Goal: Complete application form: Complete application form

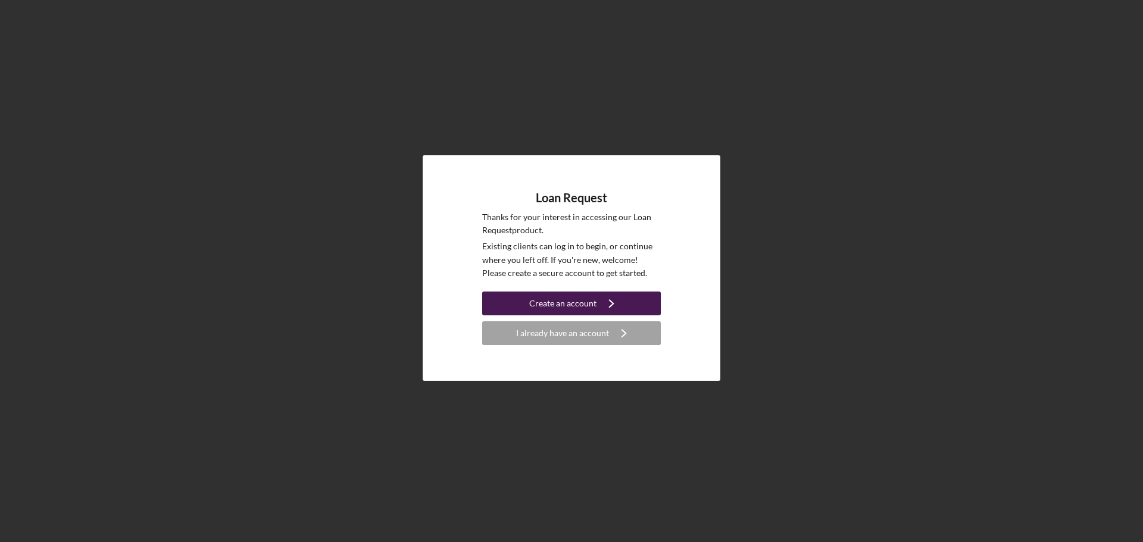
click at [554, 307] on div "Create an account" at bounding box center [562, 304] width 67 height 24
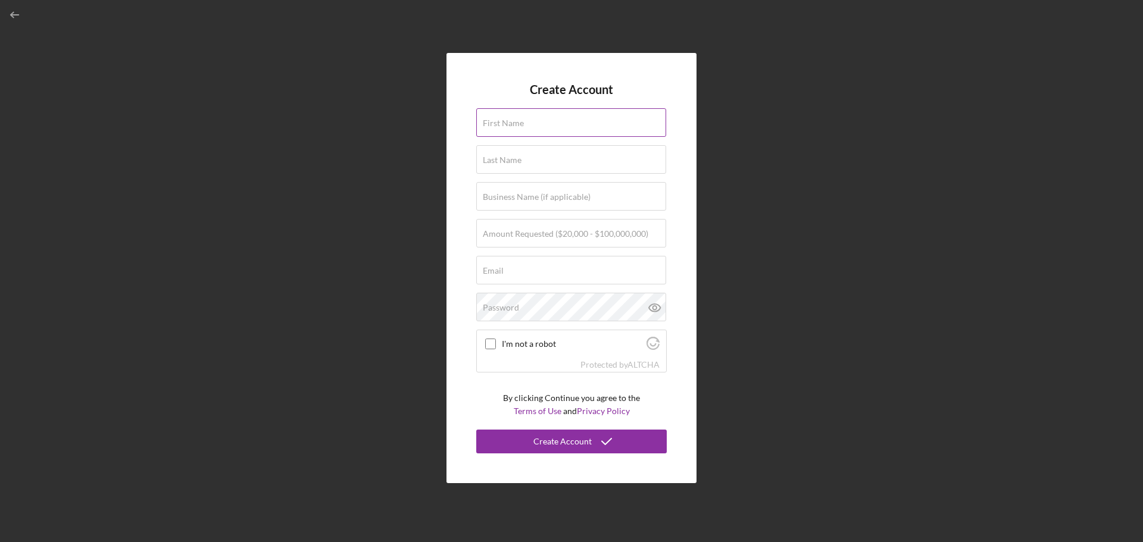
click at [546, 127] on input "First Name" at bounding box center [571, 122] width 190 height 29
type input "[PERSON_NAME]"
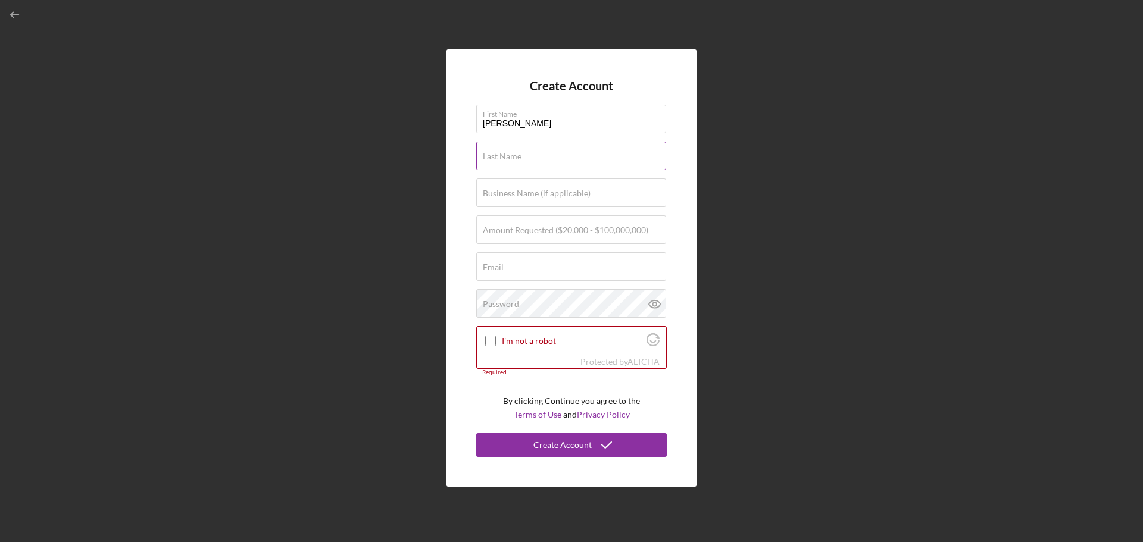
click at [534, 160] on input "Last Name" at bounding box center [571, 156] width 190 height 29
type input "[PERSON_NAME]"
click at [554, 193] on label "Business Name (if applicable)" at bounding box center [537, 194] width 108 height 10
click at [554, 193] on input "Business Name (if applicable)" at bounding box center [571, 193] width 190 height 29
click at [476, 433] on button "Create Account" at bounding box center [571, 445] width 190 height 24
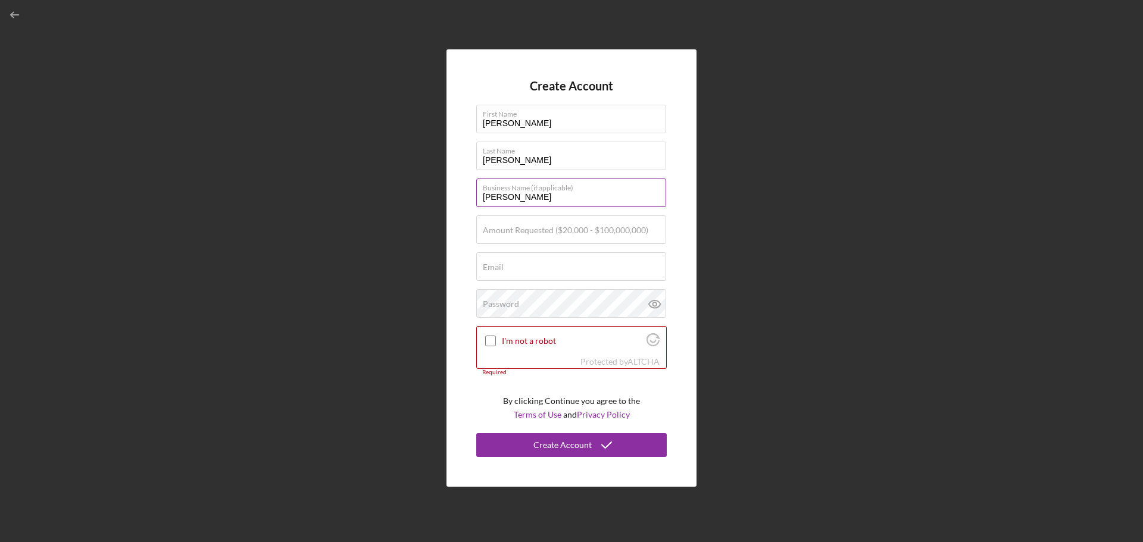
click at [539, 196] on input "[PERSON_NAME]" at bounding box center [571, 193] width 190 height 29
type input "Bubba's Burgers"
click at [554, 235] on input "Amount Requested ($20,000 - $100,000,000)" at bounding box center [571, 229] width 190 height 29
type input "$25,000"
click at [552, 270] on input "Email" at bounding box center [571, 266] width 190 height 29
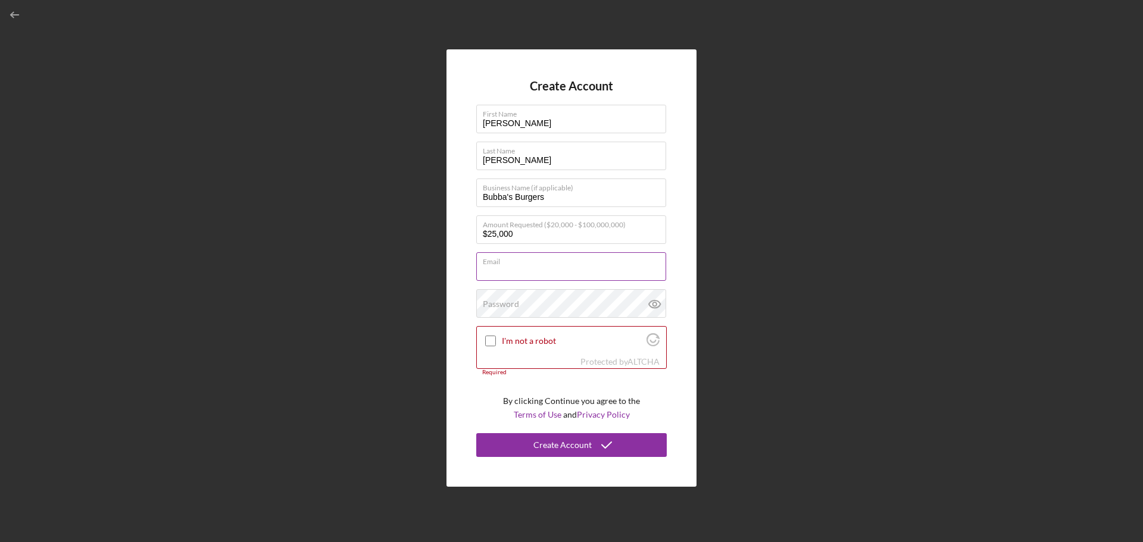
type input "grady@3rootscapital.org"
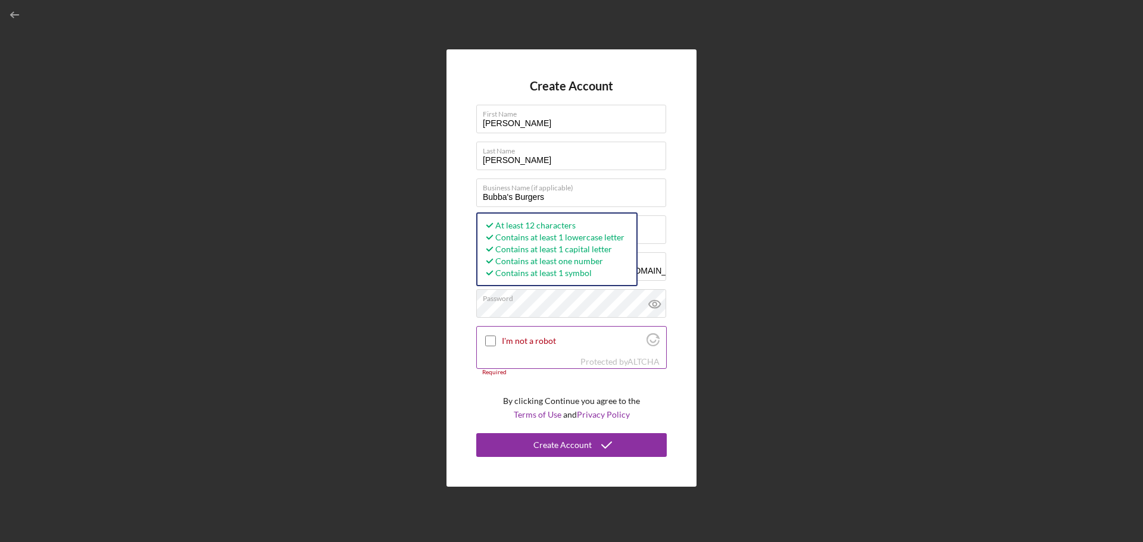
click at [493, 341] on input "I'm not a robot" at bounding box center [490, 341] width 11 height 11
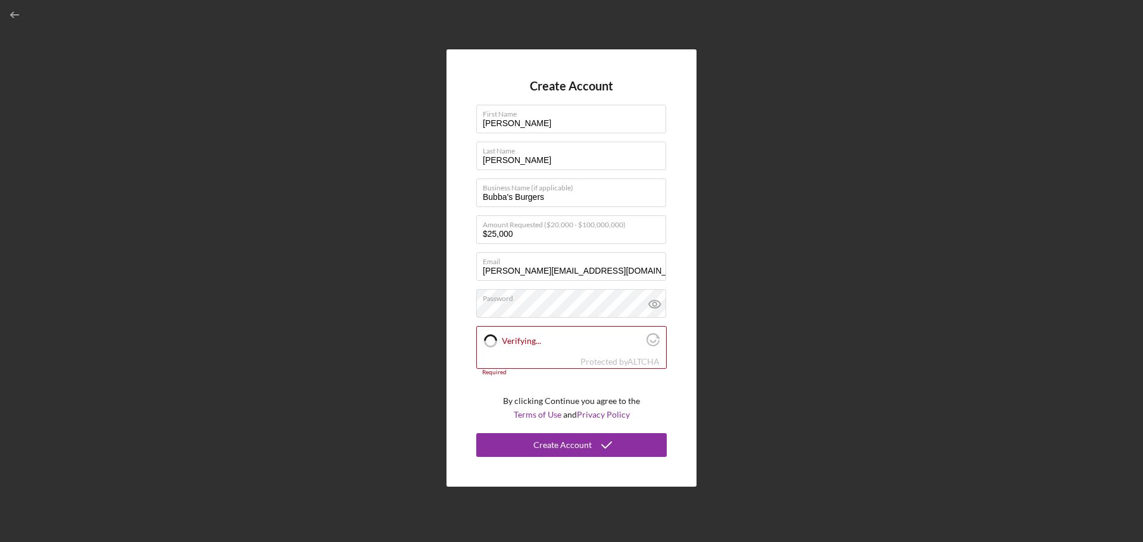
checkbox input "true"
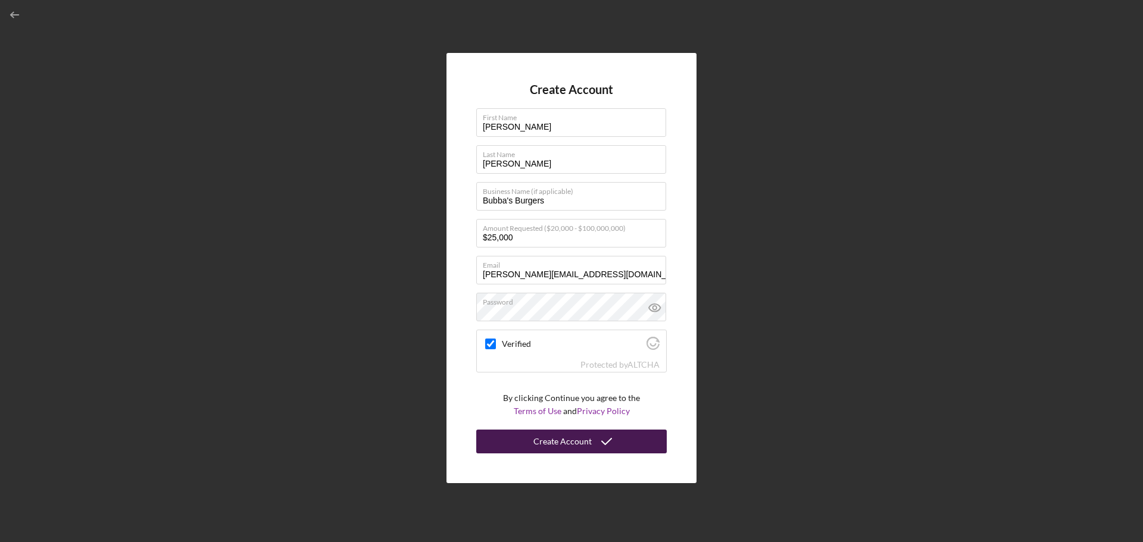
click at [554, 446] on icon "submit" at bounding box center [607, 442] width 30 height 30
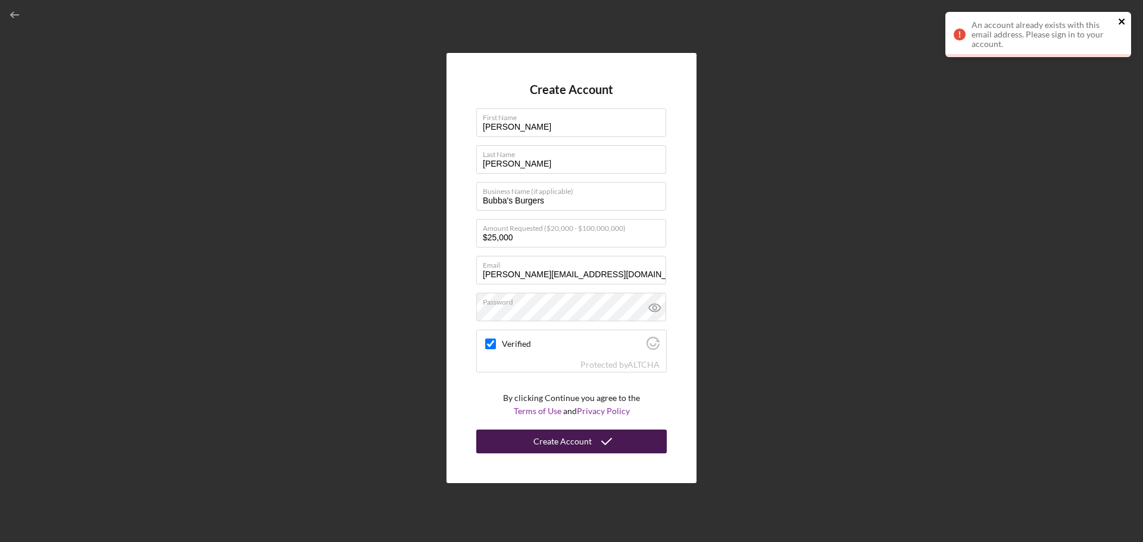
click at [554, 20] on icon "close" at bounding box center [1122, 22] width 8 height 10
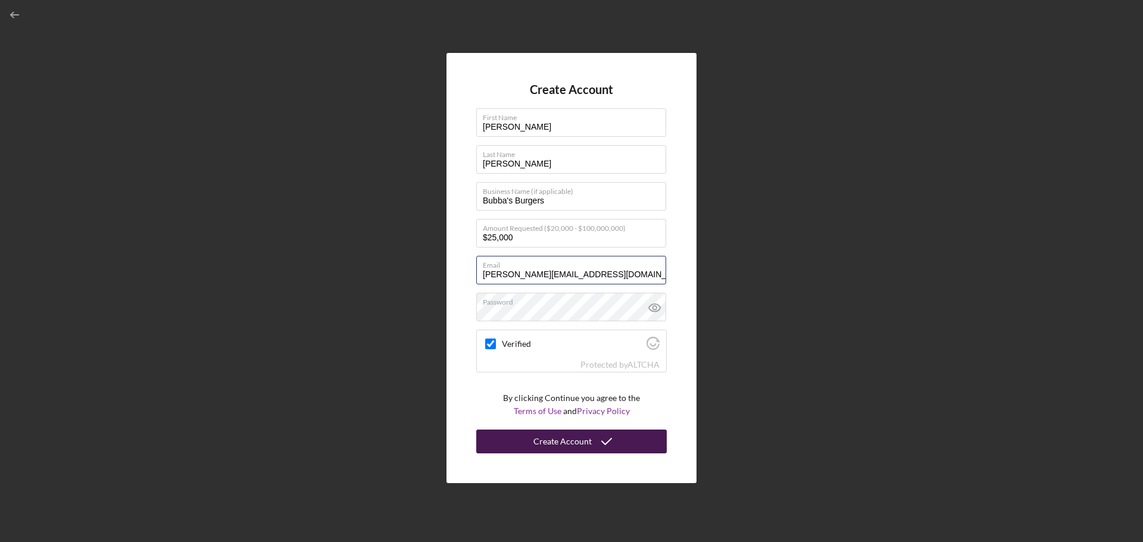
drag, startPoint x: 580, startPoint y: 274, endPoint x: 430, endPoint y: 276, distance: 149.4
click at [440, 274] on div "Create Account First Name Grady Last Name Vanderhoofven Business Name (if appli…" at bounding box center [571, 268] width 1131 height 536
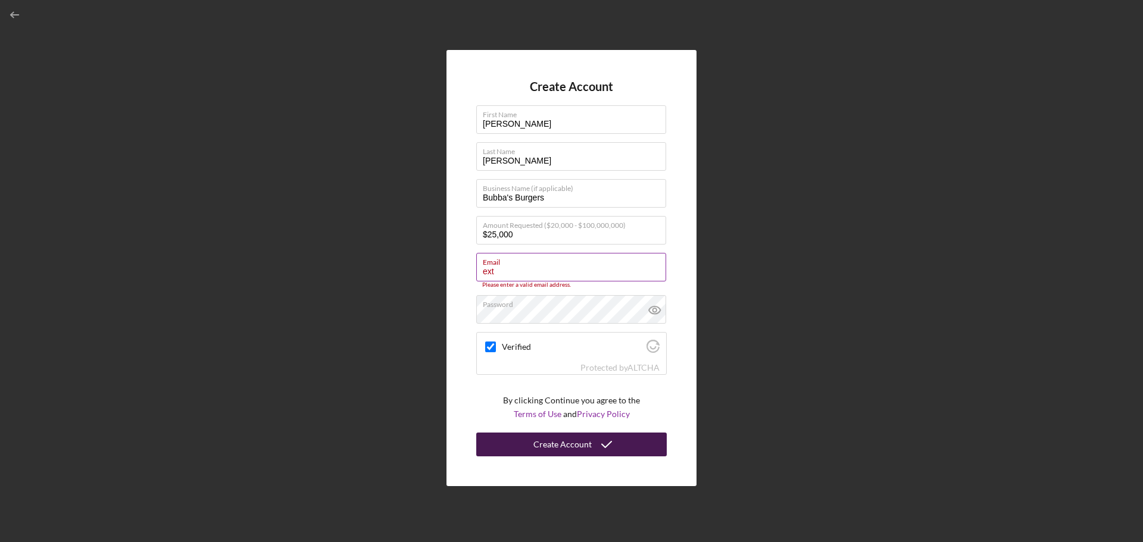
type input "[EMAIL_ADDRESS][DOMAIN_NAME]"
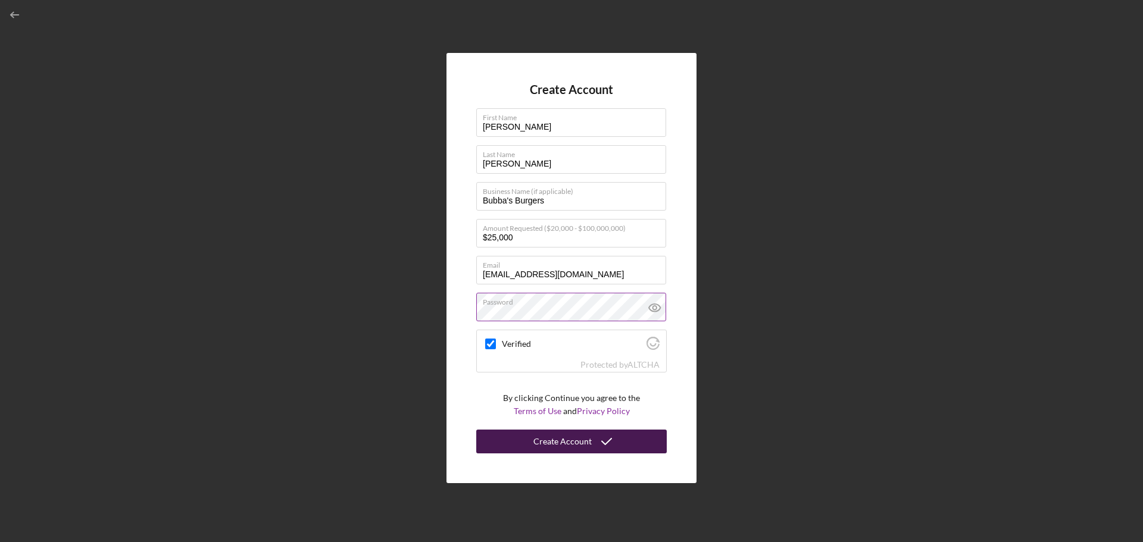
click at [554, 307] on icon at bounding box center [655, 308] width 30 height 30
click at [554, 370] on div "Create Account First Name Grady Last Name Vanderhoofven Business Name (if appli…" at bounding box center [571, 268] width 1131 height 536
click at [554, 437] on div "Create Account" at bounding box center [562, 442] width 58 height 24
click at [554, 445] on div "Create Account" at bounding box center [562, 442] width 58 height 24
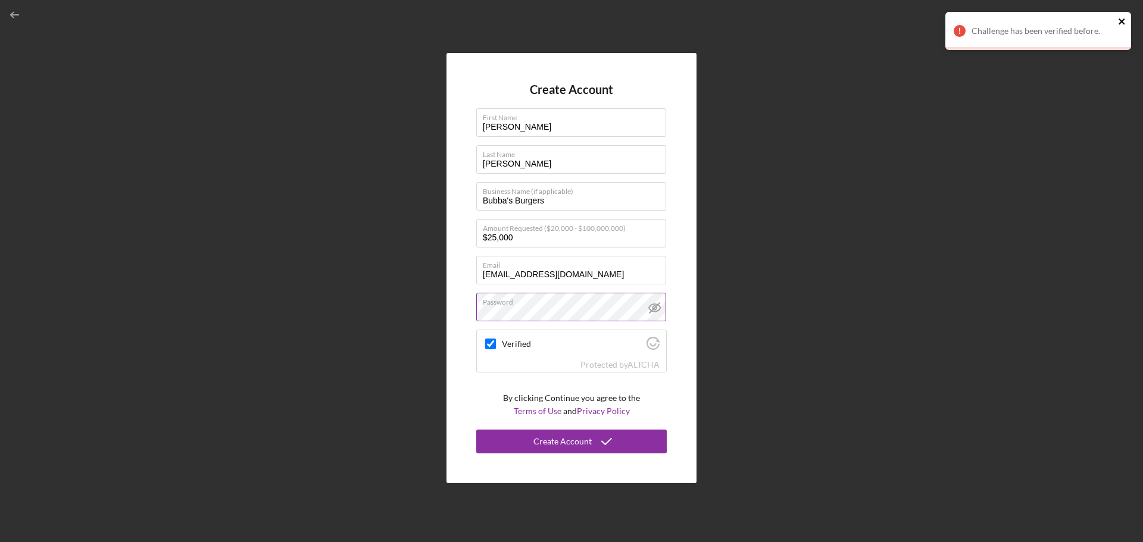
click at [554, 18] on icon "close" at bounding box center [1122, 22] width 8 height 10
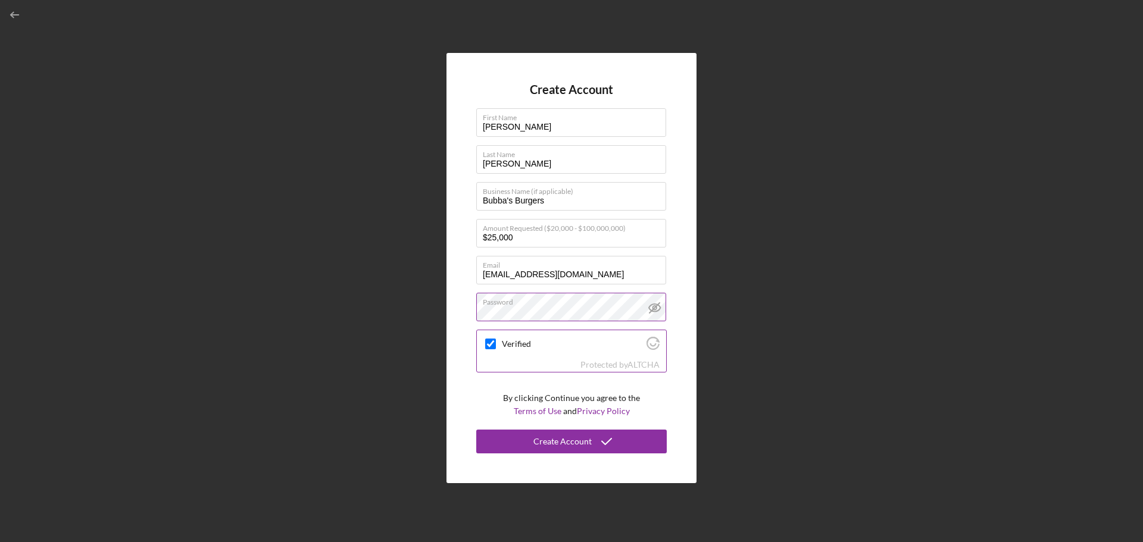
click at [489, 348] on input "Verified" at bounding box center [490, 344] width 11 height 11
click at [497, 348] on div at bounding box center [490, 344] width 14 height 14
click at [492, 349] on input "Verified" at bounding box center [490, 344] width 11 height 11
drag, startPoint x: 492, startPoint y: 349, endPoint x: 524, endPoint y: 358, distance: 32.8
click at [493, 349] on input "Verified" at bounding box center [490, 344] width 11 height 11
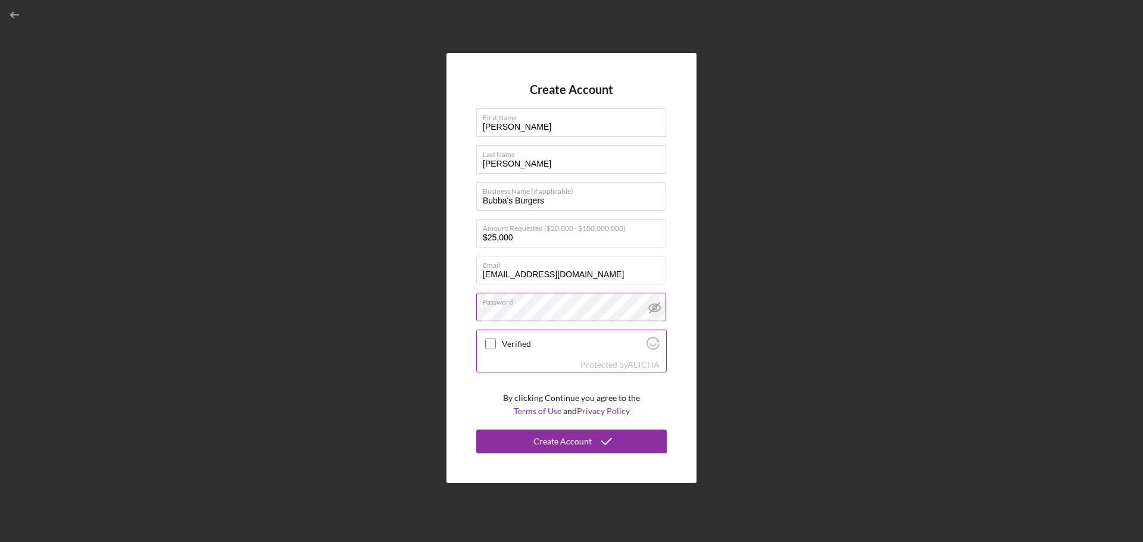
checkbox input "true"
click at [554, 445] on icon "submit" at bounding box center [607, 442] width 30 height 30
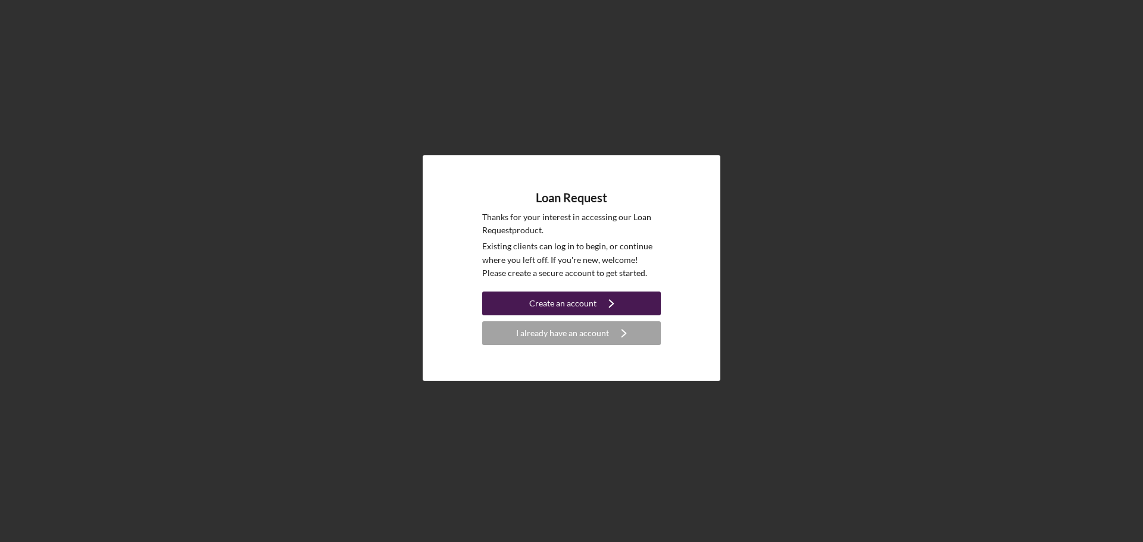
click at [577, 309] on div "Create an account" at bounding box center [562, 304] width 67 height 24
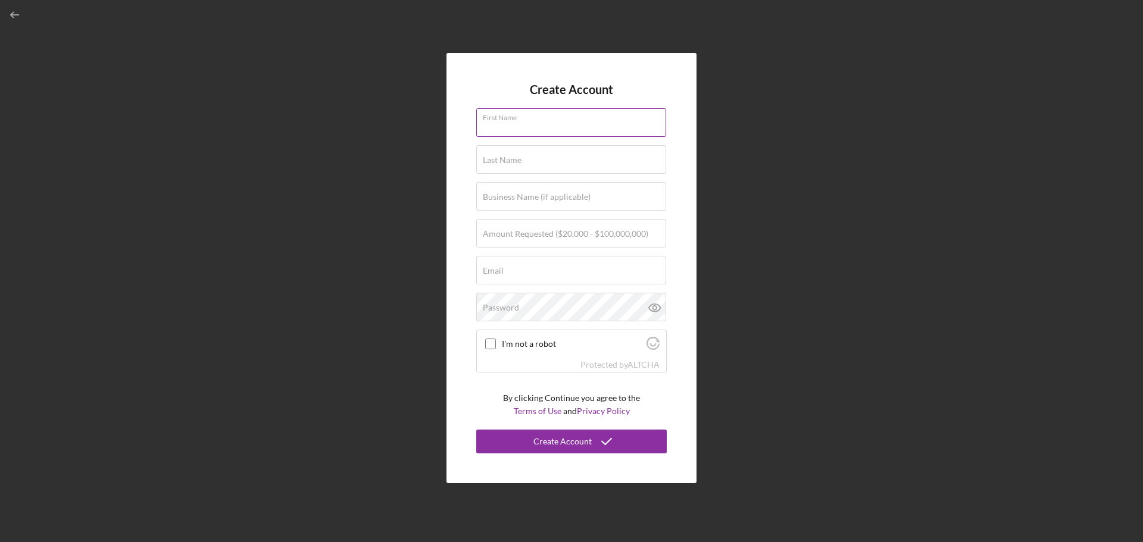
click at [540, 120] on div "First Name" at bounding box center [571, 123] width 190 height 30
type input "[PERSON_NAME]"
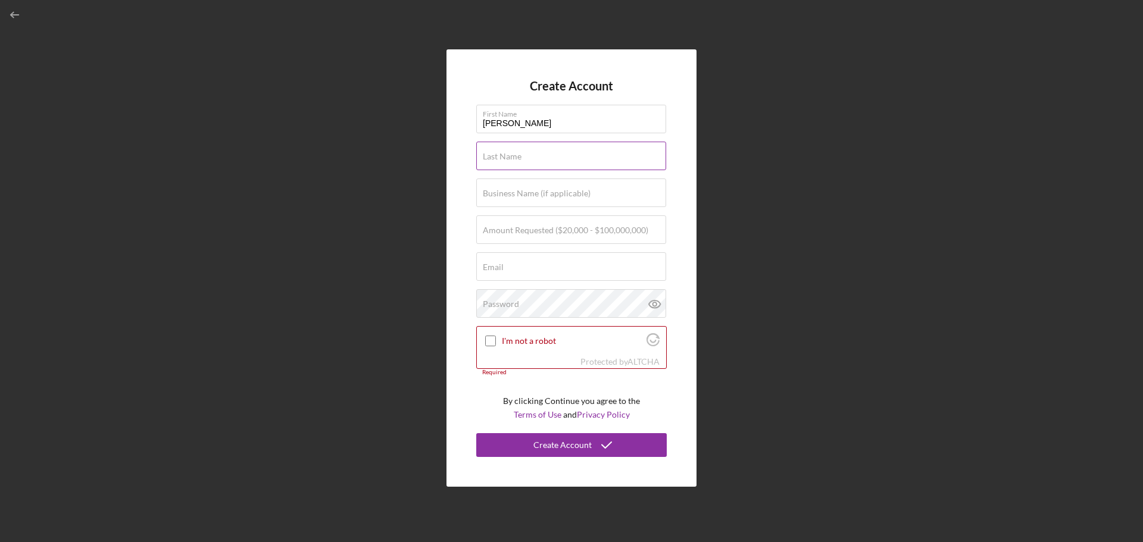
click at [524, 154] on div "Last Name Required" at bounding box center [571, 157] width 190 height 30
type input "[PERSON_NAME]"
click at [534, 193] on label "Business Name (if applicable)" at bounding box center [537, 194] width 108 height 10
click at [534, 193] on input "Business Name (if applicable)" at bounding box center [571, 193] width 190 height 29
click at [476, 433] on button "Create Account" at bounding box center [571, 445] width 190 height 24
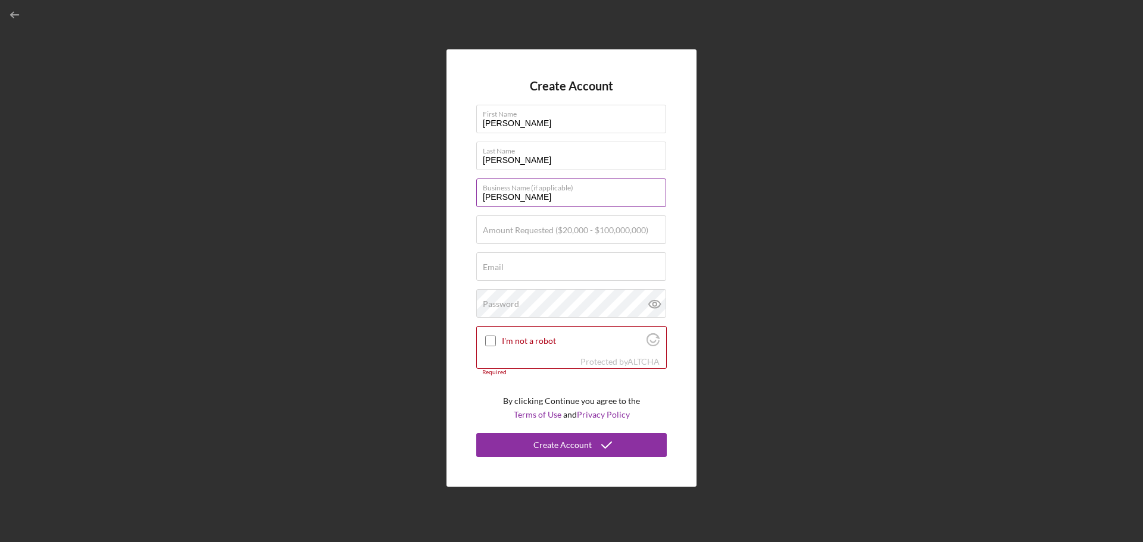
click at [529, 192] on label "Business Name (if applicable)" at bounding box center [574, 185] width 183 height 13
click at [529, 192] on input "[PERSON_NAME]" at bounding box center [571, 193] width 190 height 29
drag, startPoint x: 549, startPoint y: 194, endPoint x: 535, endPoint y: 198, distance: 15.3
click at [549, 194] on input "[PERSON_NAME]" at bounding box center [571, 193] width 190 height 29
type input "Bubba's Burgers"
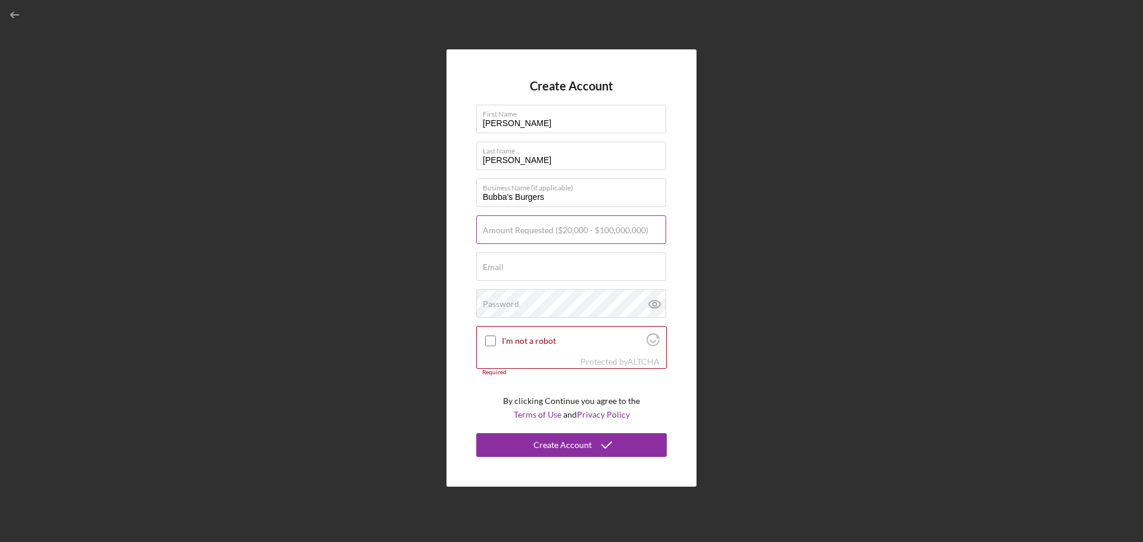
click at [557, 234] on label "Amount Requested ($20,000 - $100,000,000)" at bounding box center [565, 231] width 165 height 10
click at [557, 234] on input "Amount Requested ($20,000 - $100,000,000)" at bounding box center [571, 229] width 190 height 29
type input "$25,000"
click at [554, 265] on div "Email Required" at bounding box center [571, 267] width 190 height 30
type input "[EMAIL_ADDRESS][DOMAIN_NAME]"
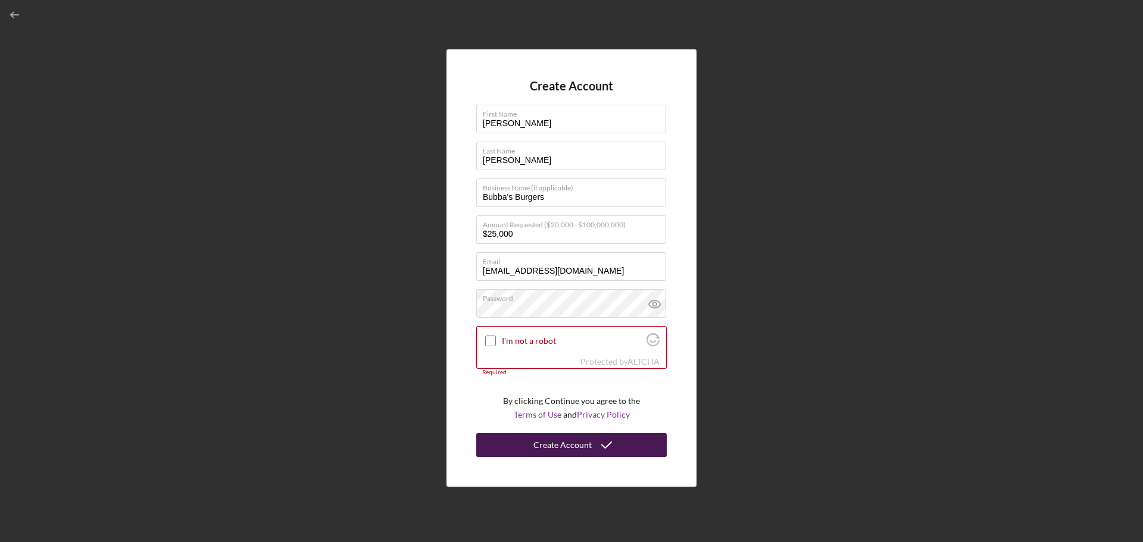
click at [568, 452] on div "Create Account" at bounding box center [562, 445] width 58 height 24
click at [485, 346] on div at bounding box center [490, 341] width 14 height 14
click at [492, 342] on input "I'm not a robot" at bounding box center [490, 341] width 11 height 11
checkbox input "true"
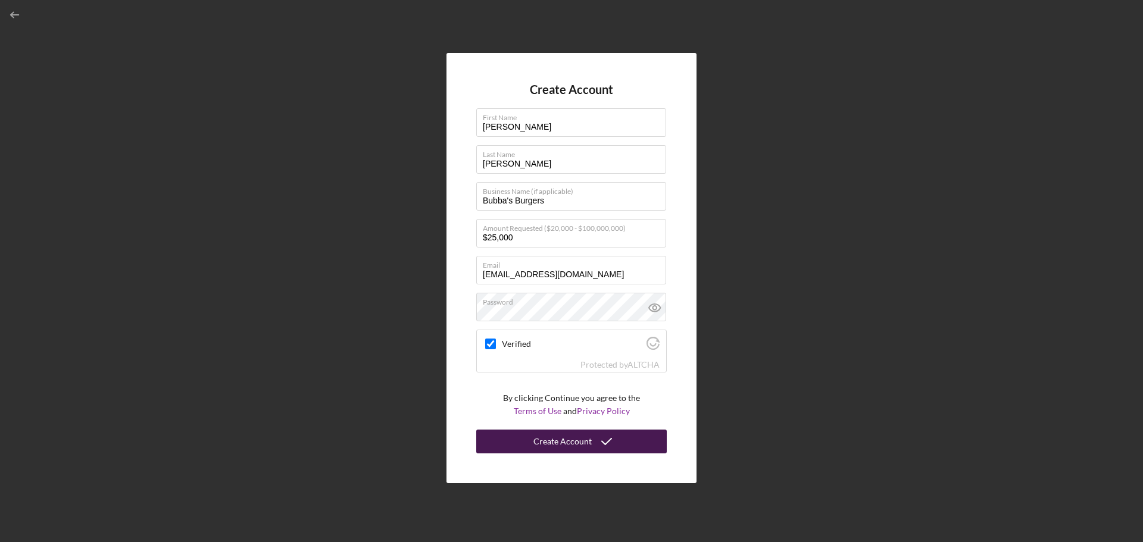
click at [596, 451] on icon "submit" at bounding box center [607, 442] width 30 height 30
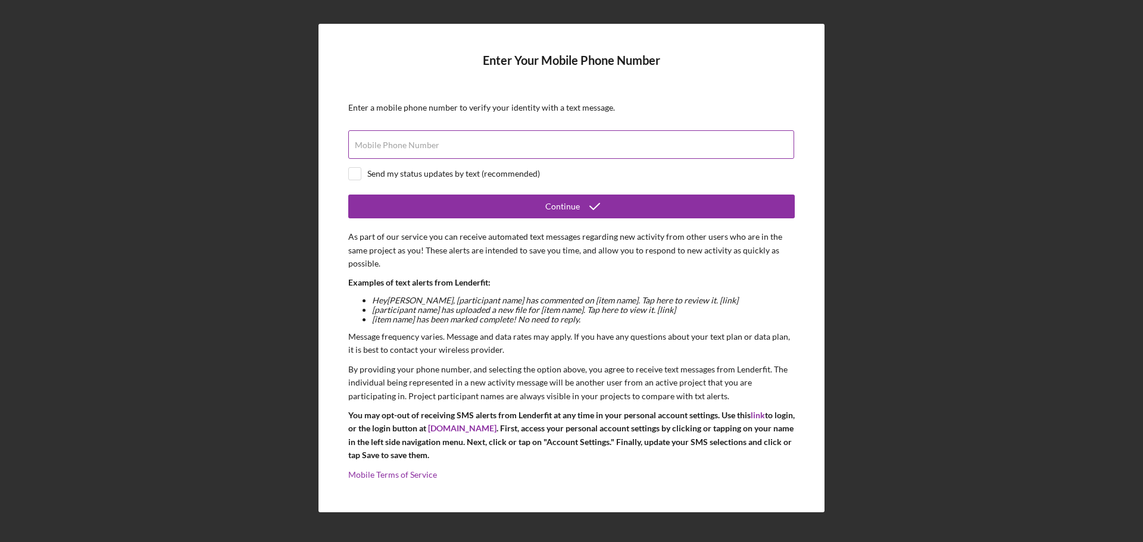
click at [397, 146] on label "Mobile Phone Number" at bounding box center [397, 145] width 85 height 10
click at [397, 146] on input "Mobile Phone Number" at bounding box center [571, 144] width 446 height 29
type input "[PHONE_NUMBER]"
click at [357, 176] on input "checkbox" at bounding box center [355, 174] width 12 height 12
checkbox input "true"
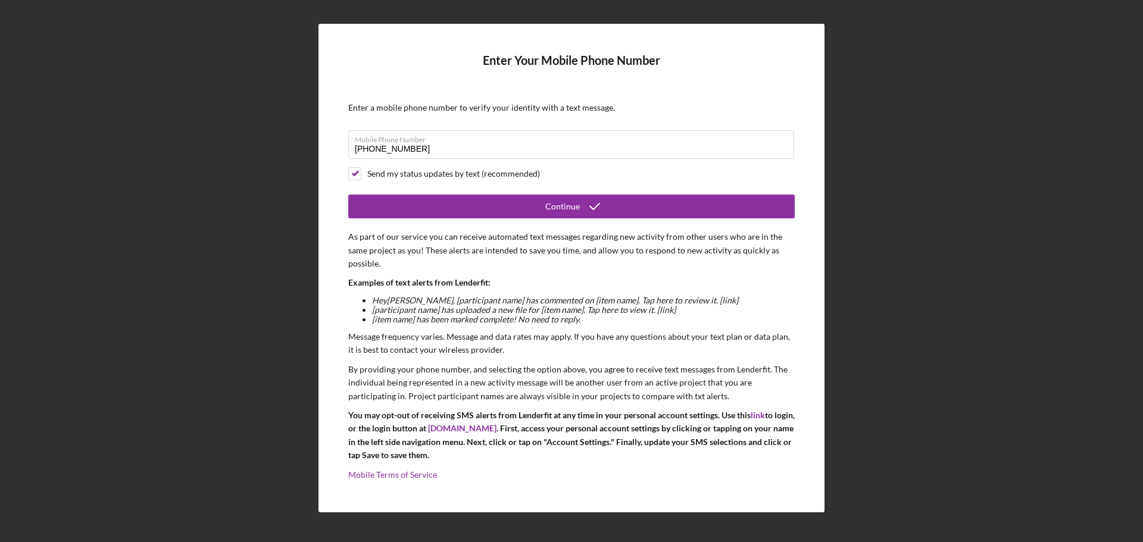
scroll to position [5, 0]
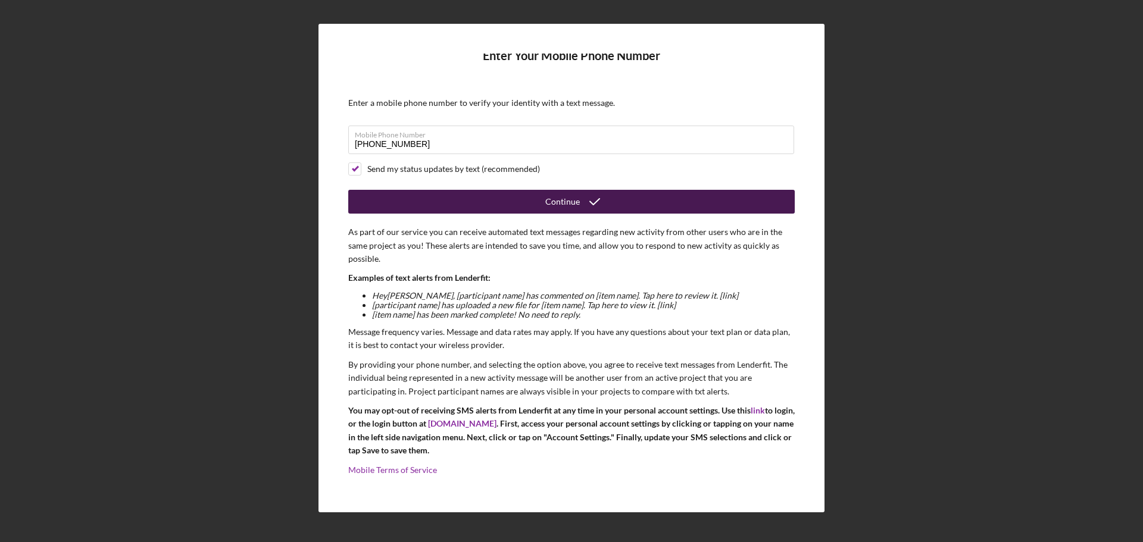
click at [571, 201] on div "Continue" at bounding box center [562, 202] width 35 height 24
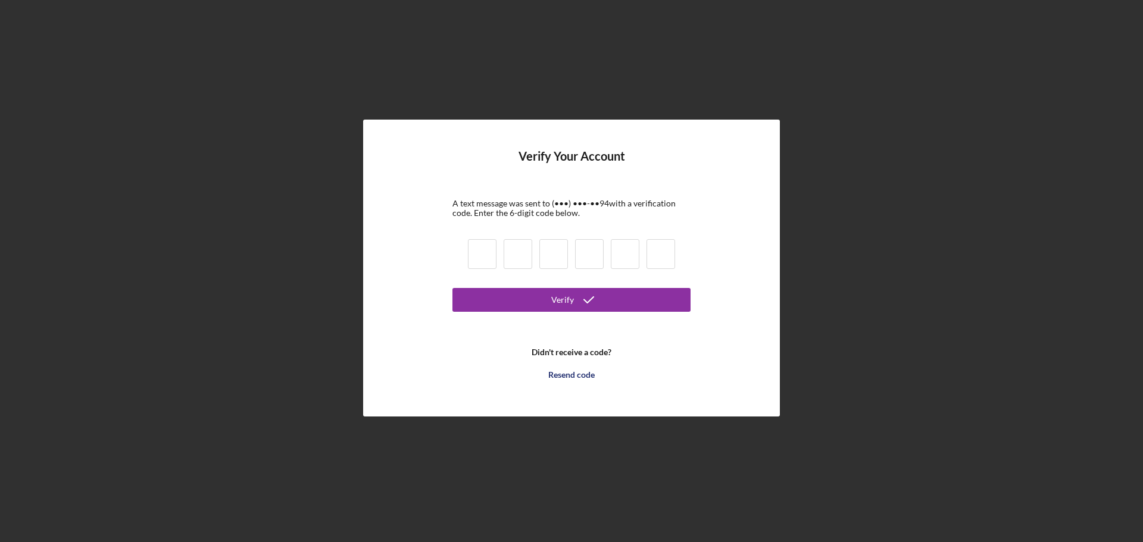
click at [485, 257] on input at bounding box center [482, 254] width 29 height 30
type input "2"
type input "0"
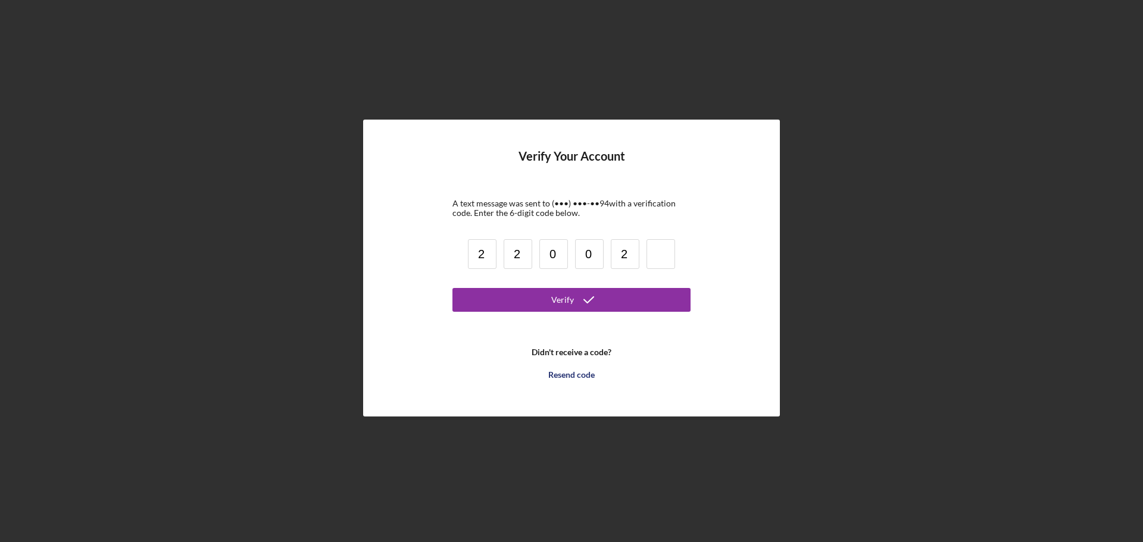
type input "2"
type input "9"
click at [571, 303] on div "Verify" at bounding box center [562, 300] width 23 height 24
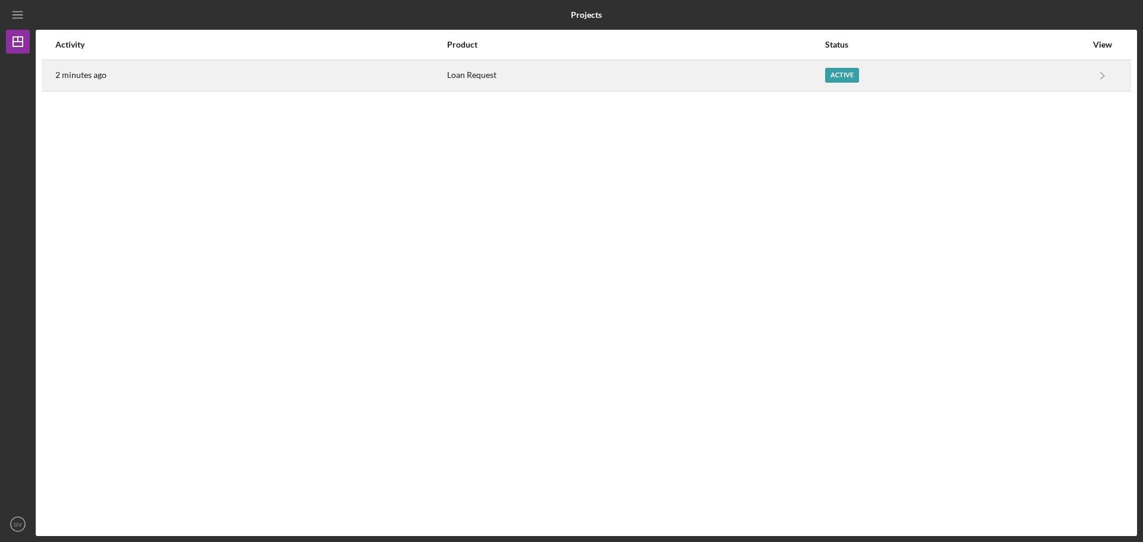
click at [845, 77] on div "Active" at bounding box center [842, 75] width 34 height 15
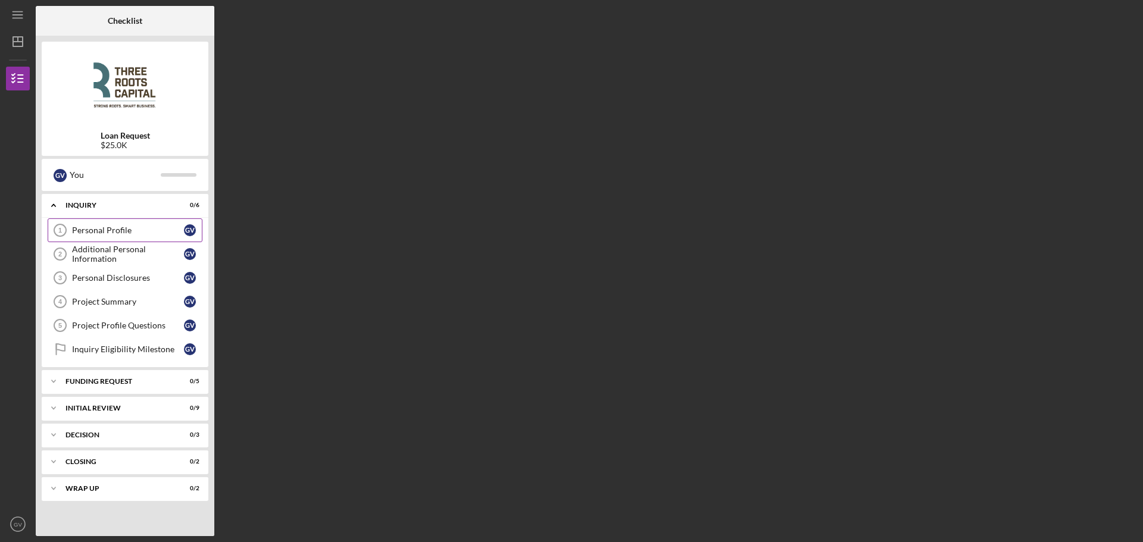
click at [115, 230] on div "Personal Profile" at bounding box center [128, 231] width 112 height 10
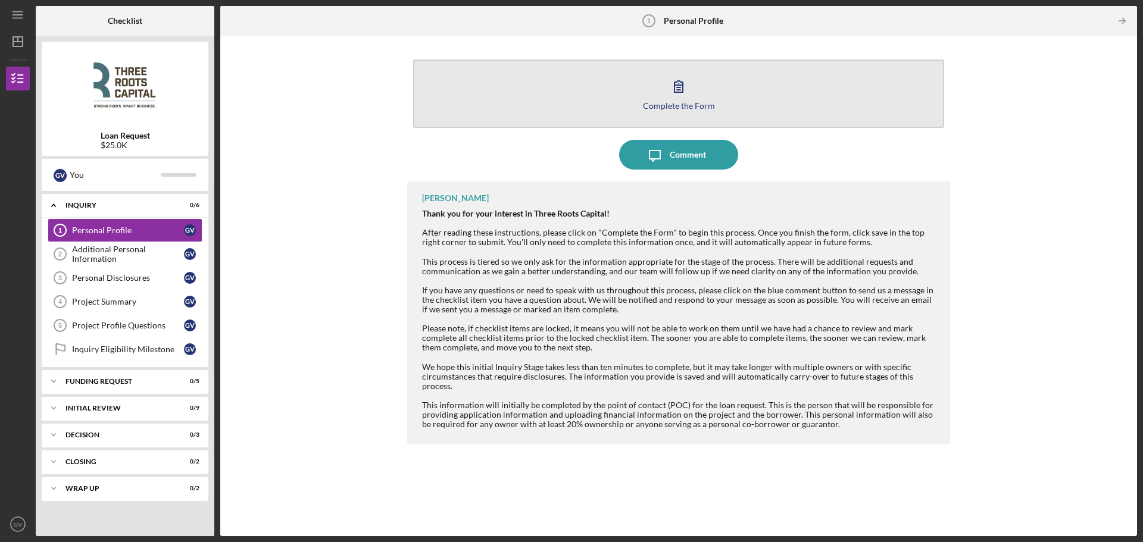
click at [701, 104] on div "Complete the Form" at bounding box center [679, 105] width 72 height 9
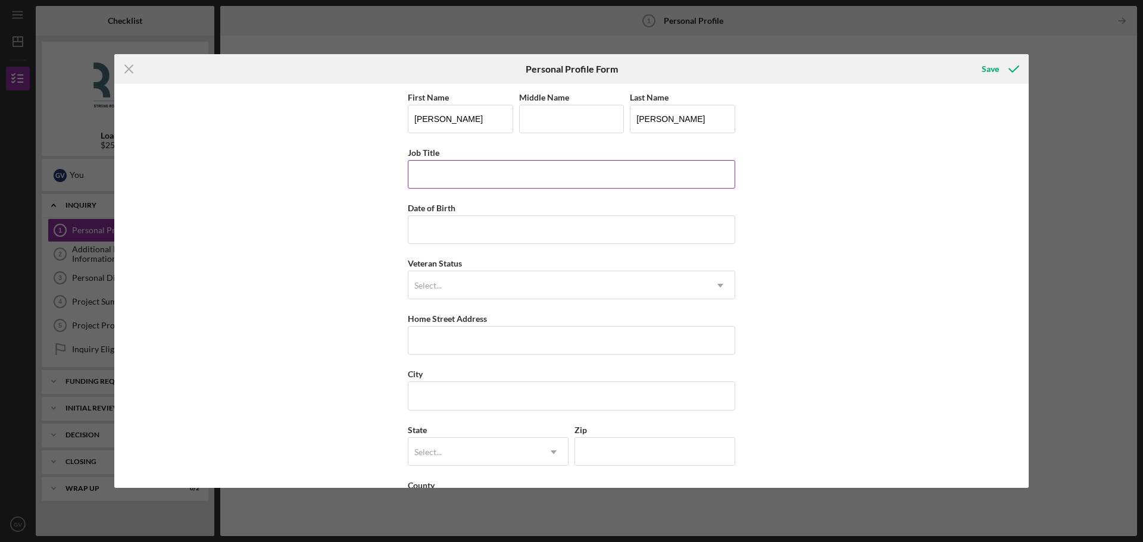
click at [557, 176] on input "Job Title" at bounding box center [571, 174] width 327 height 29
type input "President"
click at [535, 224] on input "Date of Birth" at bounding box center [571, 229] width 327 height 29
type input "[DATE]"
click at [513, 282] on div "Select..." at bounding box center [557, 285] width 298 height 27
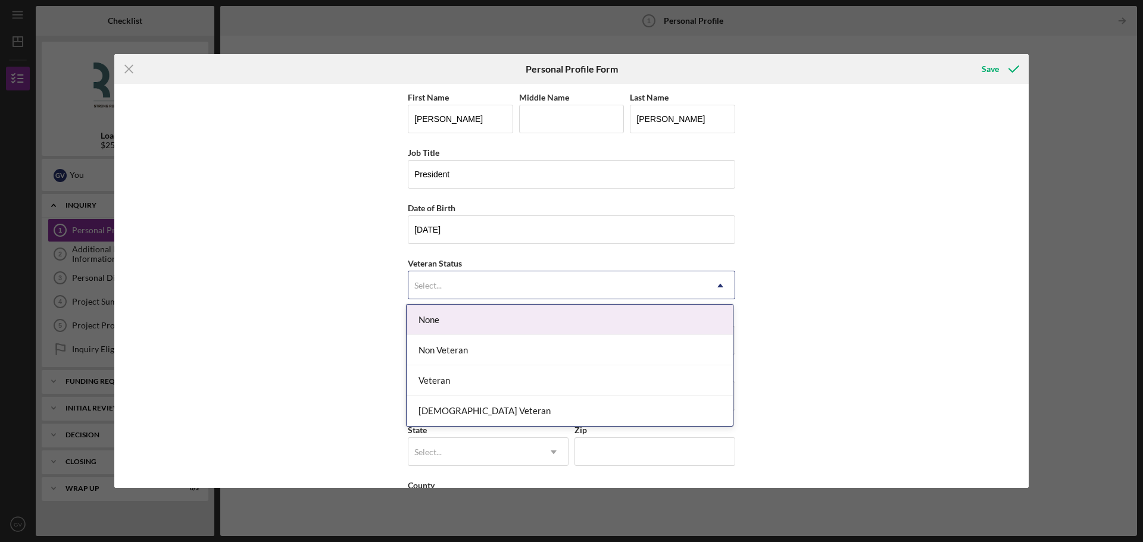
click at [497, 323] on div "None" at bounding box center [570, 320] width 326 height 30
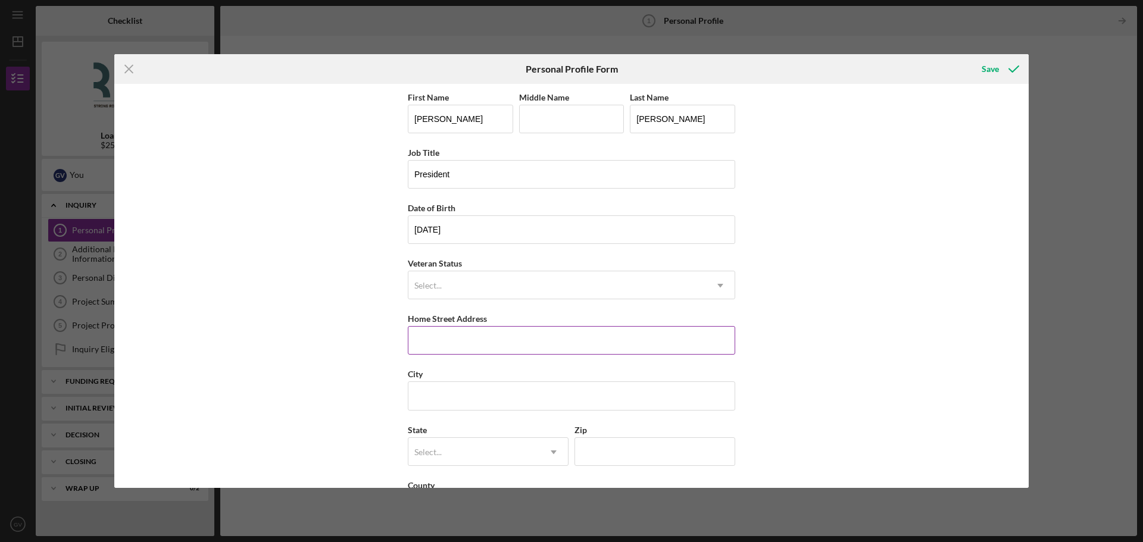
click at [473, 351] on input "Home Street Address" at bounding box center [571, 340] width 327 height 29
type input "[STREET_ADDRESS]"
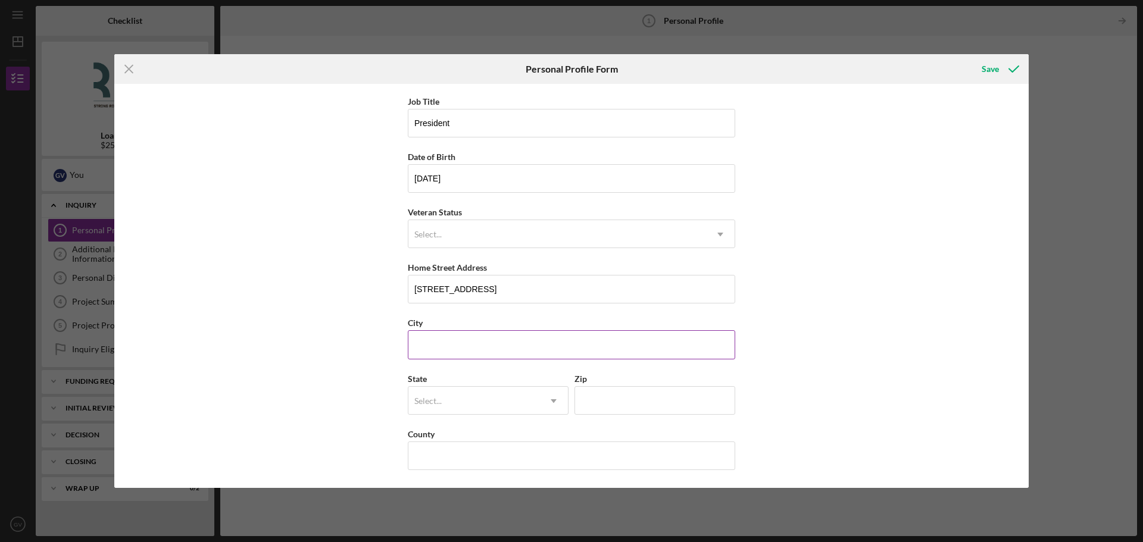
click at [465, 338] on input "City" at bounding box center [571, 344] width 327 height 29
type input "[GEOGRAPHIC_DATA]"
click at [468, 397] on div "Select..." at bounding box center [473, 401] width 131 height 27
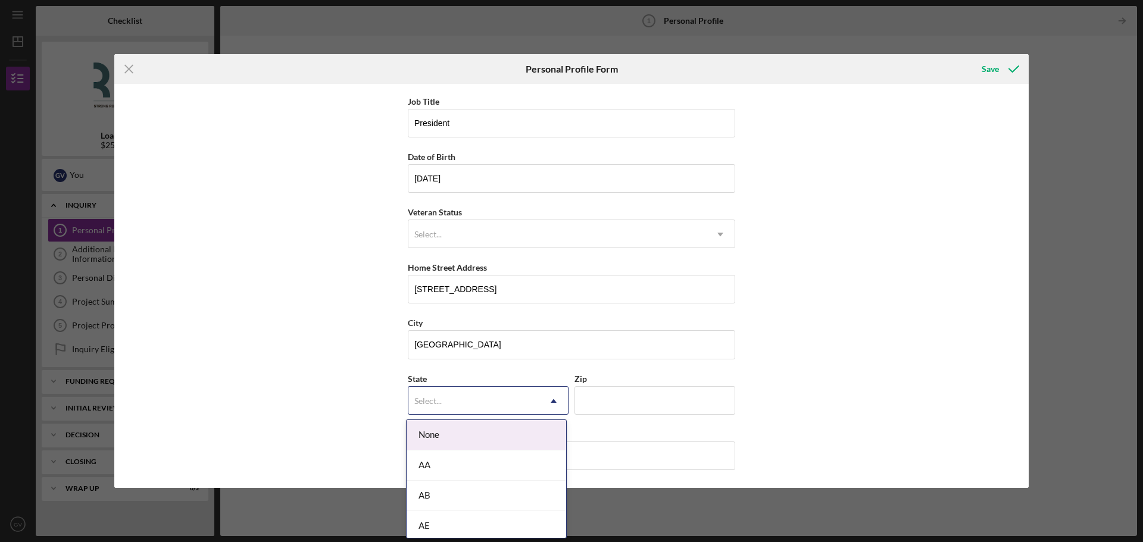
type input "t"
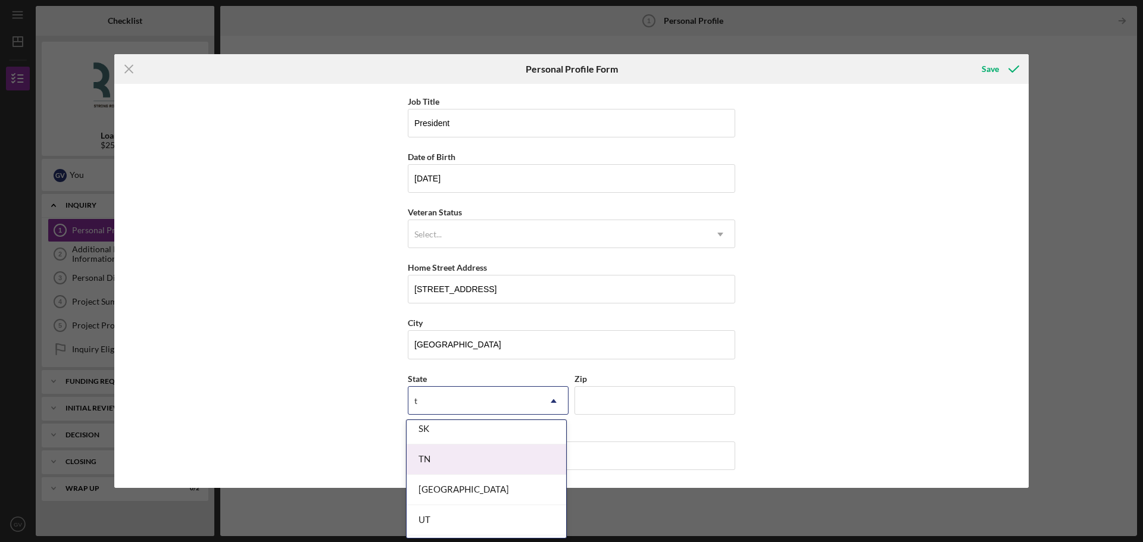
click at [461, 452] on div "TN" at bounding box center [487, 460] width 160 height 30
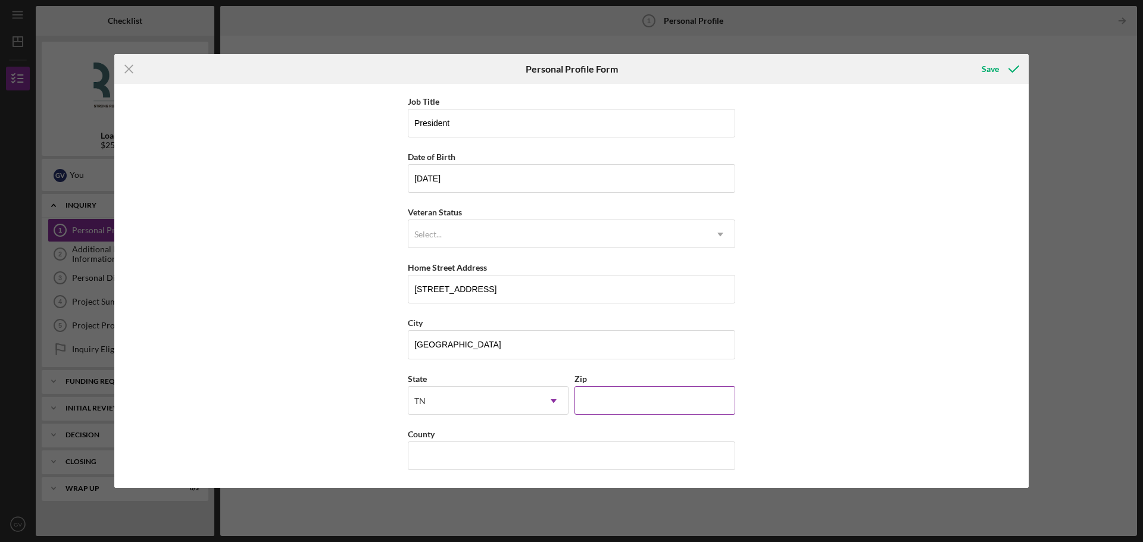
click at [610, 402] on input "Zip" at bounding box center [654, 400] width 161 height 29
type input "37772"
click at [542, 455] on input "County" at bounding box center [571, 456] width 327 height 29
type input "Loudon"
click at [995, 68] on div "Save" at bounding box center [990, 69] width 17 height 24
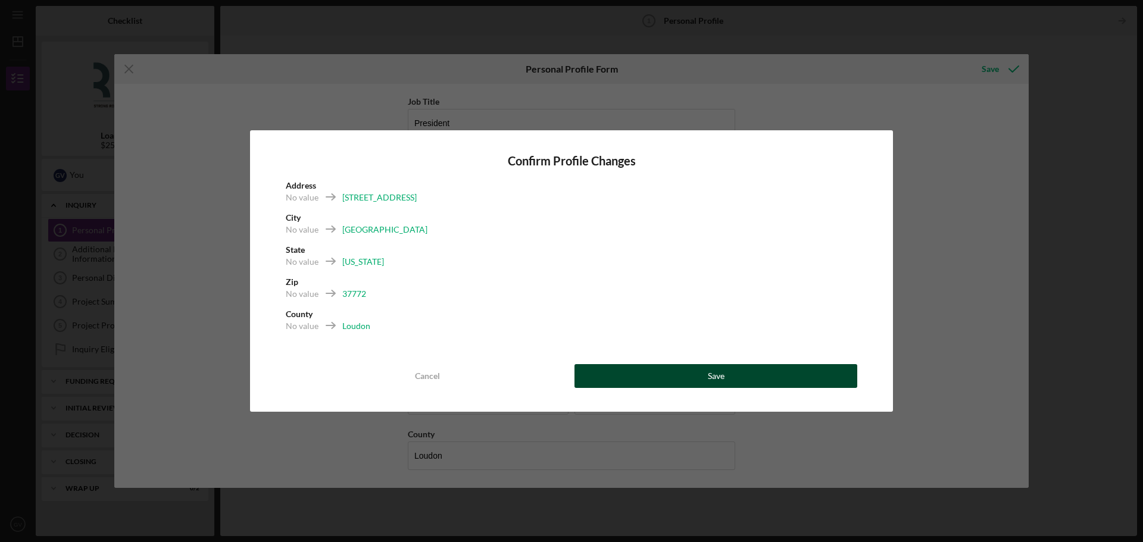
click at [750, 380] on button "Save" at bounding box center [715, 376] width 283 height 24
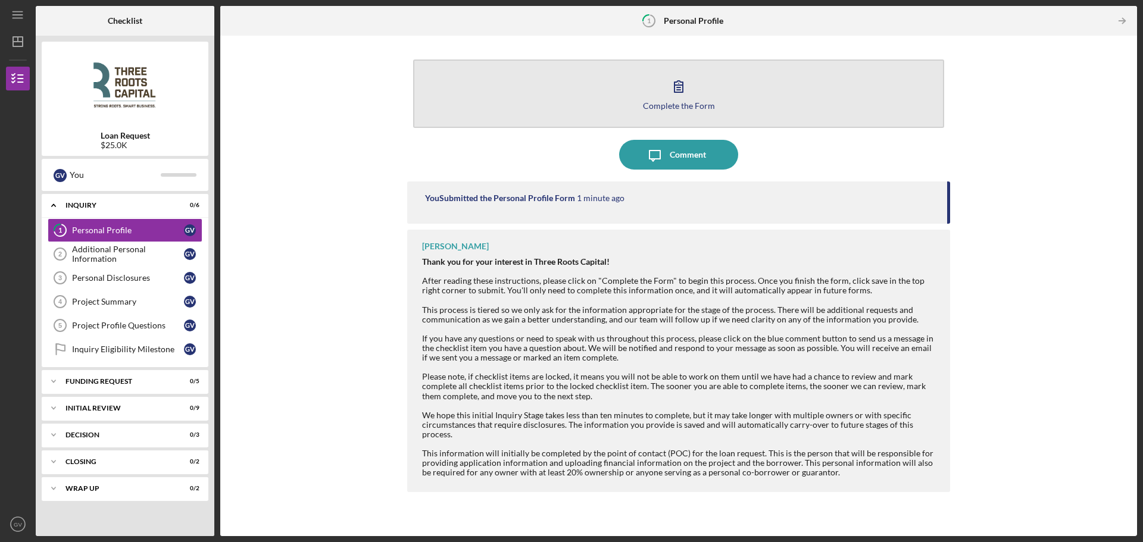
click at [671, 95] on icon "button" at bounding box center [679, 86] width 30 height 30
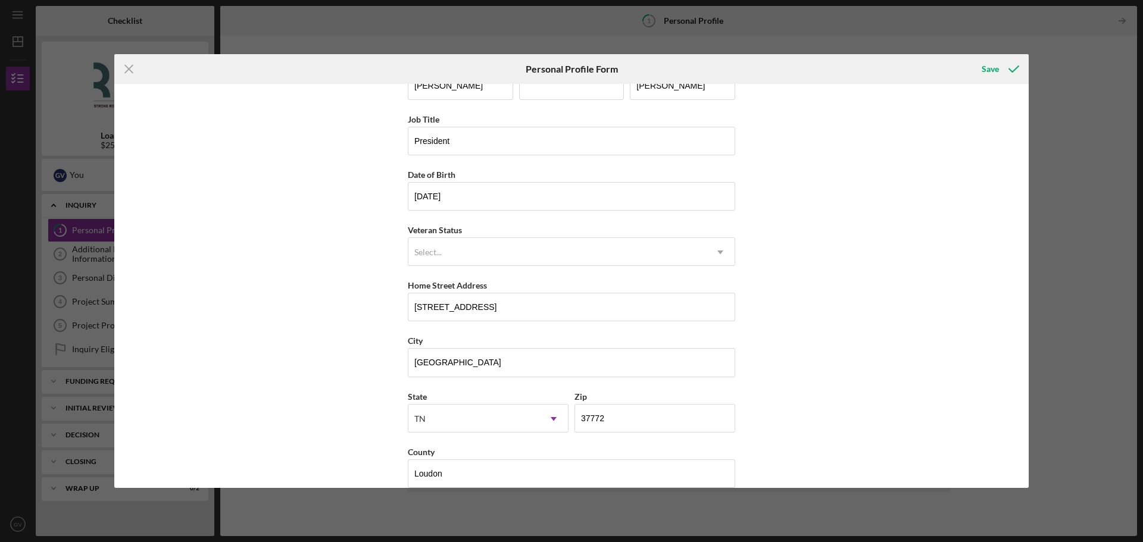
scroll to position [51, 0]
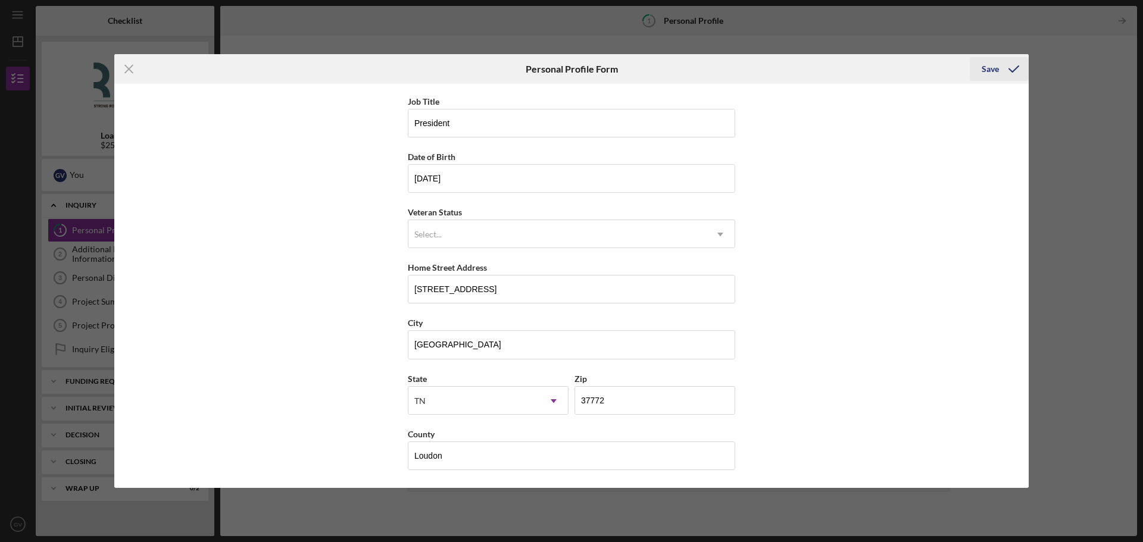
click at [989, 65] on div "Save" at bounding box center [990, 69] width 17 height 24
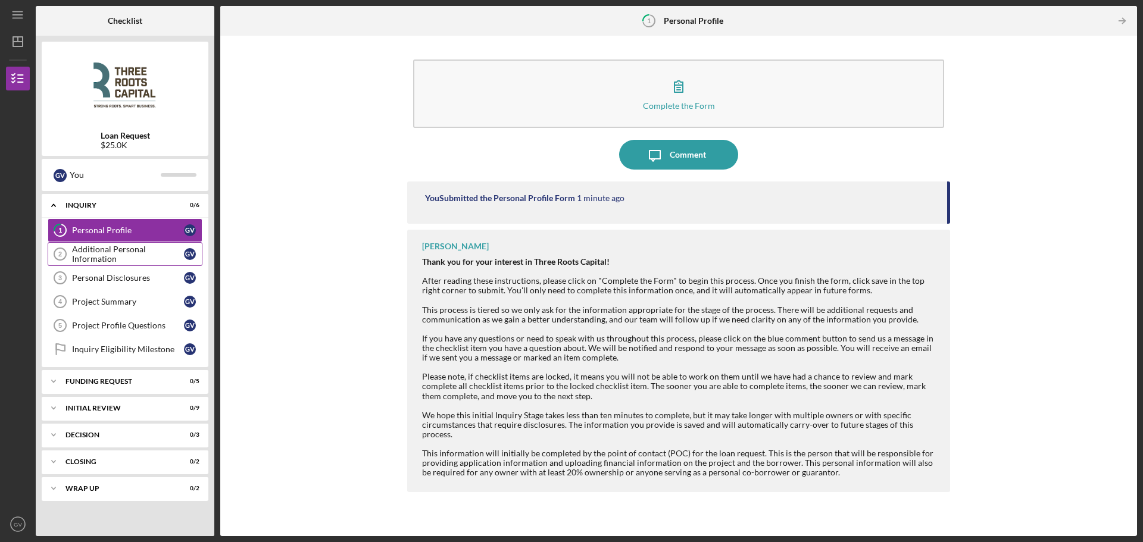
click at [121, 261] on div "Additional Personal Information" at bounding box center [128, 254] width 112 height 19
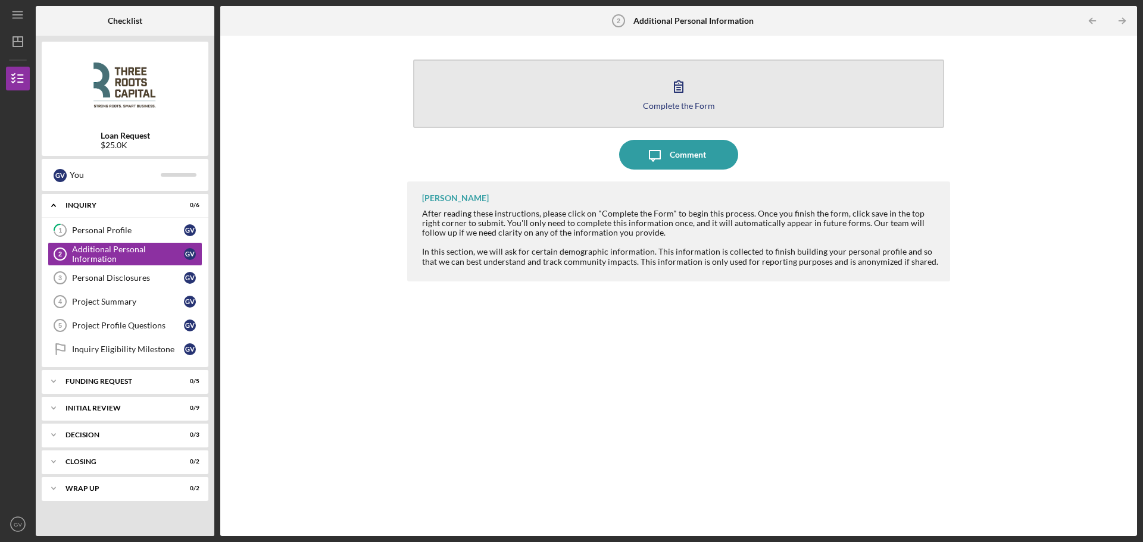
click at [663, 90] on button "Complete the Form Form" at bounding box center [678, 94] width 531 height 68
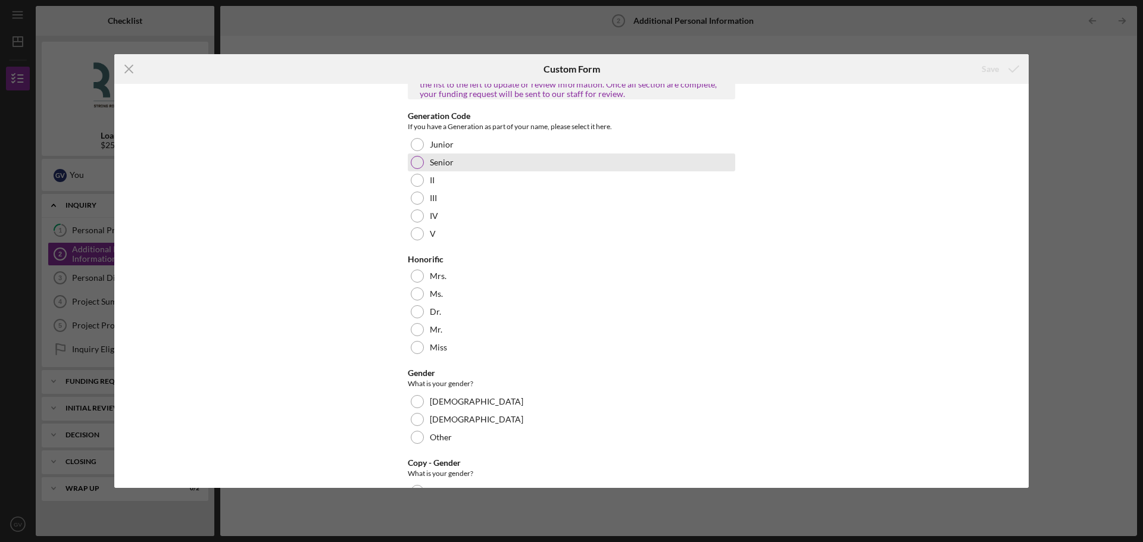
scroll to position [60, 0]
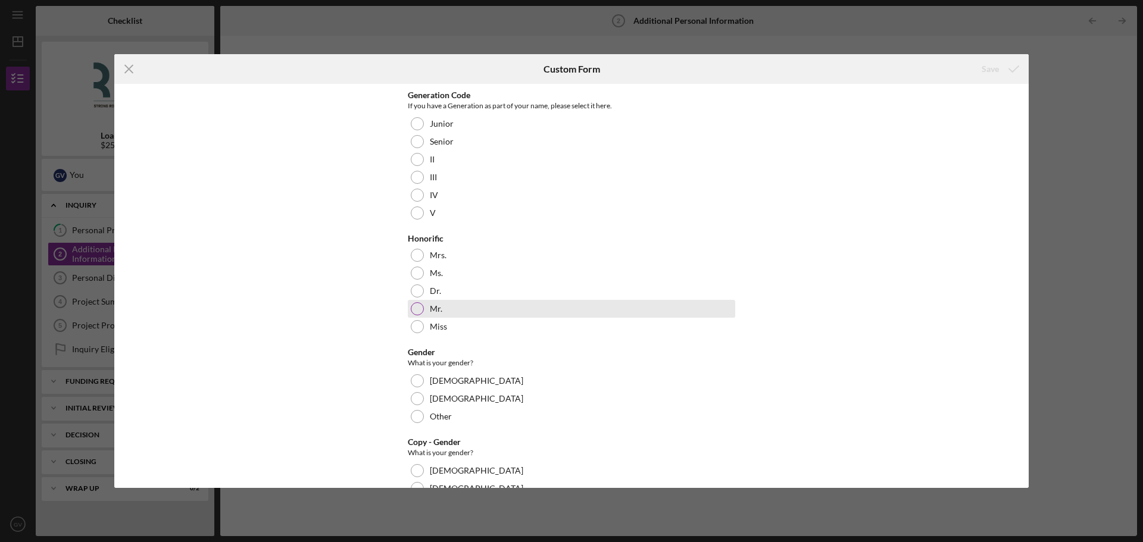
click at [417, 313] on div at bounding box center [417, 308] width 13 height 13
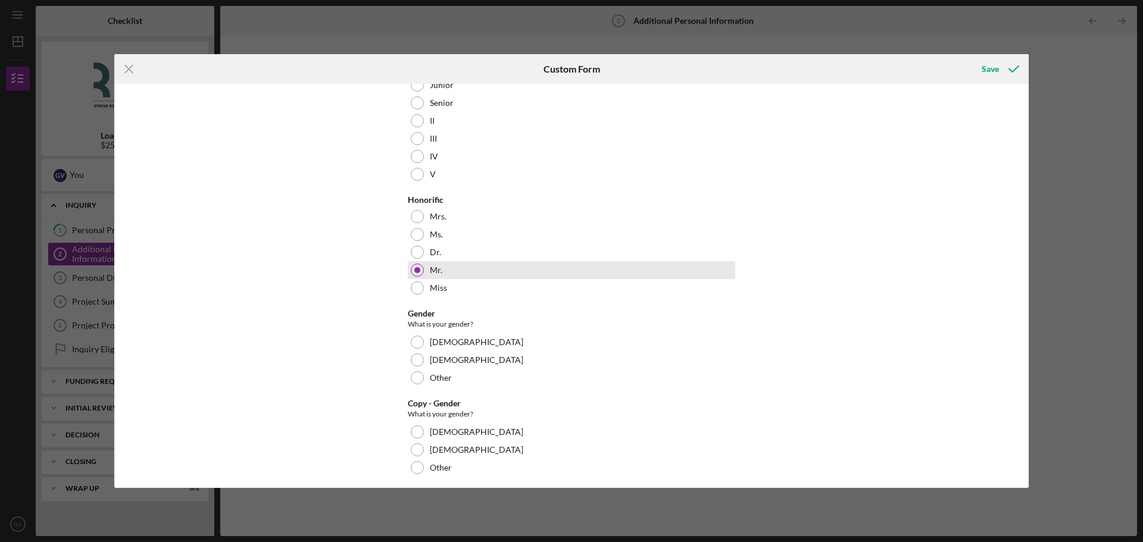
scroll to position [119, 0]
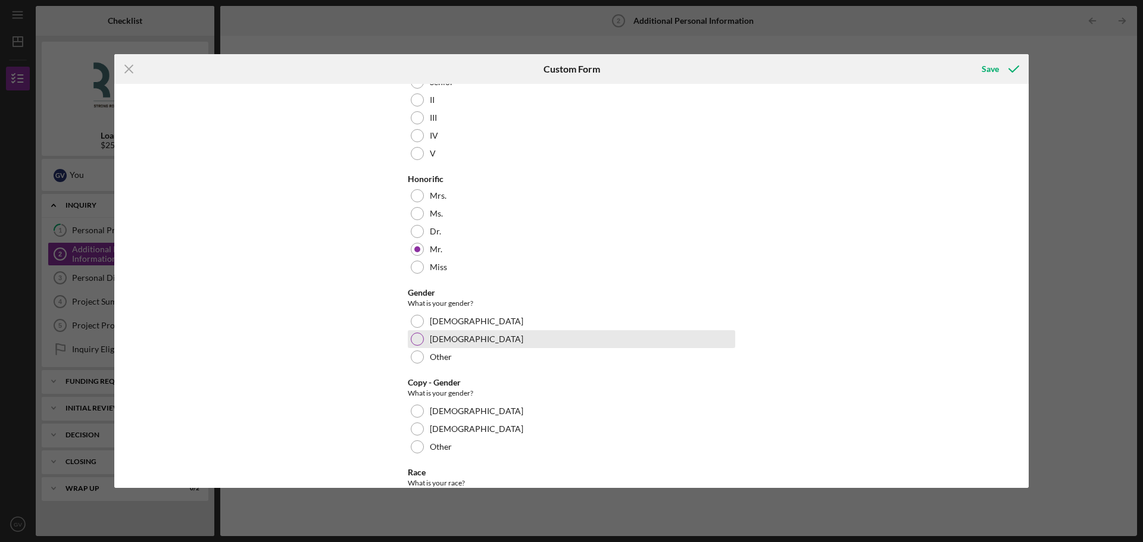
click at [419, 337] on div at bounding box center [417, 339] width 13 height 13
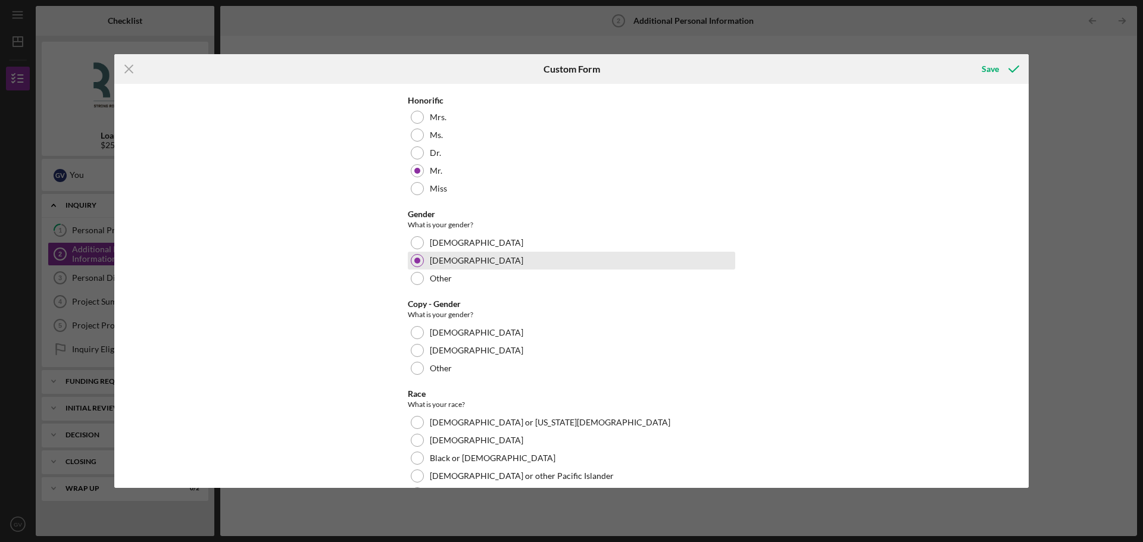
scroll to position [238, 0]
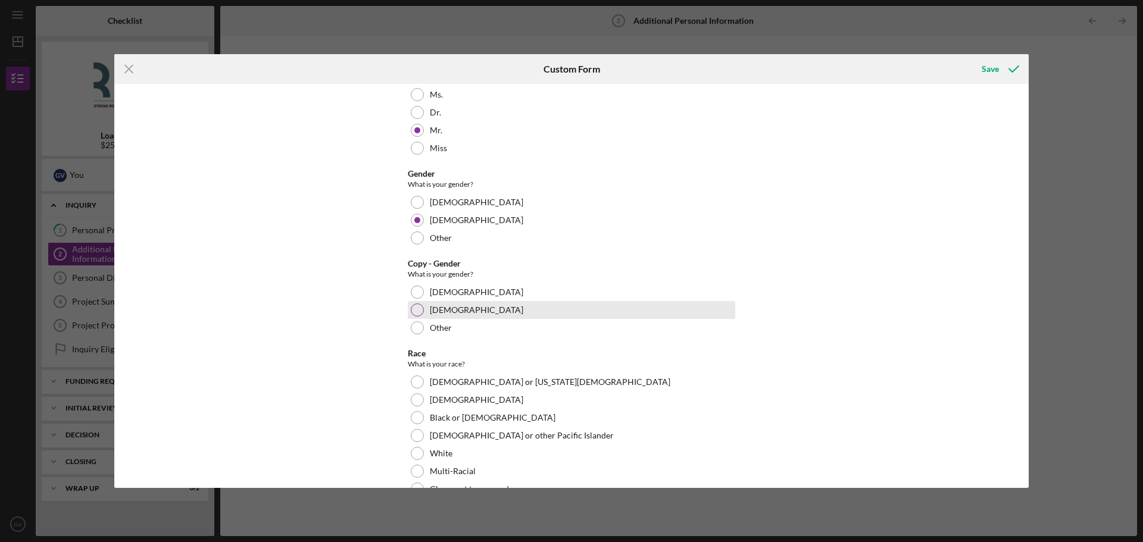
click at [417, 307] on div at bounding box center [417, 310] width 13 height 13
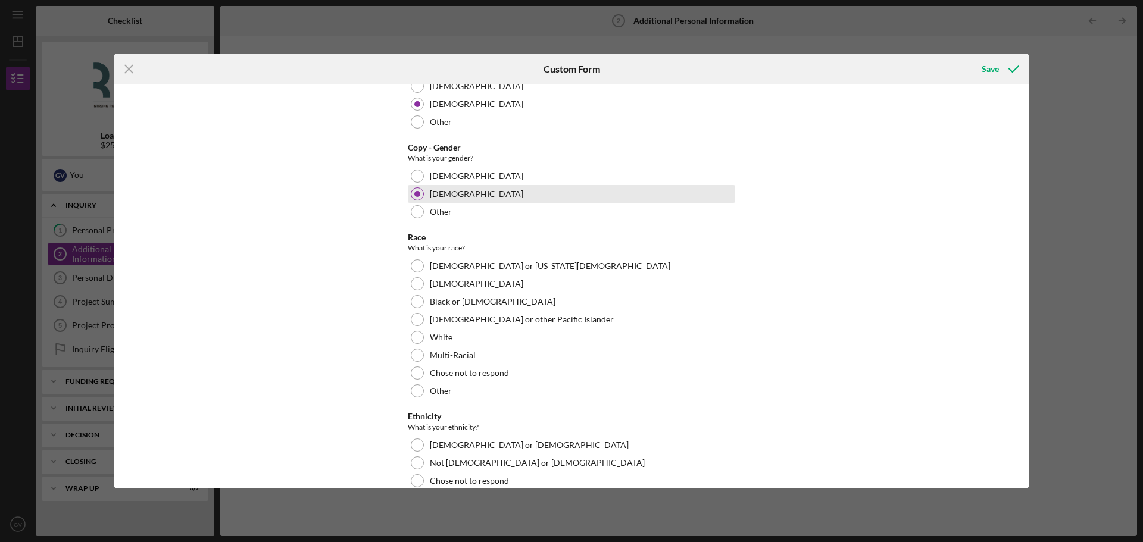
scroll to position [357, 0]
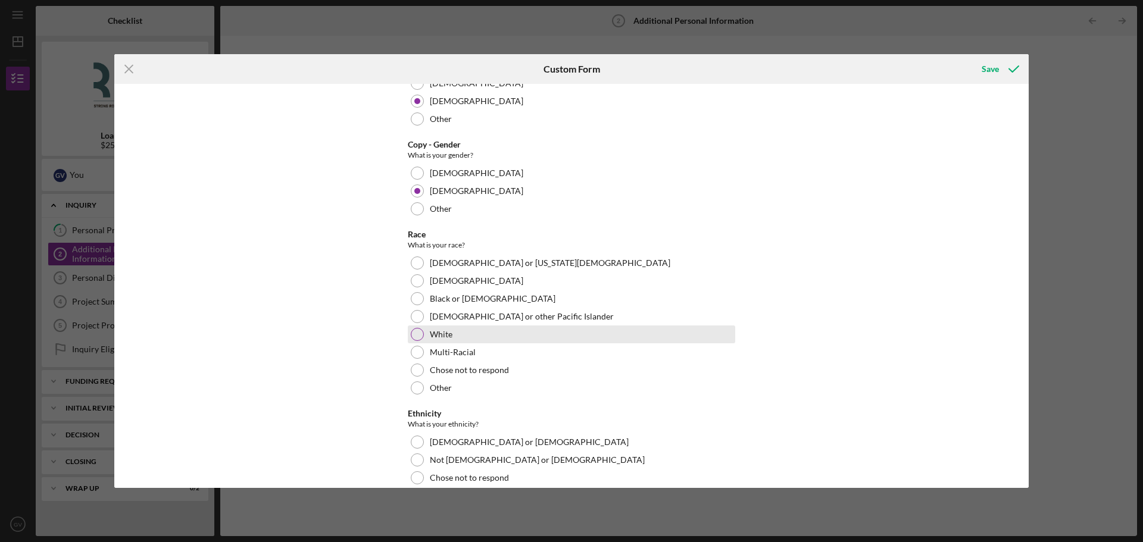
click at [412, 338] on div at bounding box center [417, 334] width 13 height 13
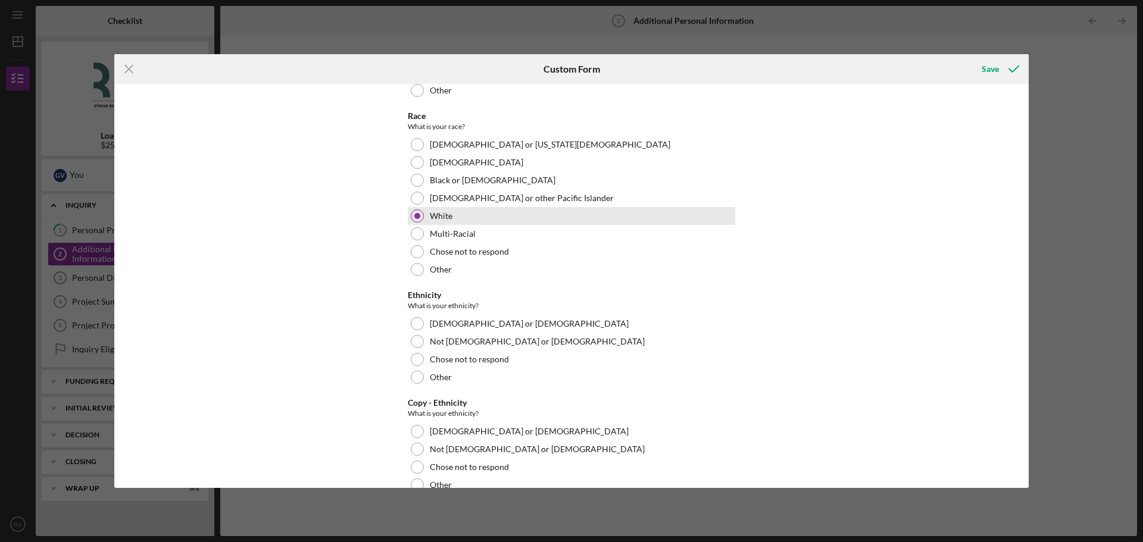
scroll to position [536, 0]
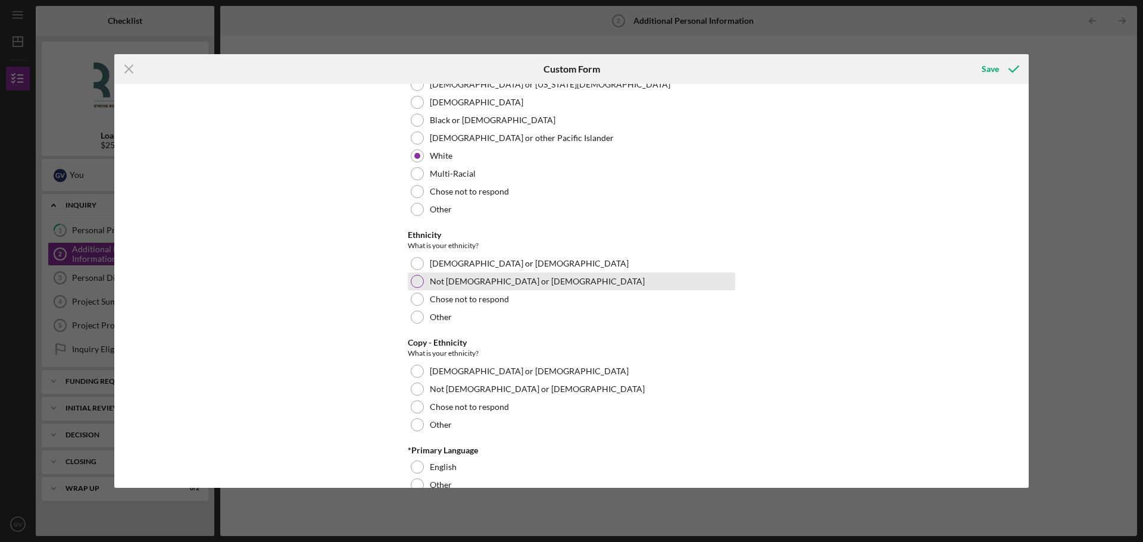
click at [412, 283] on div at bounding box center [417, 281] width 13 height 13
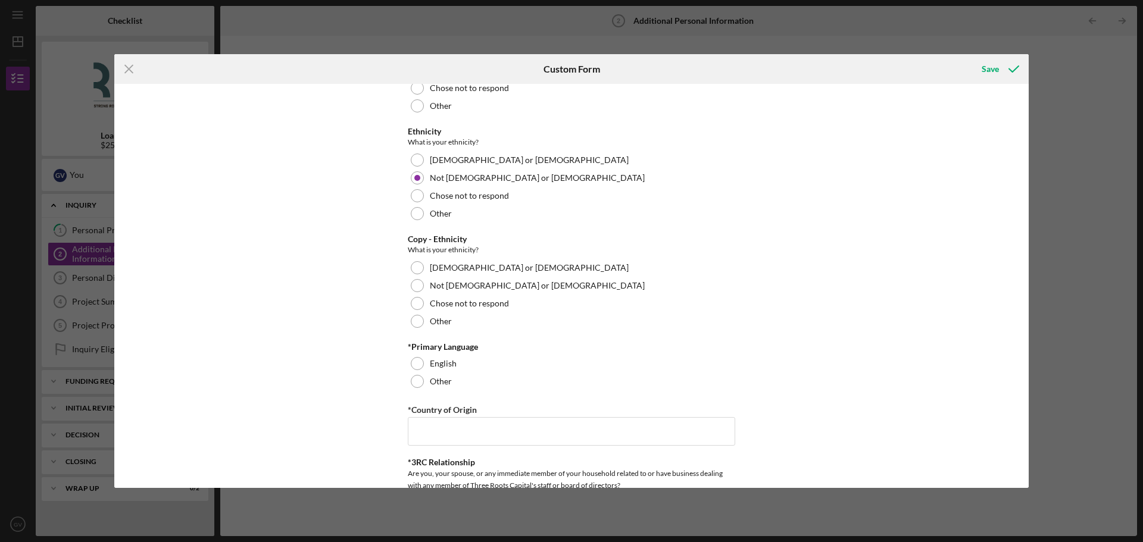
scroll to position [655, 0]
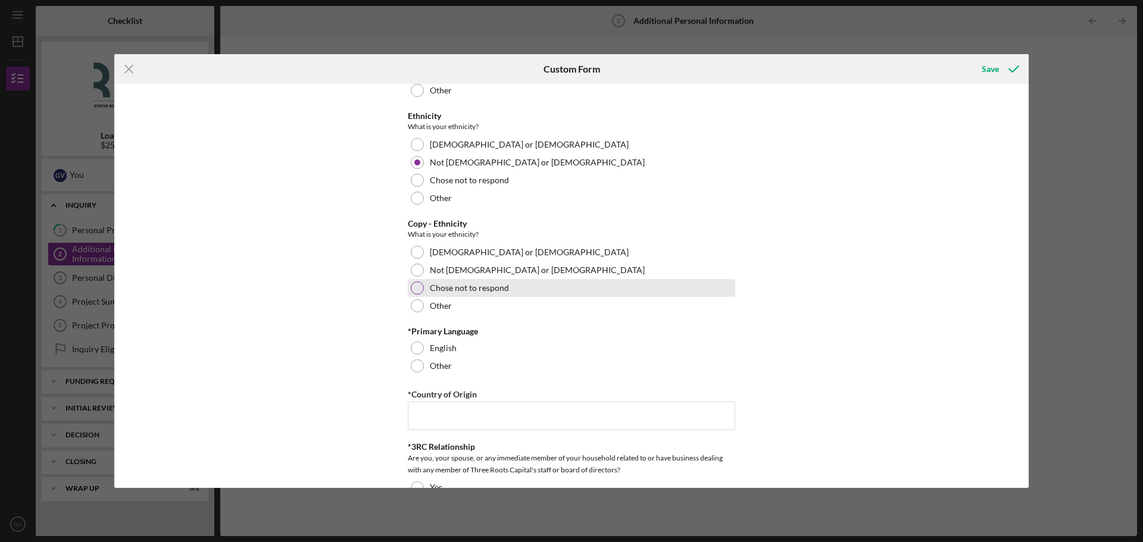
click at [415, 286] on div at bounding box center [417, 288] width 13 height 13
click at [420, 272] on div at bounding box center [417, 270] width 13 height 13
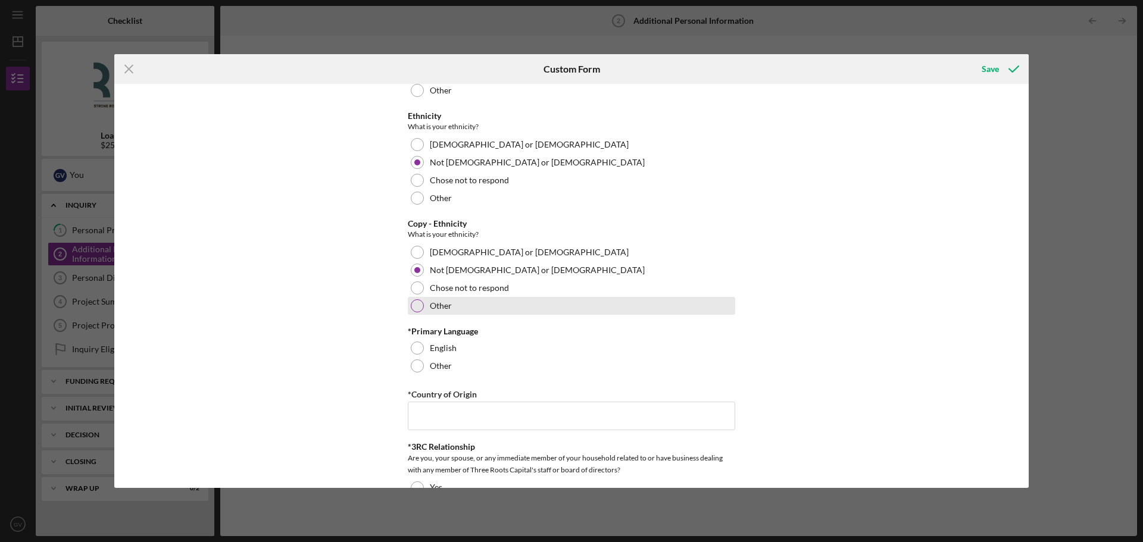
scroll to position [714, 0]
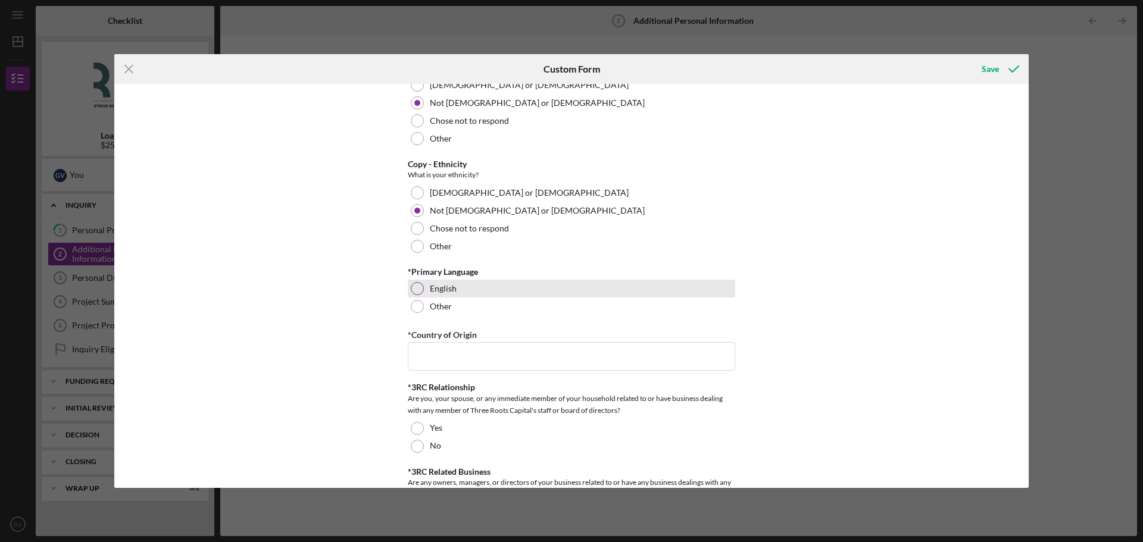
click at [420, 289] on div at bounding box center [417, 288] width 13 height 13
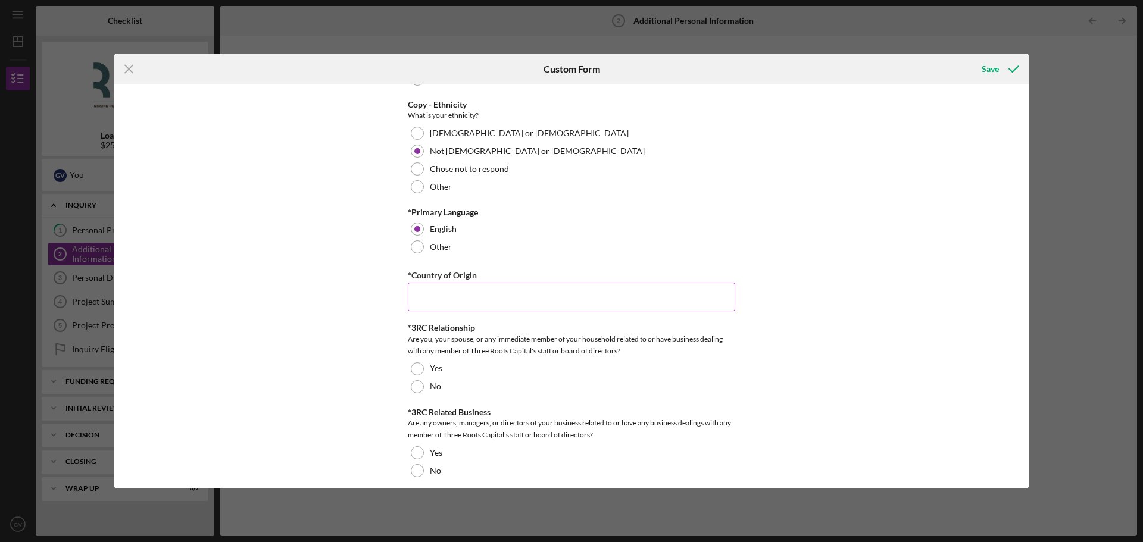
click at [517, 298] on input "*Country of Origin" at bounding box center [571, 297] width 327 height 29
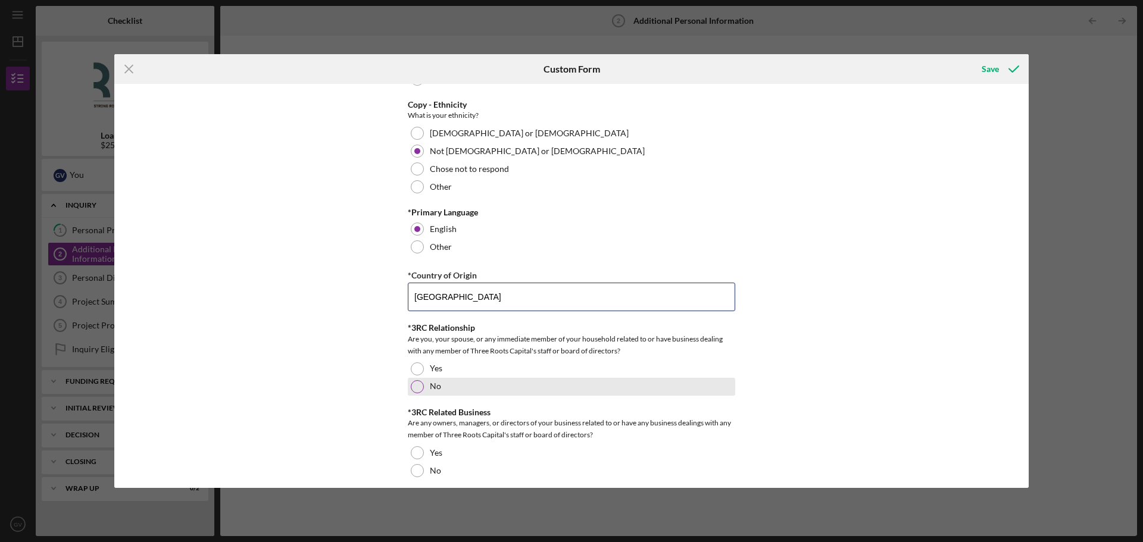
type input "[GEOGRAPHIC_DATA]"
click at [414, 389] on div at bounding box center [417, 386] width 13 height 13
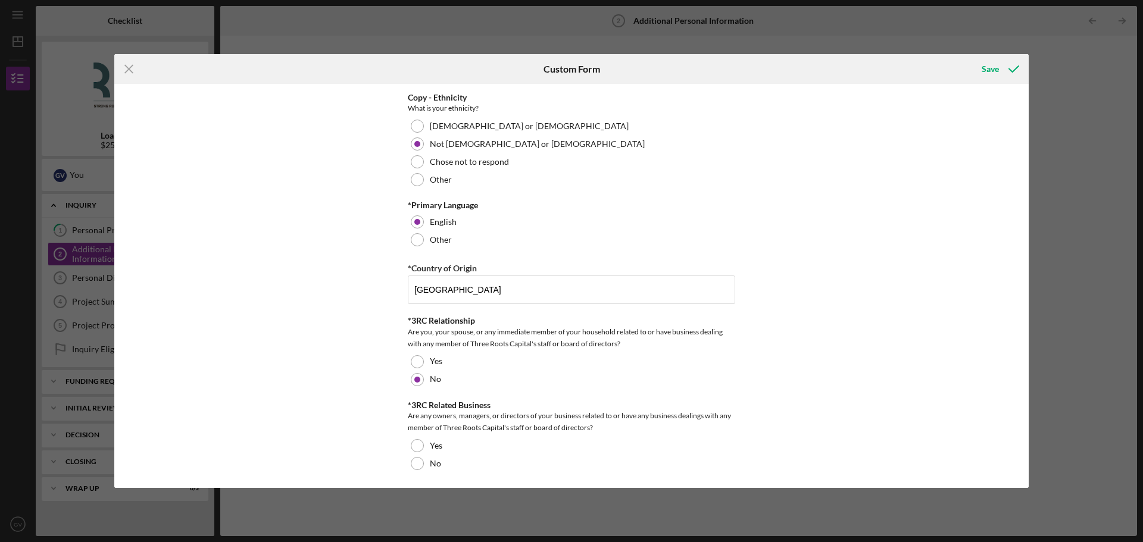
scroll to position [783, 0]
click at [415, 358] on div at bounding box center [417, 359] width 13 height 13
click at [418, 439] on div at bounding box center [417, 443] width 13 height 13
click at [999, 71] on icon "submit" at bounding box center [1014, 69] width 30 height 30
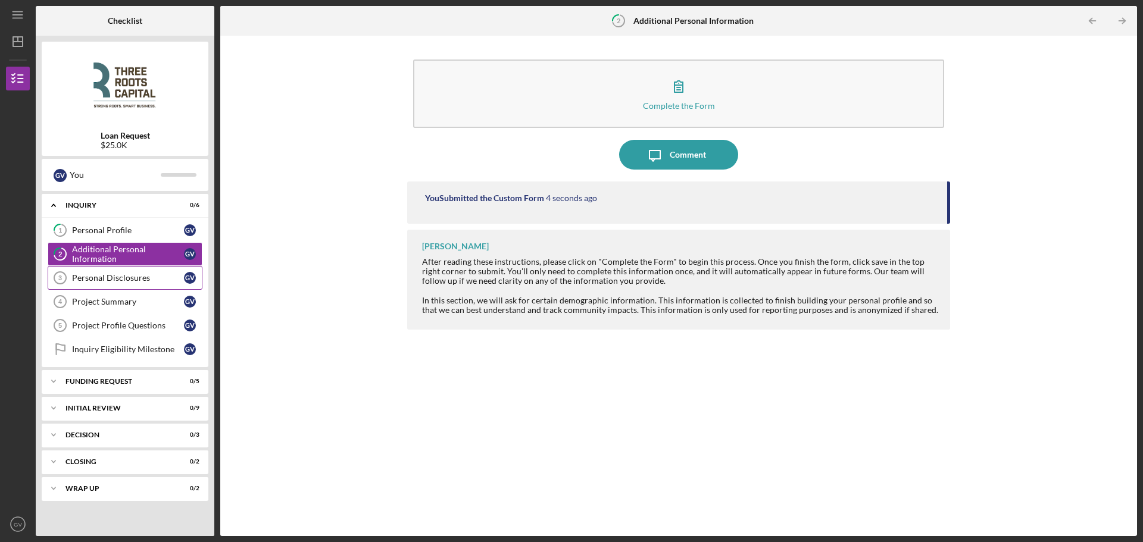
click at [123, 284] on link "Personal Disclosures 3 Personal Disclosures G V" at bounding box center [125, 278] width 155 height 24
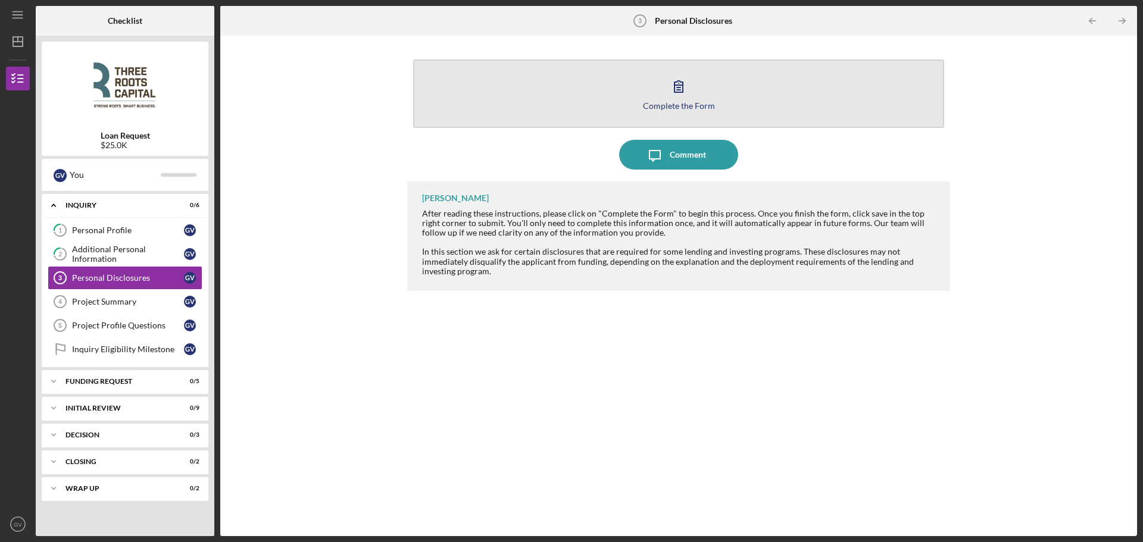
click at [672, 91] on icon "button" at bounding box center [679, 86] width 30 height 30
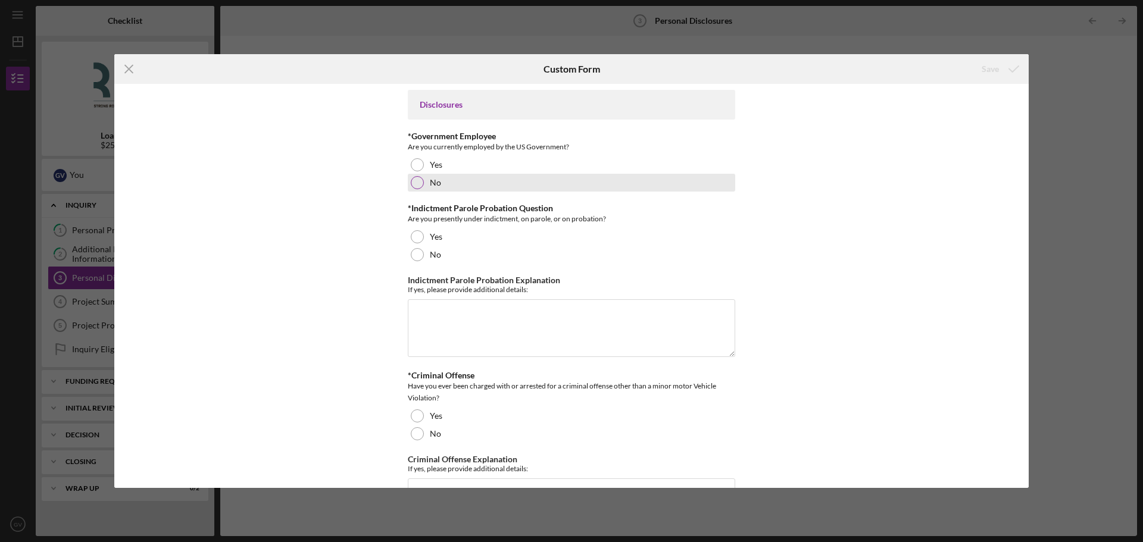
click at [423, 185] on div "No" at bounding box center [571, 183] width 327 height 18
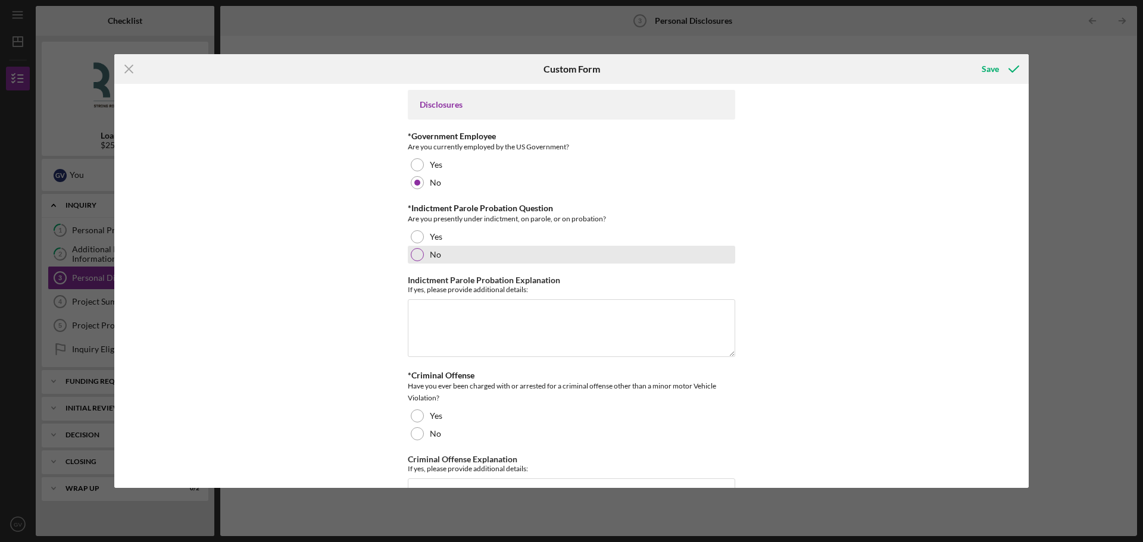
click at [419, 255] on div at bounding box center [417, 254] width 13 height 13
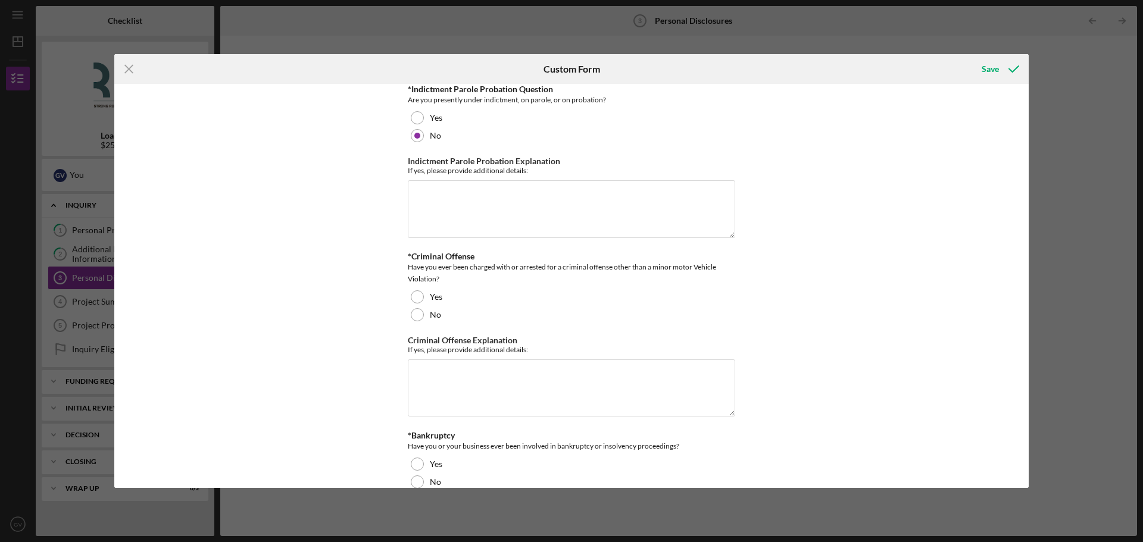
scroll to position [179, 0]
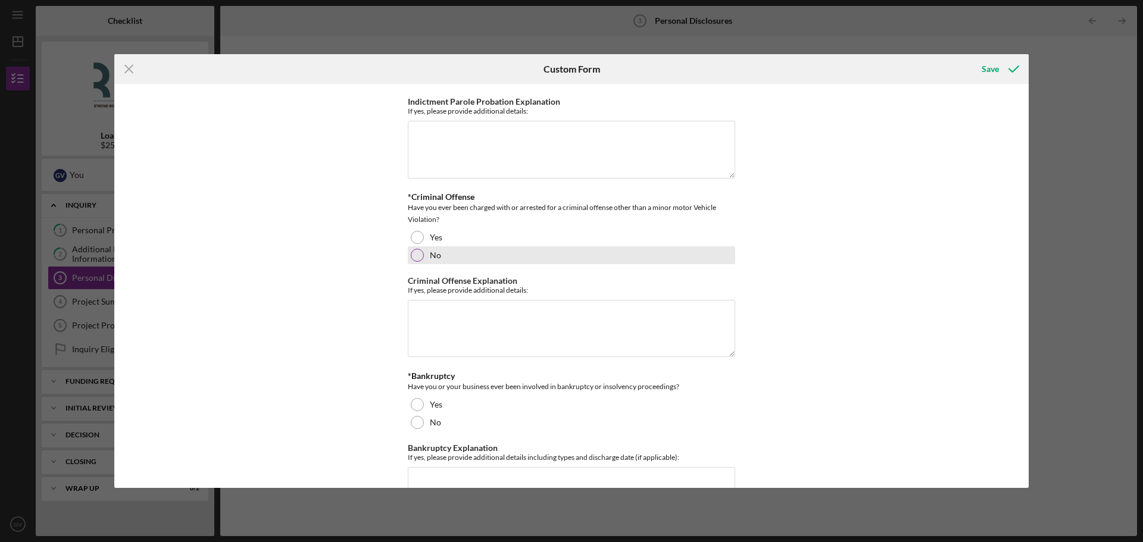
click at [419, 258] on div at bounding box center [417, 255] width 13 height 13
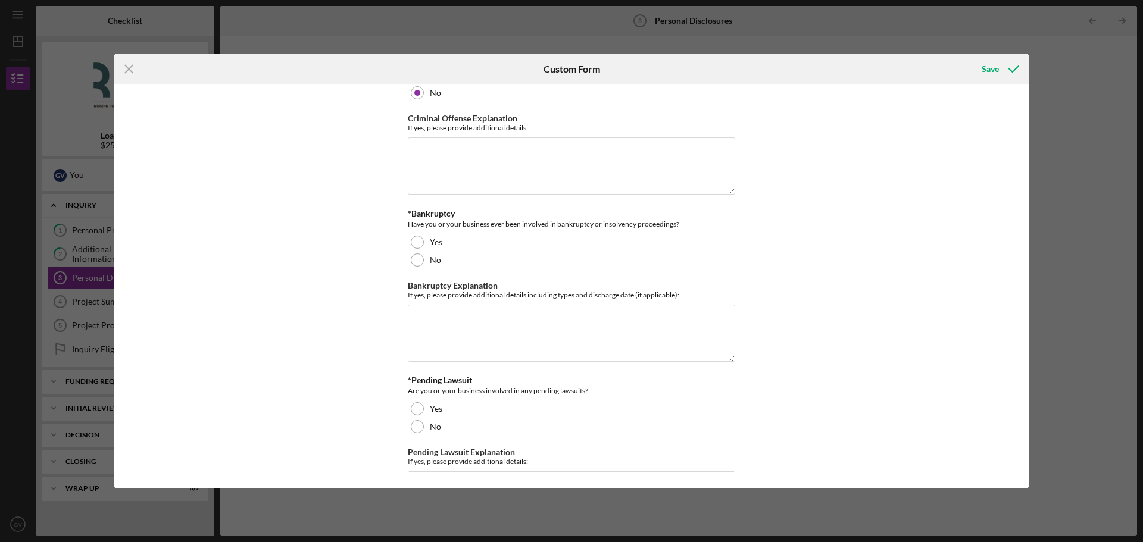
scroll to position [357, 0]
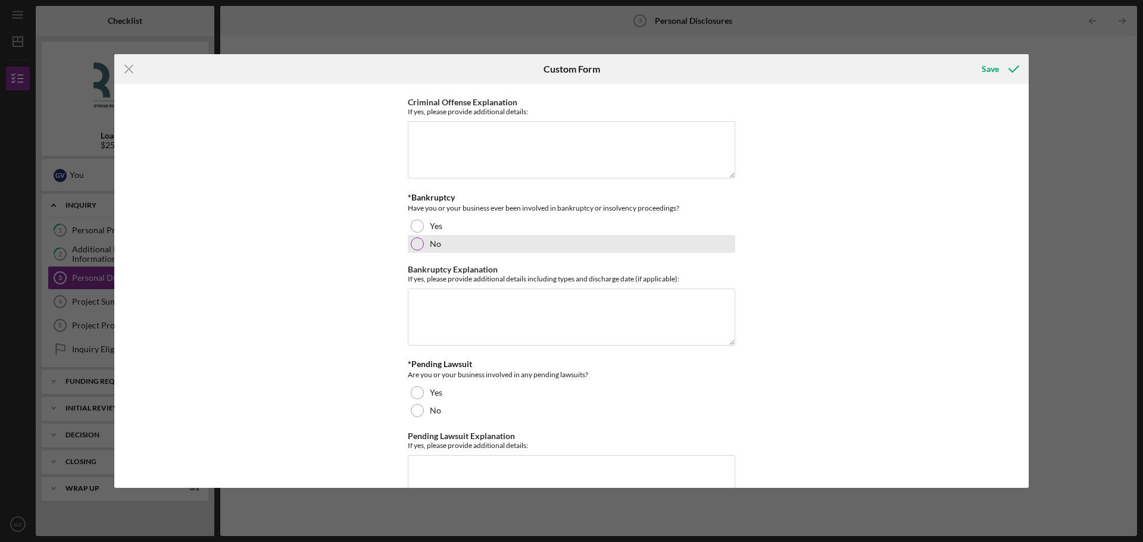
click at [416, 244] on div at bounding box center [417, 244] width 13 height 13
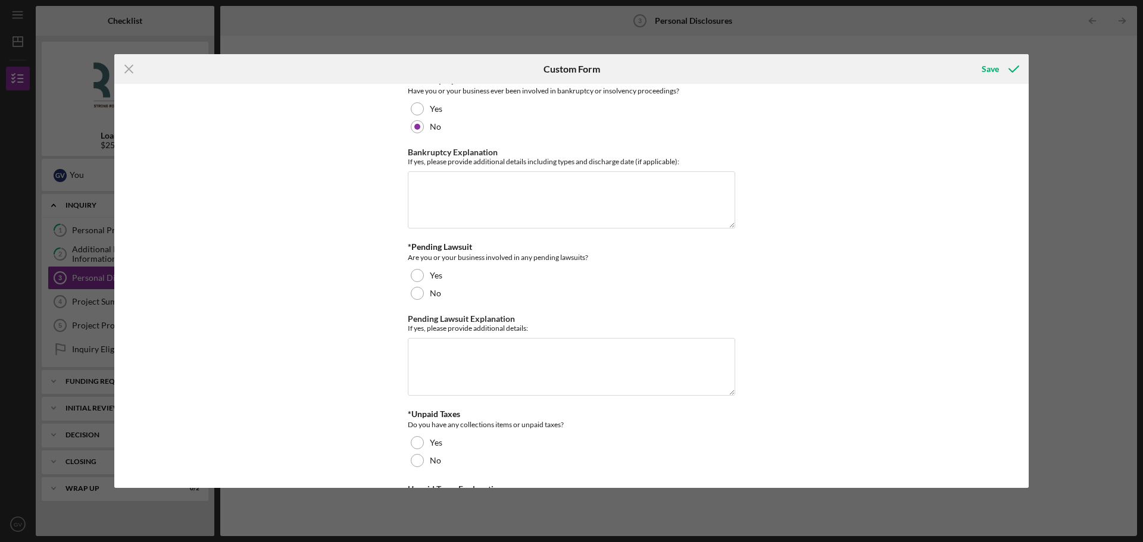
scroll to position [476, 0]
click at [416, 293] on div at bounding box center [417, 291] width 13 height 13
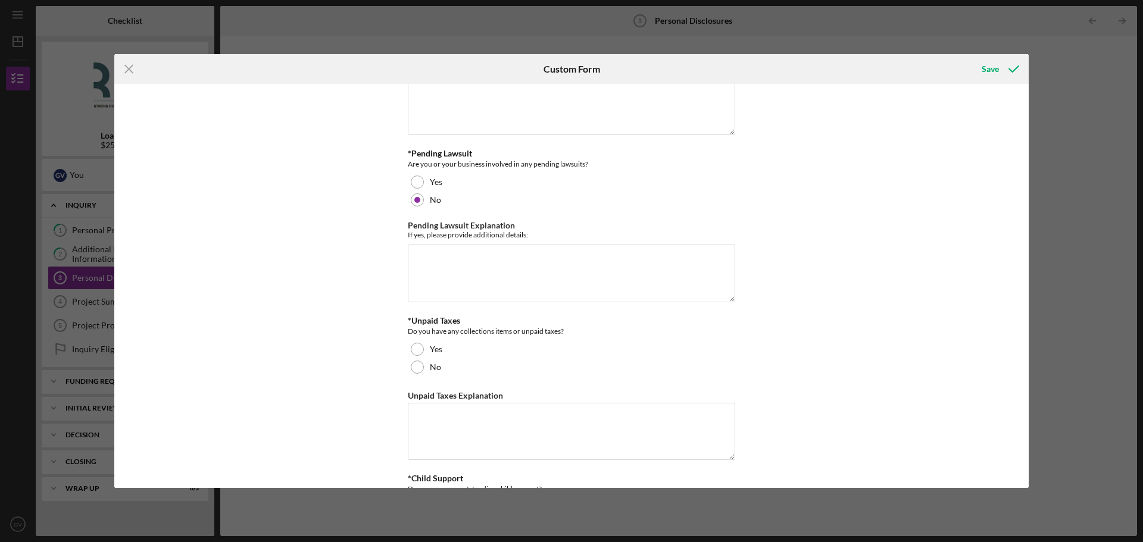
scroll to position [655, 0]
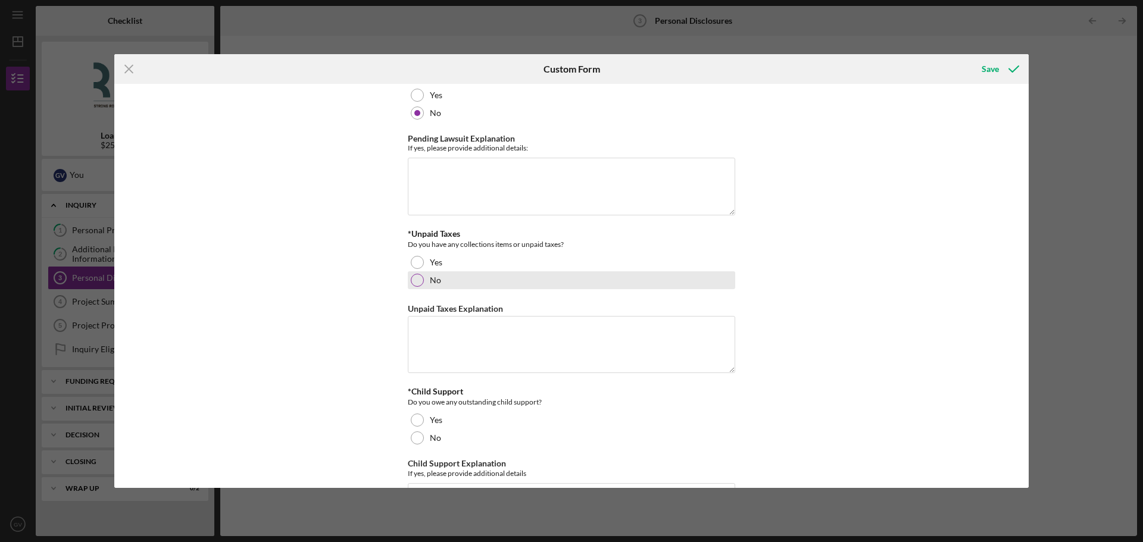
click at [420, 282] on div at bounding box center [417, 280] width 13 height 13
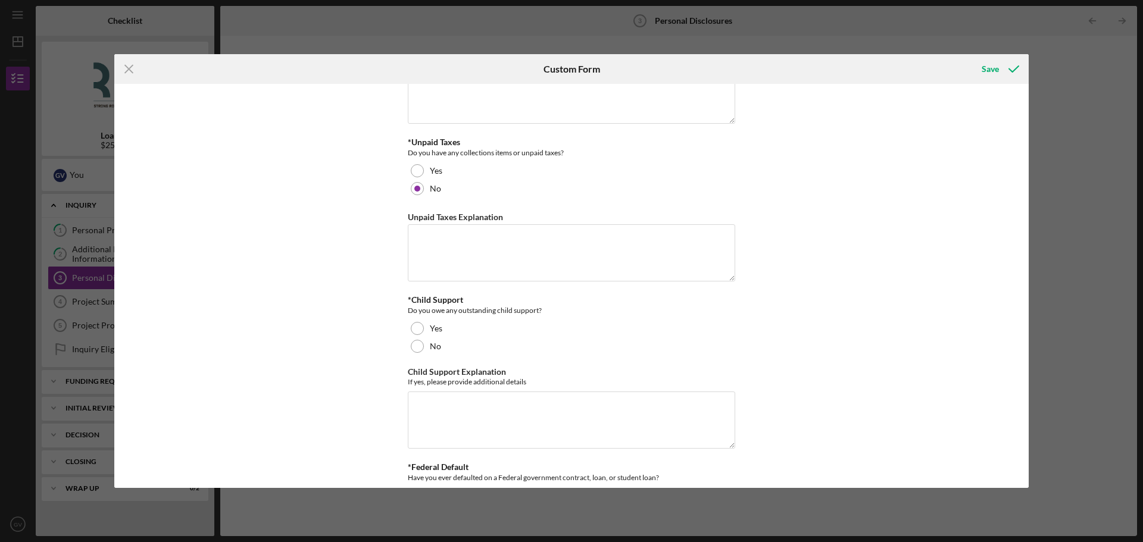
scroll to position [774, 0]
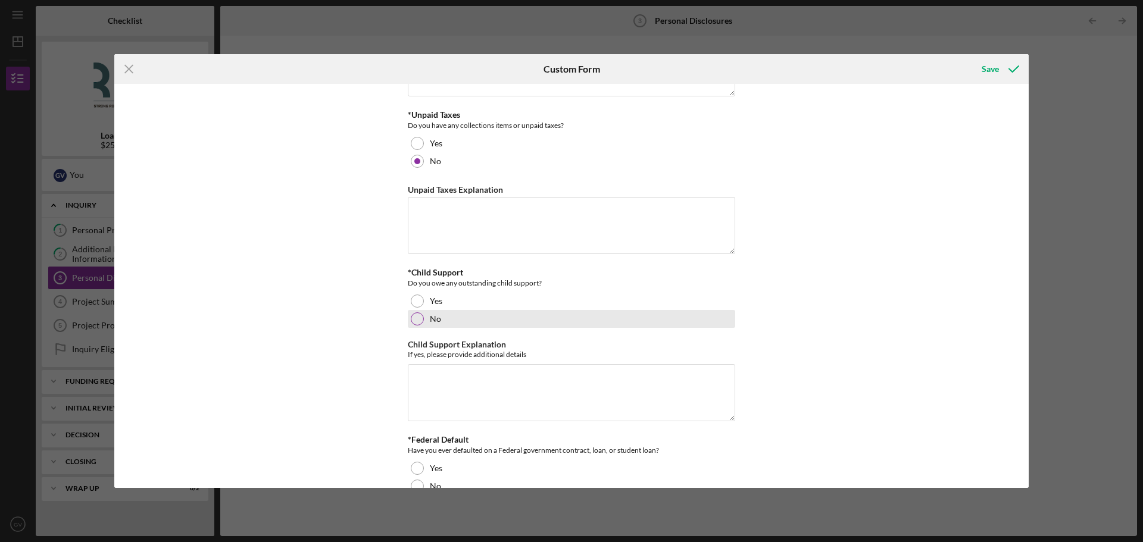
click at [415, 320] on div at bounding box center [417, 319] width 13 height 13
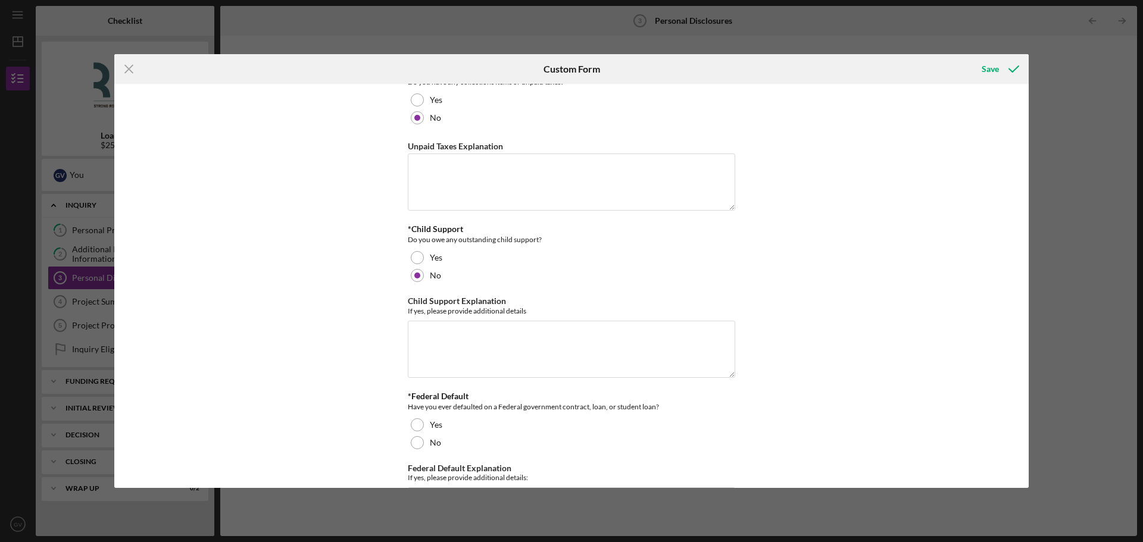
scroll to position [894, 0]
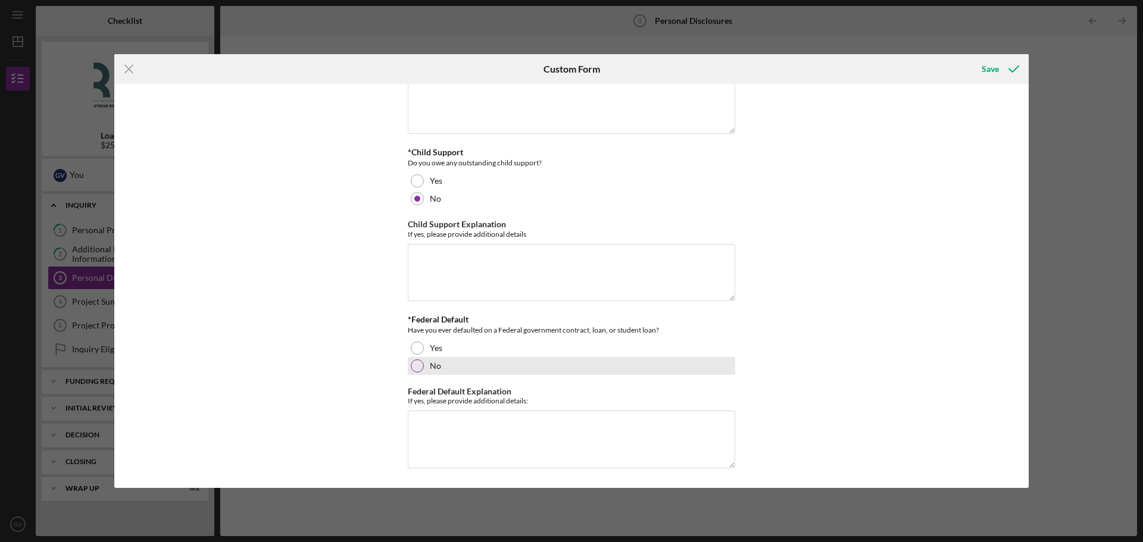
click at [413, 370] on div at bounding box center [417, 366] width 13 height 13
click at [991, 72] on div "Save" at bounding box center [990, 69] width 17 height 24
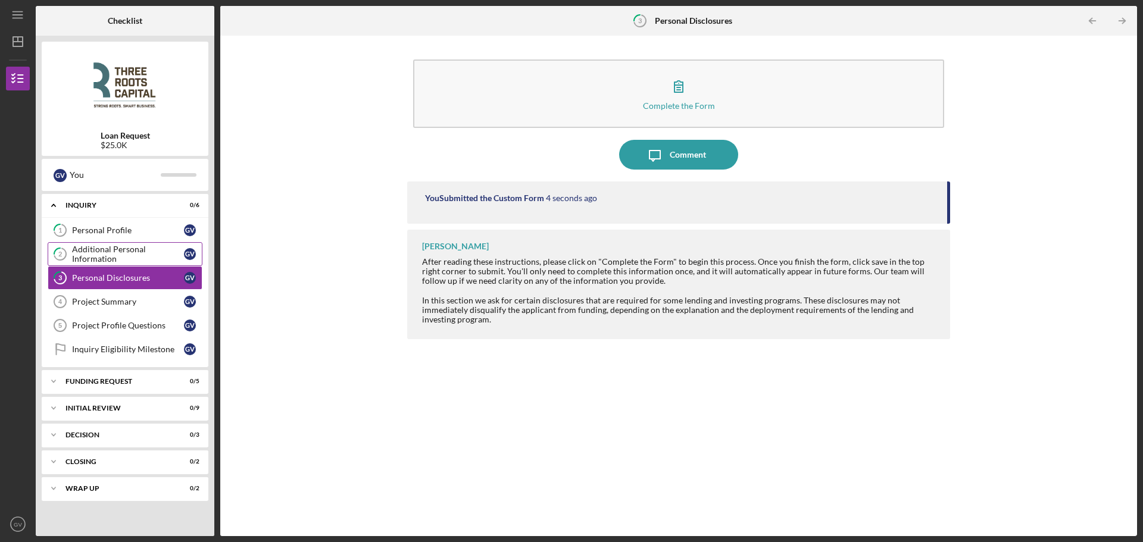
click at [121, 257] on div "Additional Personal Information" at bounding box center [128, 254] width 112 height 19
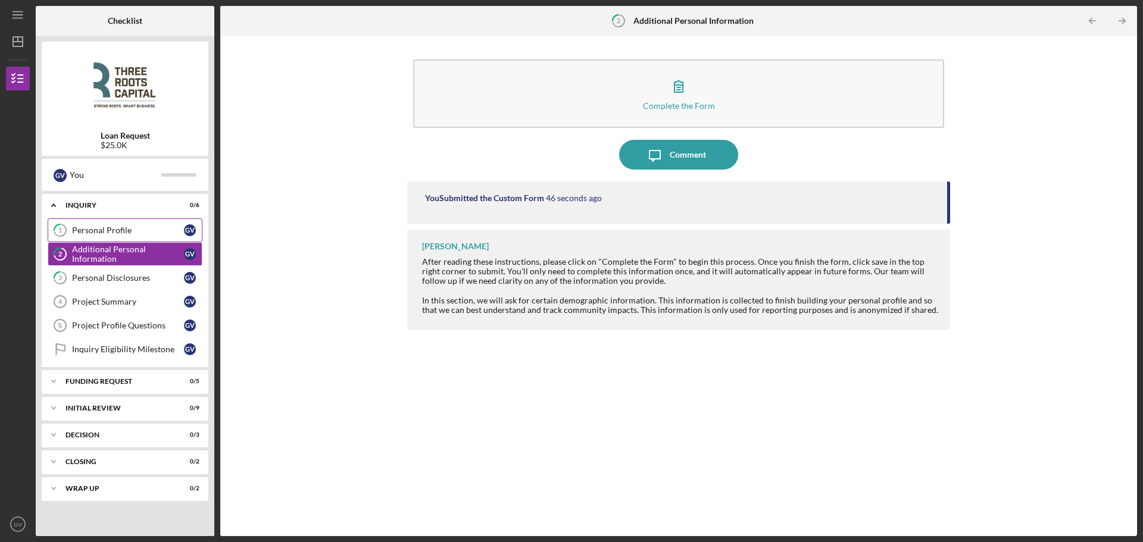
click at [122, 227] on div "Personal Profile" at bounding box center [128, 231] width 112 height 10
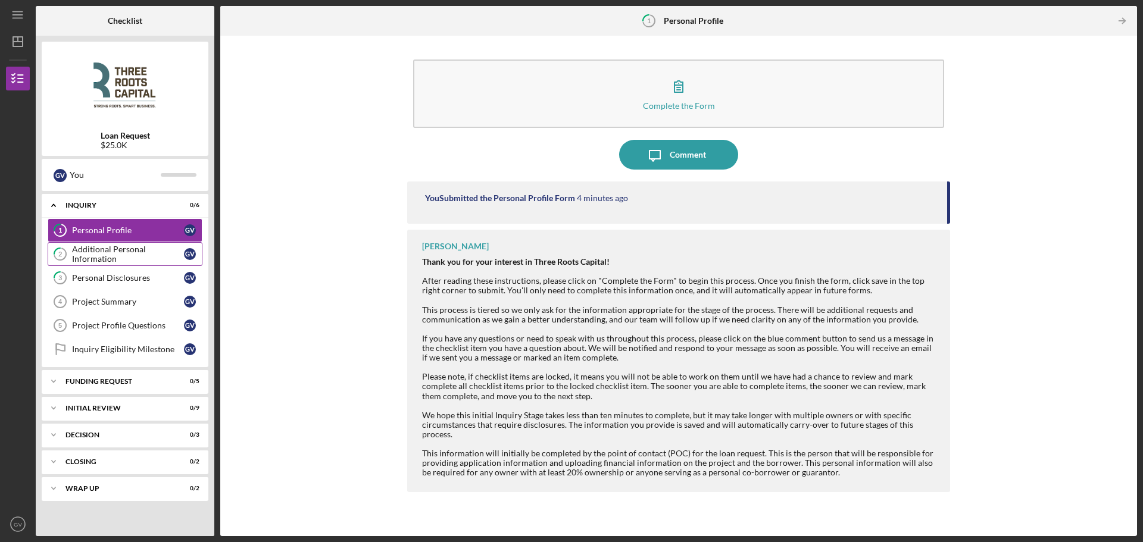
click at [120, 257] on div "Additional Personal Information" at bounding box center [128, 254] width 112 height 19
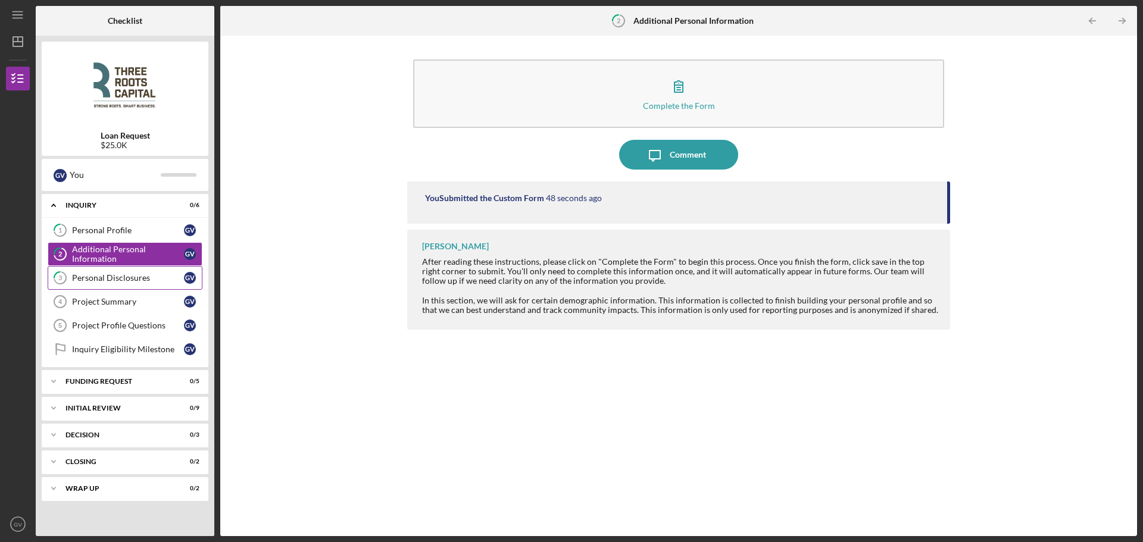
click at [117, 274] on div "Personal Disclosures" at bounding box center [128, 278] width 112 height 10
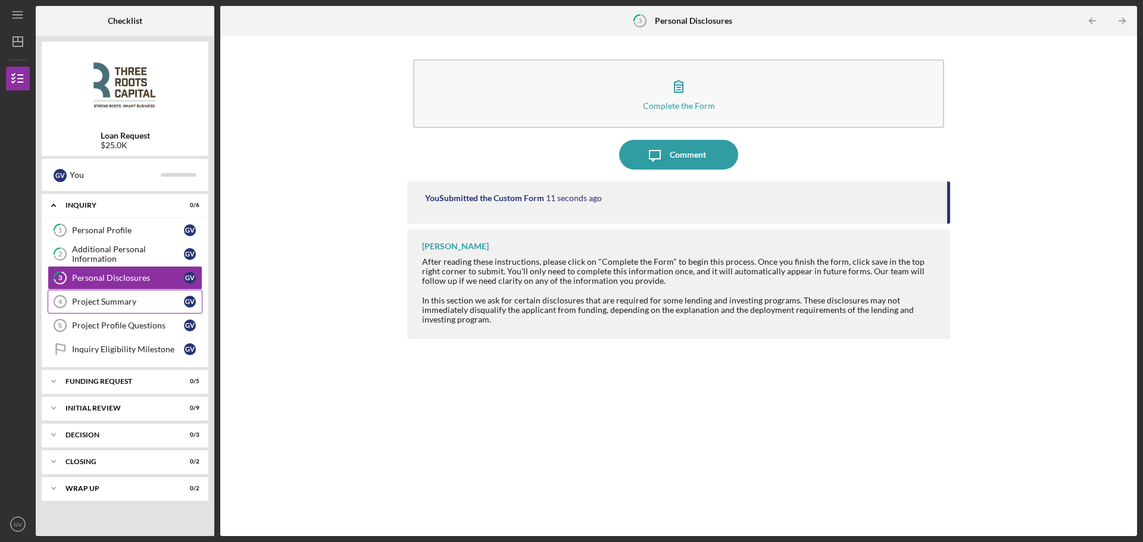
click at [110, 305] on div "Project Summary" at bounding box center [128, 302] width 112 height 10
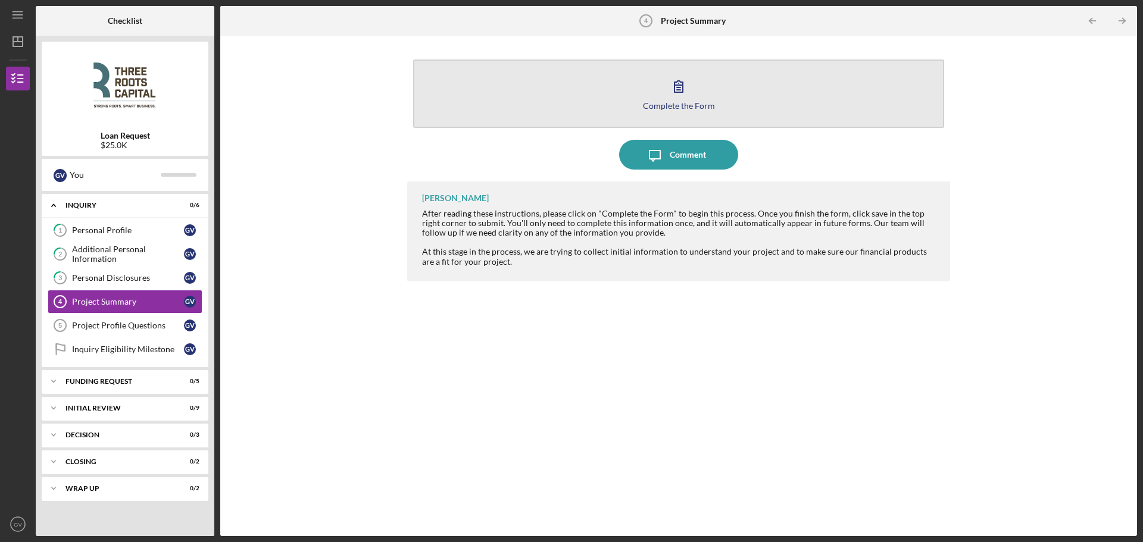
click at [673, 108] on div "Complete the Form" at bounding box center [679, 105] width 72 height 9
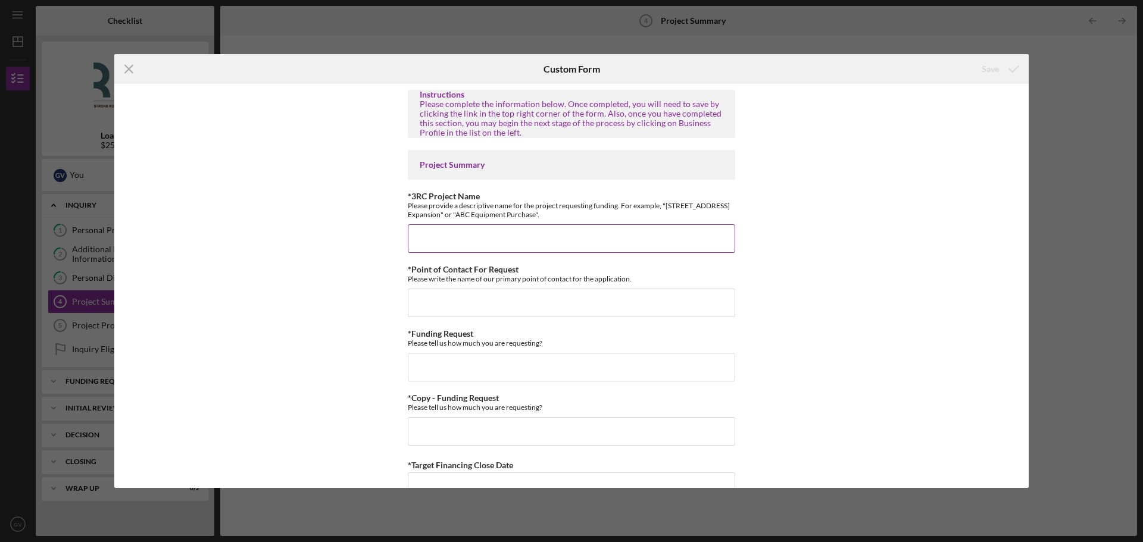
click at [449, 237] on input "*3RC Project Name" at bounding box center [571, 238] width 327 height 29
type input "Bubba's Burgers Equipment Purchase"
click at [476, 311] on input "*Point of Contact For Request" at bounding box center [571, 303] width 327 height 29
type input "[PERSON_NAME]"
click at [493, 361] on input "*Funding Request" at bounding box center [571, 367] width 327 height 29
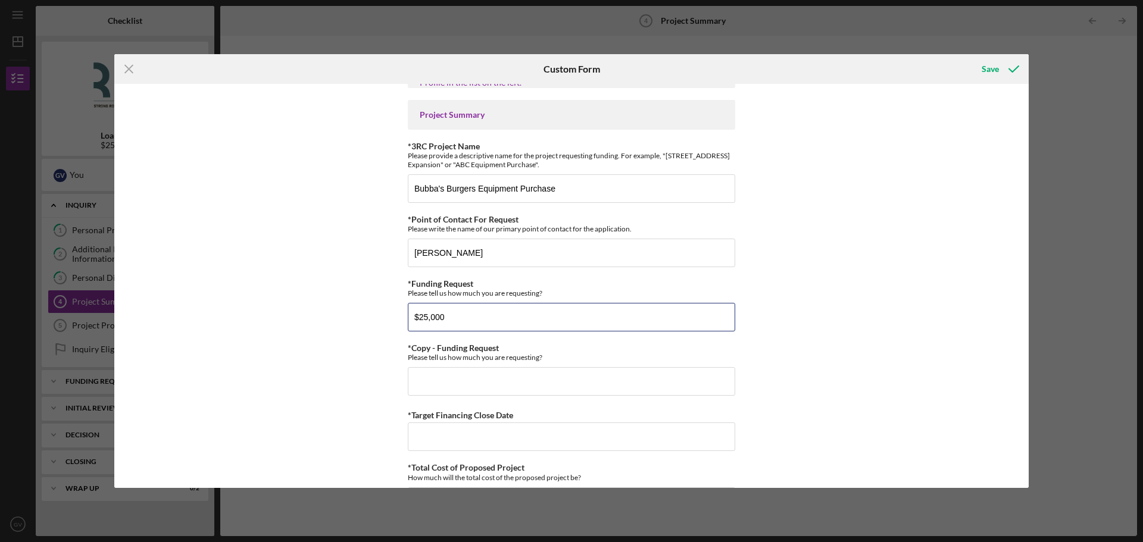
scroll to position [119, 0]
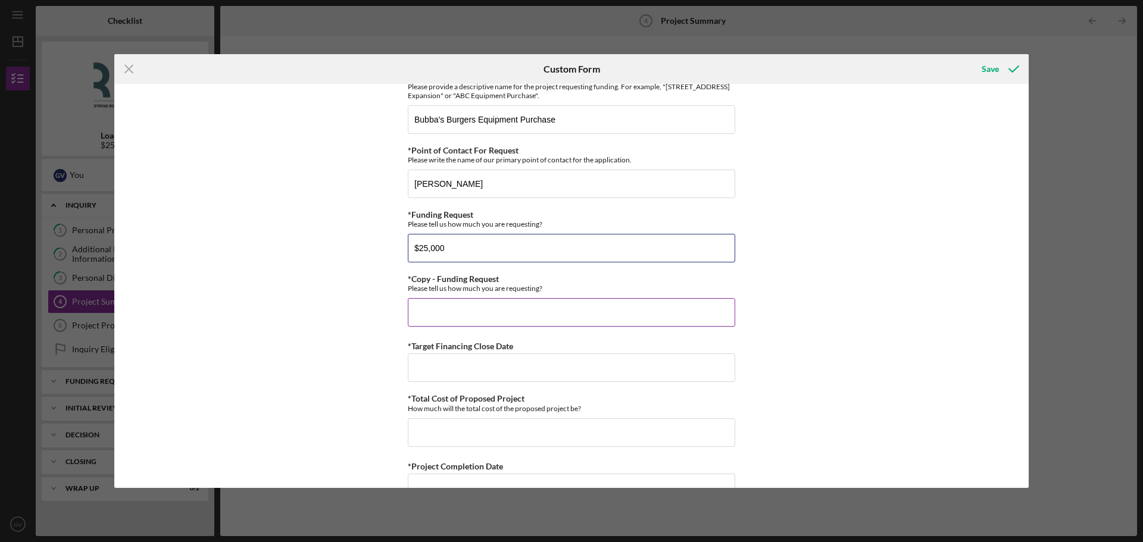
type input "$25,000"
click at [496, 308] on input "*Copy - Funding Request" at bounding box center [571, 312] width 327 height 29
type input "$0"
type input "$25,000"
click at [345, 368] on div "Instructions Please complete the information below. Once completed, you will ne…" at bounding box center [571, 286] width 914 height 404
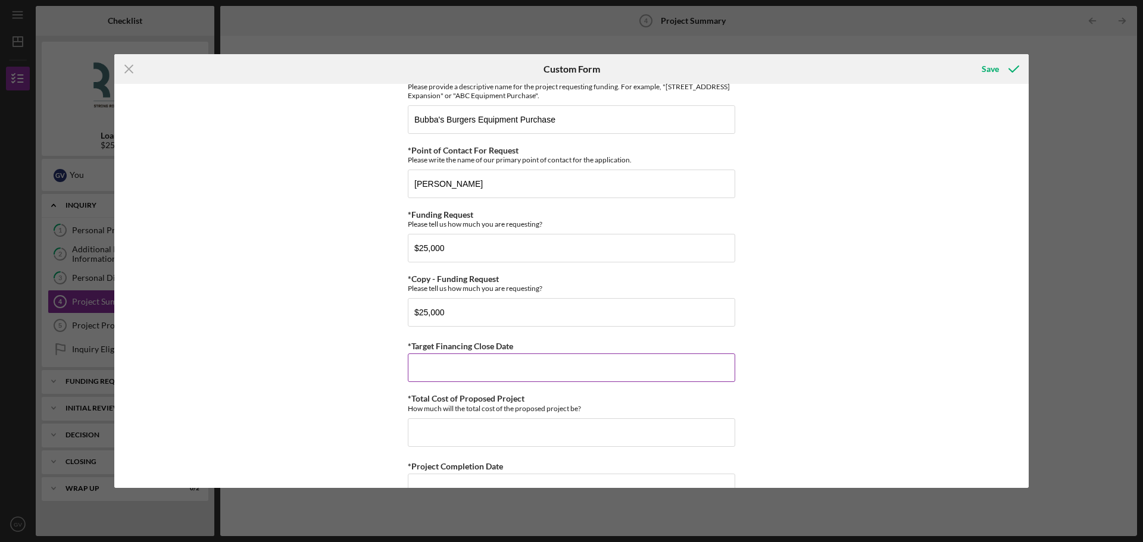
click at [471, 373] on input "*Target Financing Close Date" at bounding box center [571, 368] width 327 height 29
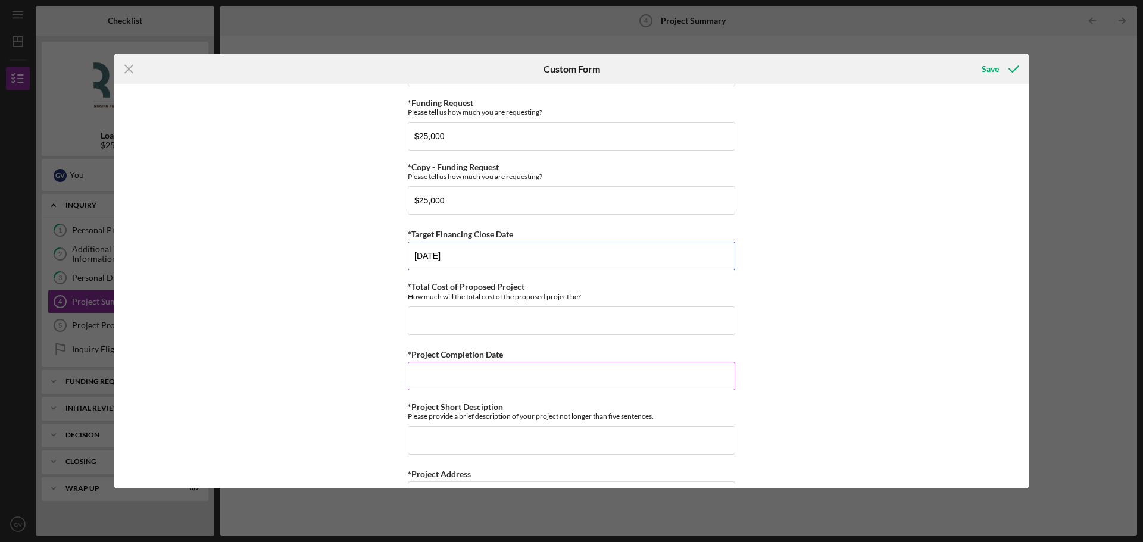
scroll to position [238, 0]
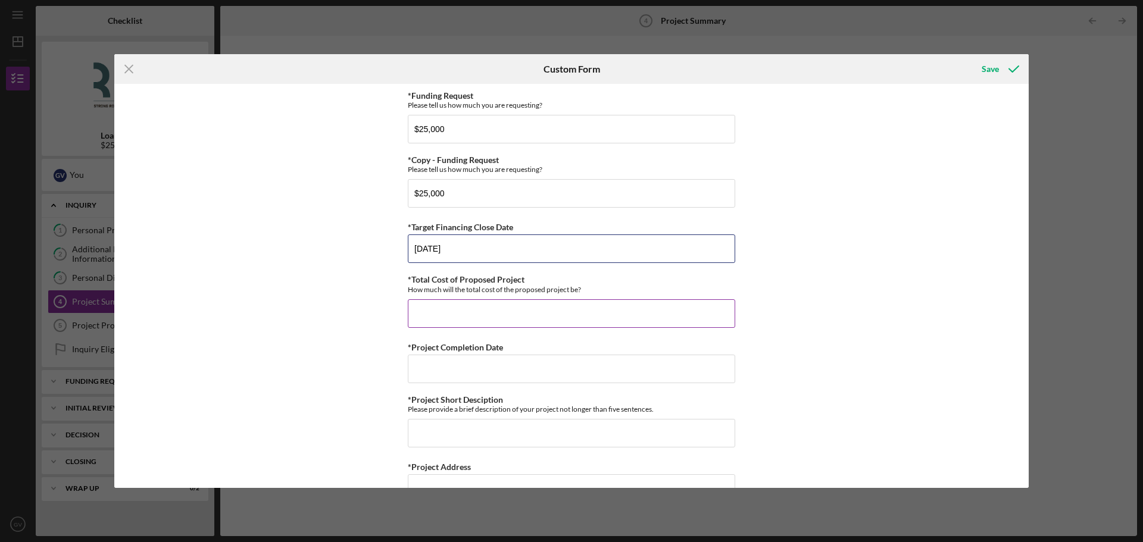
type input "[DATE]"
click at [465, 318] on input "*Total Cost of Proposed Project" at bounding box center [571, 313] width 327 height 29
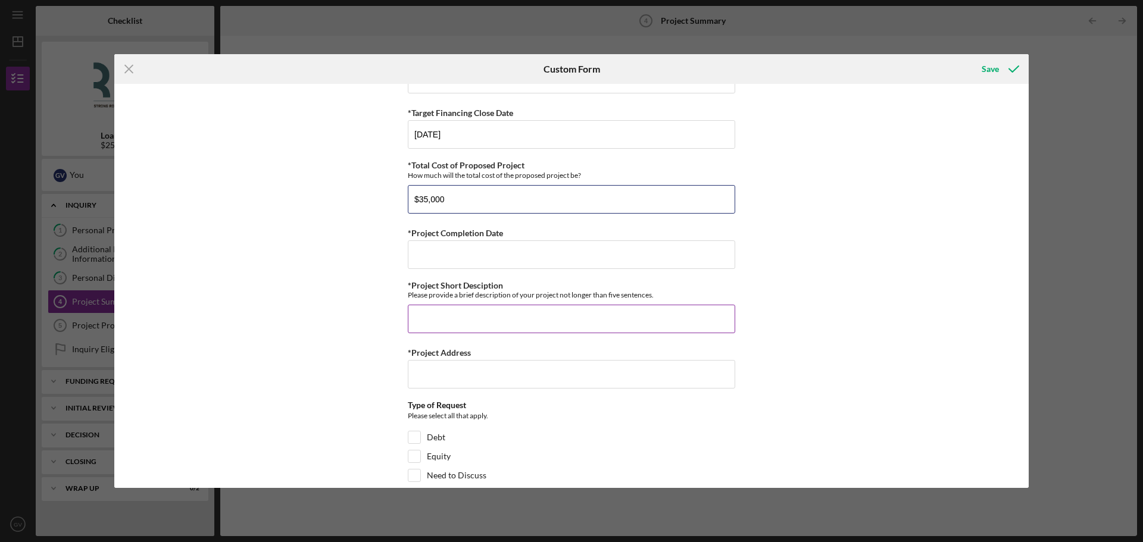
scroll to position [357, 0]
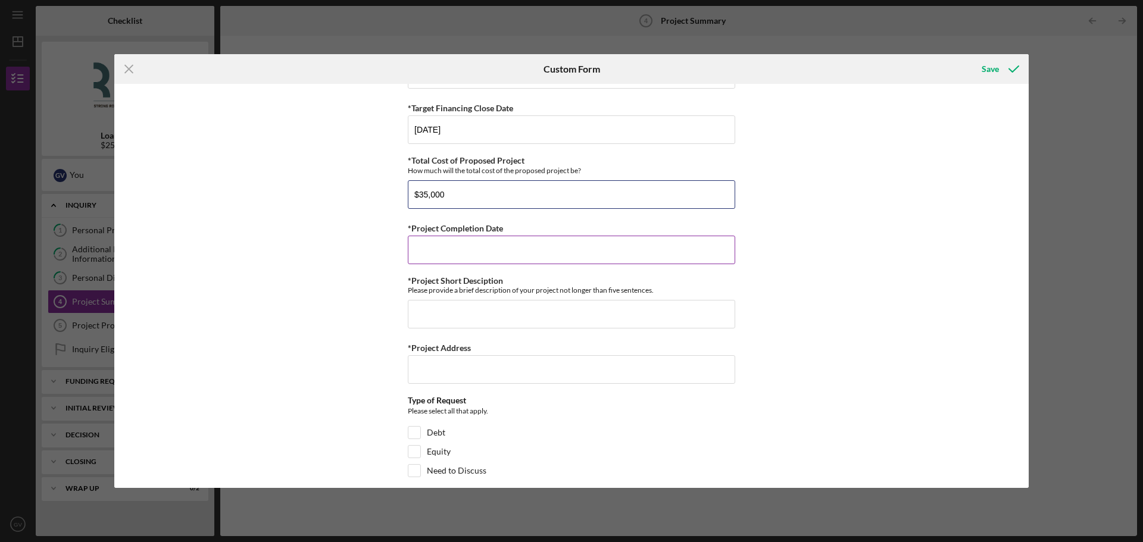
type input "$35,000"
click at [464, 257] on input "*Project Completion Date" at bounding box center [571, 250] width 327 height 29
type input "[DATE]"
click at [496, 316] on input "*Project Short Desciption" at bounding box center [571, 314] width 327 height 29
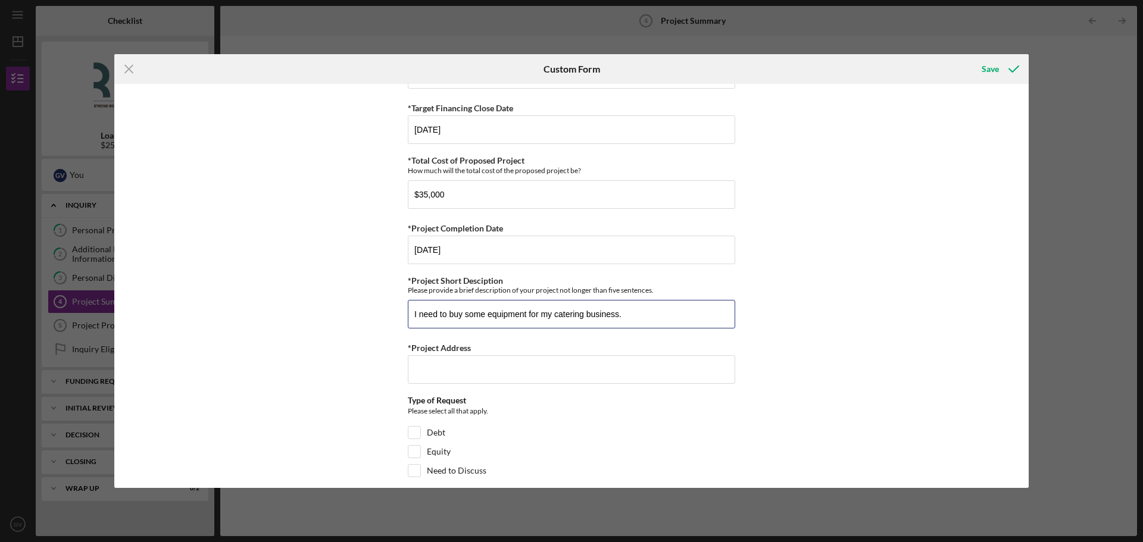
scroll to position [417, 0]
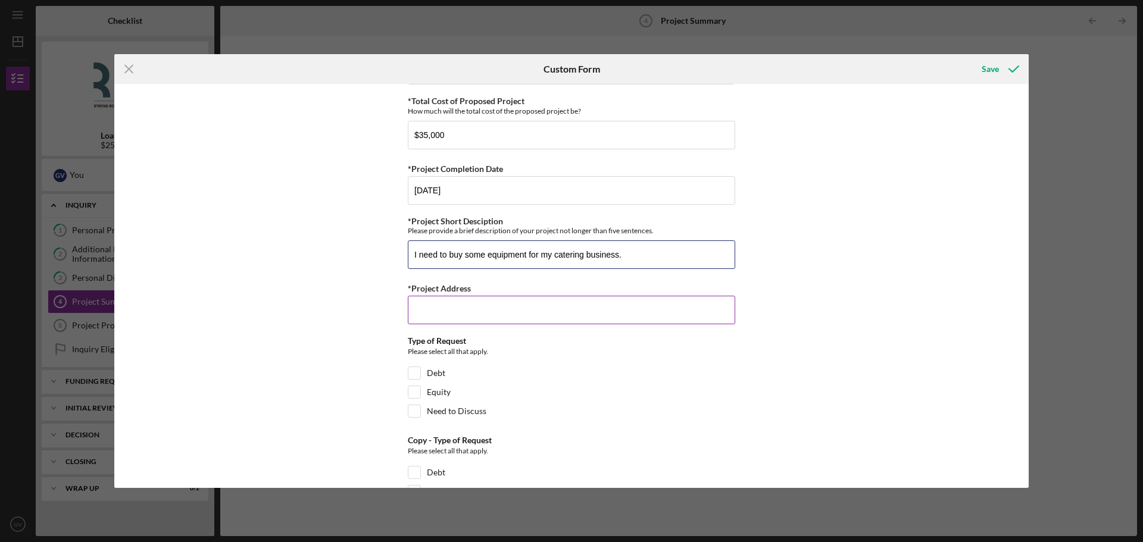
type input "I need to buy some equipment for my catering business."
click at [492, 306] on input "*Project Address" at bounding box center [571, 310] width 327 height 29
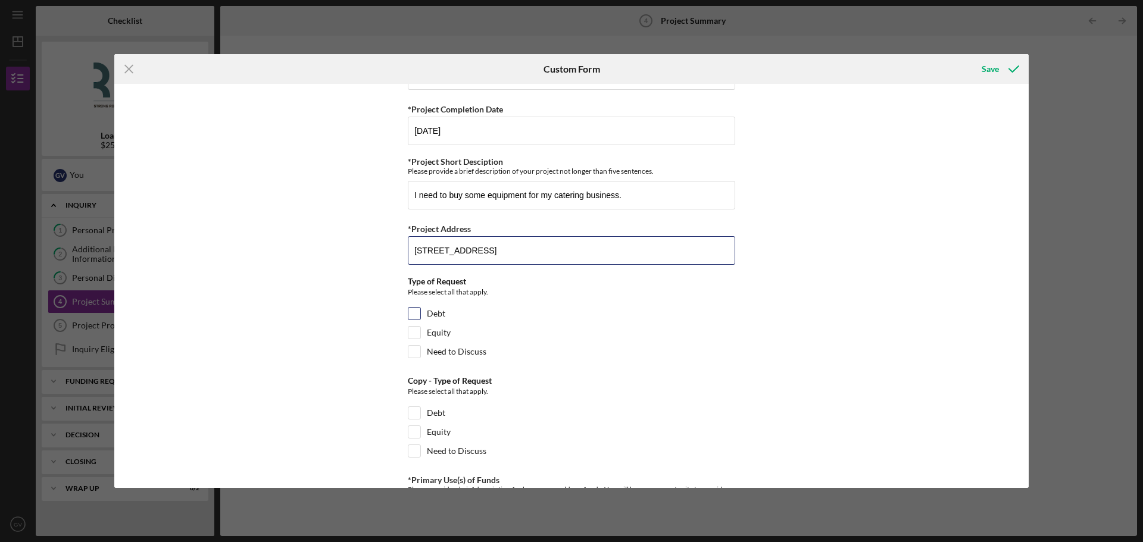
type input "[STREET_ADDRESS]"
click at [417, 314] on input "Debt" at bounding box center [414, 314] width 12 height 12
checkbox input "true"
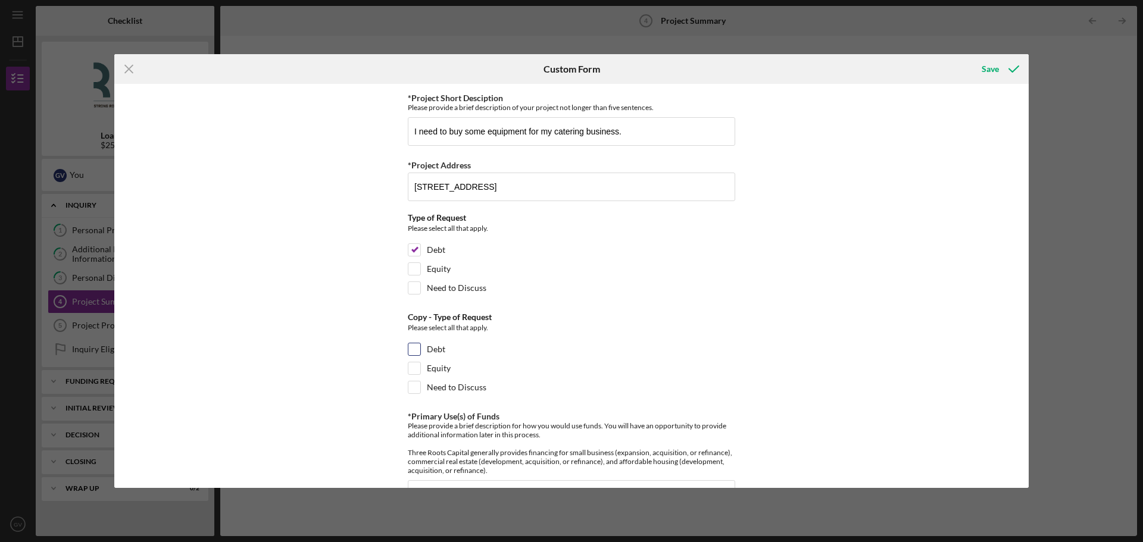
scroll to position [579, 0]
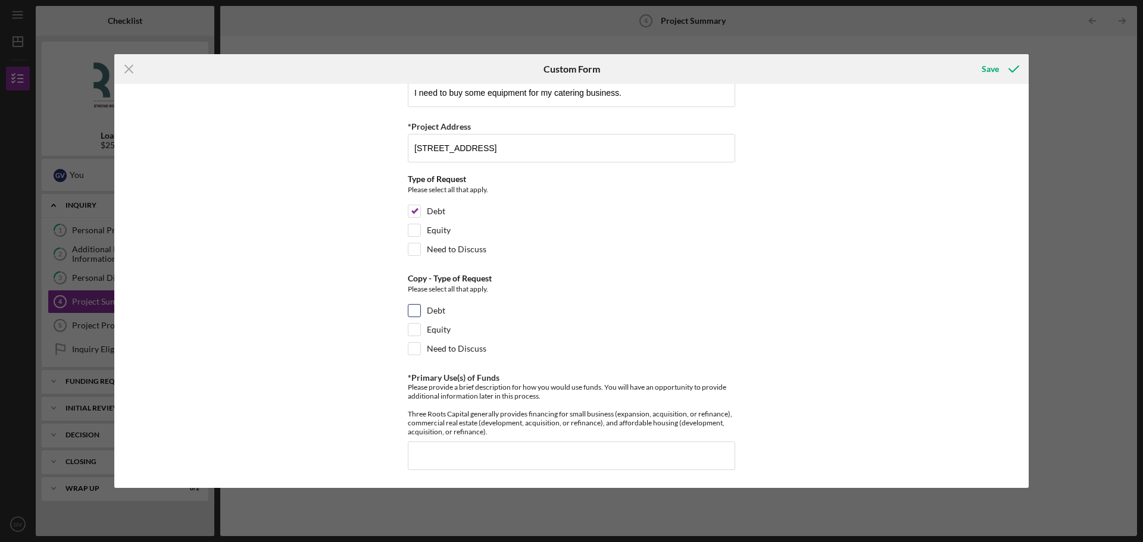
click at [427, 313] on label "Debt" at bounding box center [436, 311] width 18 height 12
click at [420, 313] on input "Debt" at bounding box center [414, 311] width 12 height 12
click at [415, 310] on input "Debt" at bounding box center [414, 311] width 12 height 12
click at [408, 313] on input "Debt" at bounding box center [414, 311] width 12 height 12
checkbox input "true"
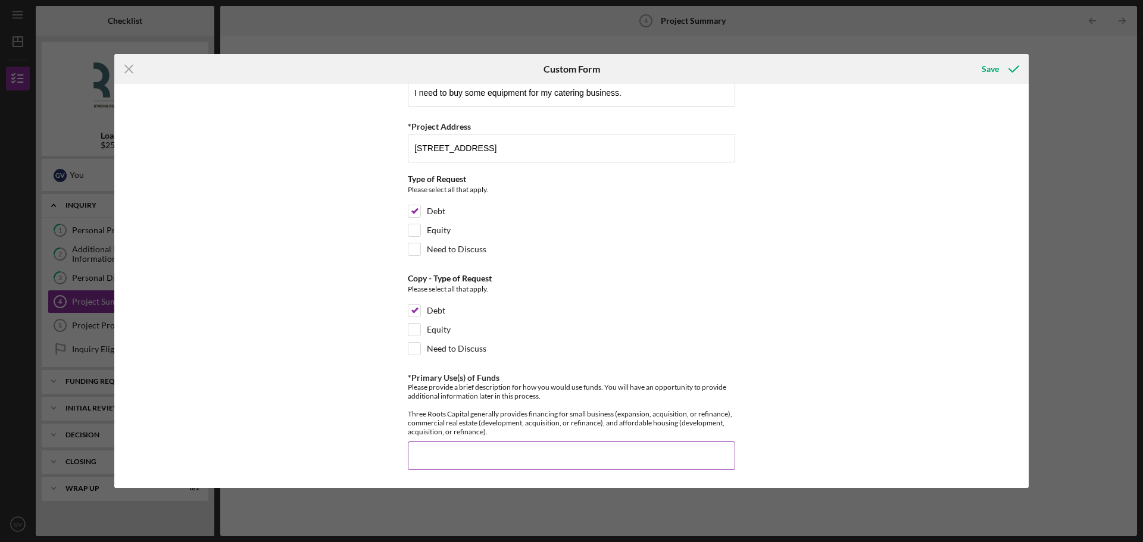
click at [519, 447] on input "*Primary Use(s) of Funds" at bounding box center [571, 456] width 327 height 29
type input "Purchasing equipment."
click at [990, 66] on div "Save" at bounding box center [990, 69] width 17 height 24
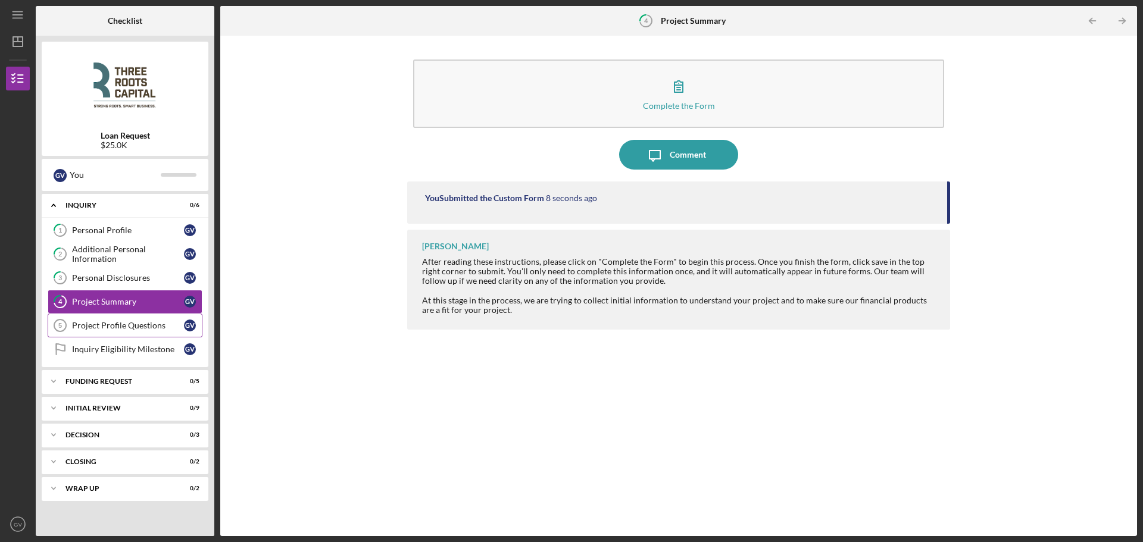
click at [111, 329] on div "Project Profile Questions" at bounding box center [128, 326] width 112 height 10
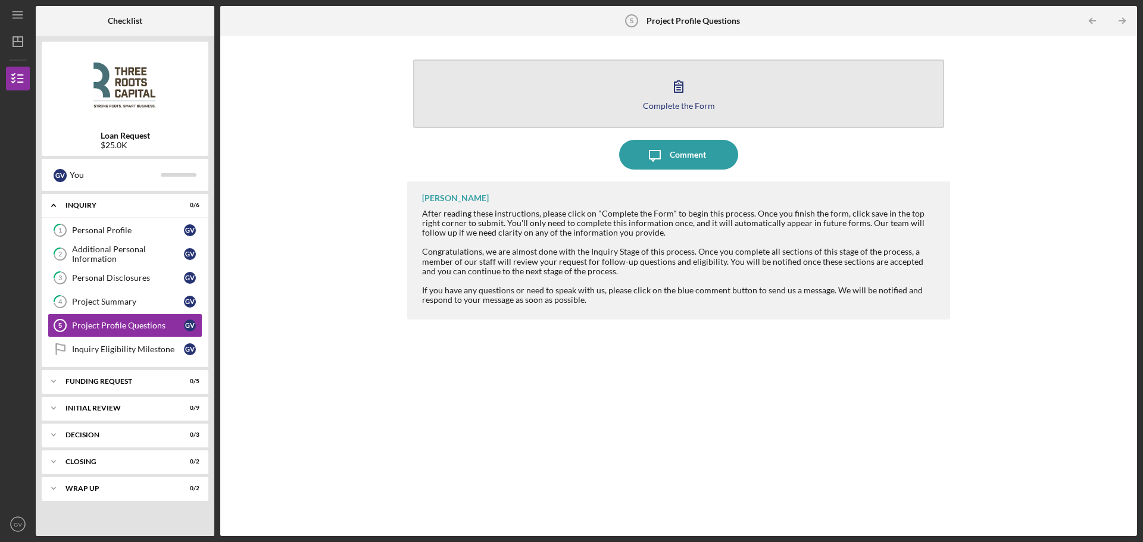
click at [658, 101] on div "Complete the Form" at bounding box center [679, 105] width 72 height 9
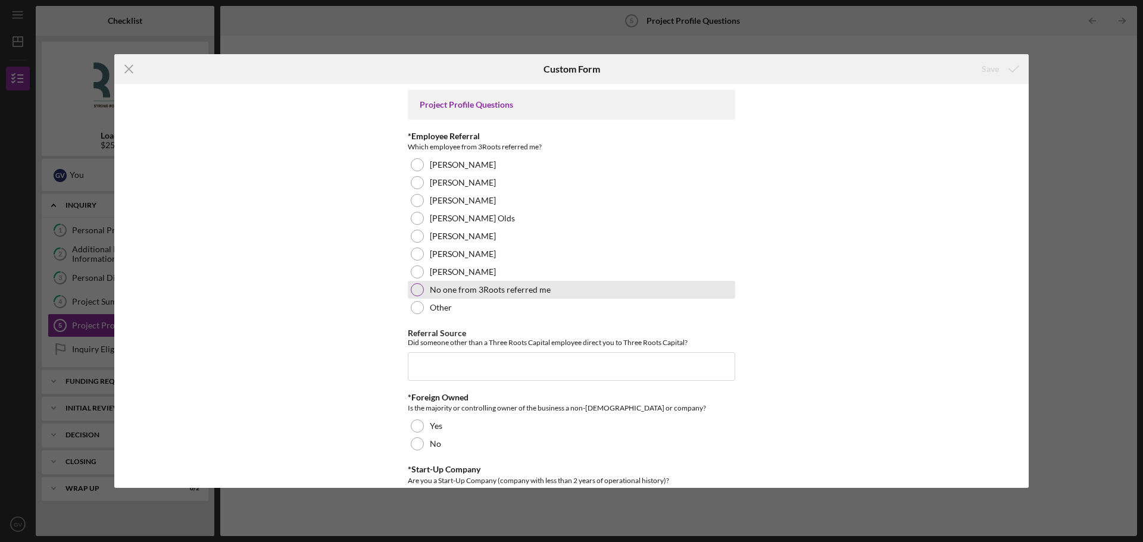
click at [418, 293] on div at bounding box center [417, 289] width 13 height 13
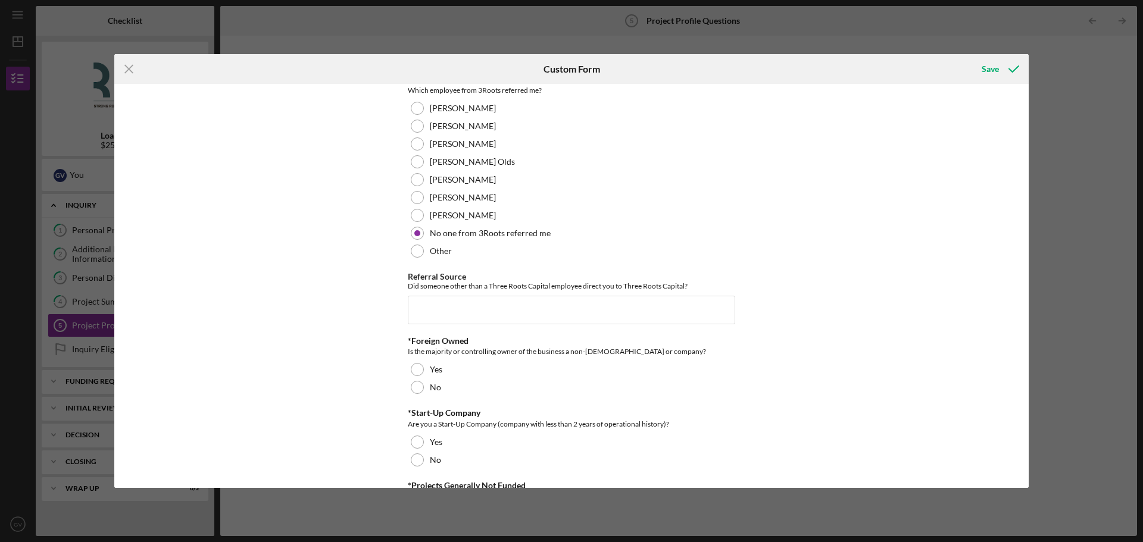
scroll to position [60, 0]
click at [453, 301] on input "Referral Source" at bounding box center [571, 307] width 327 height 29
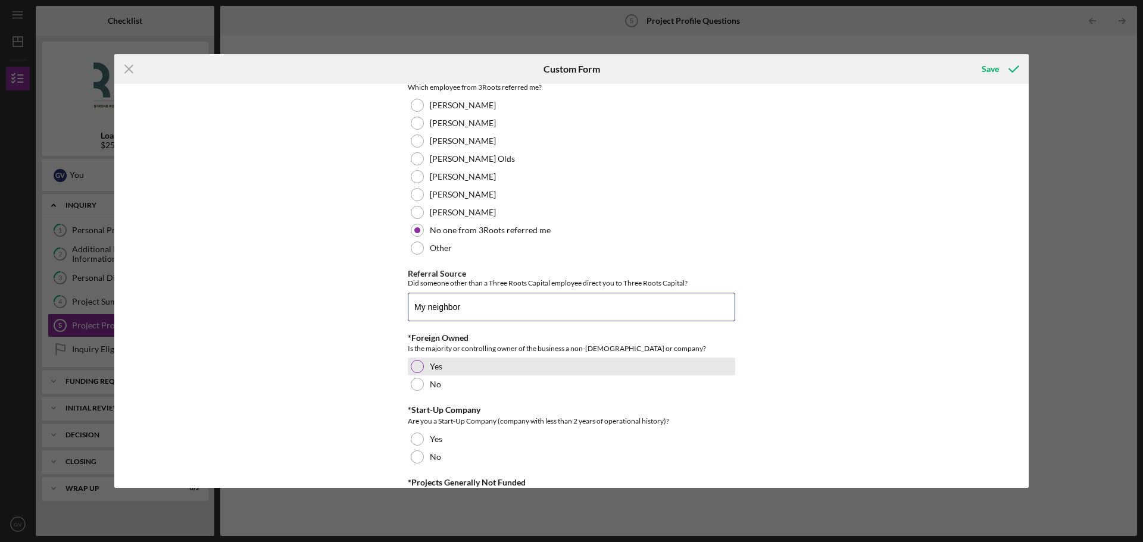
scroll to position [119, 0]
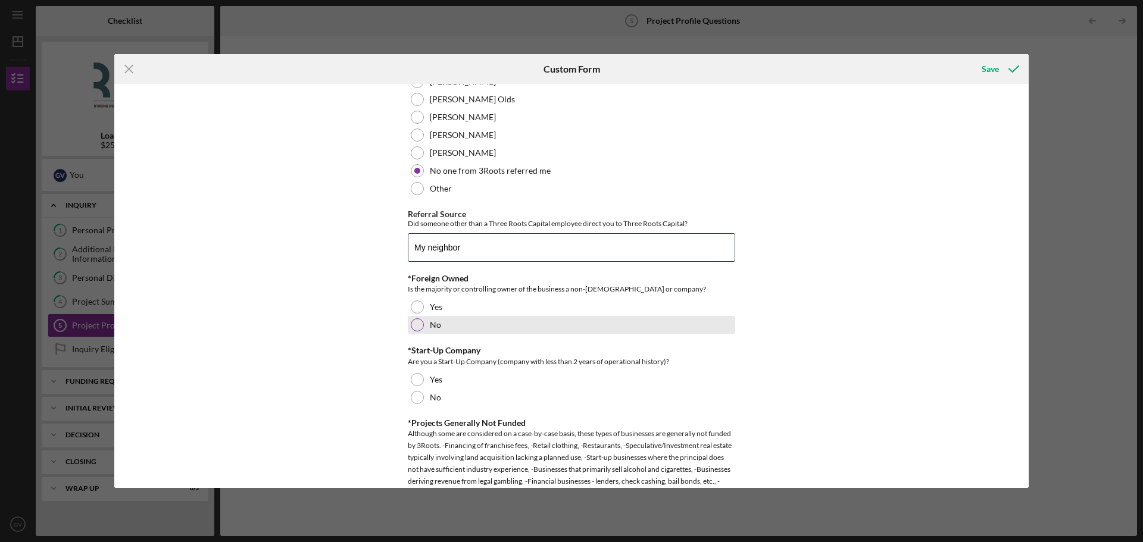
type input "My neighbor"
click at [414, 326] on div at bounding box center [417, 324] width 13 height 13
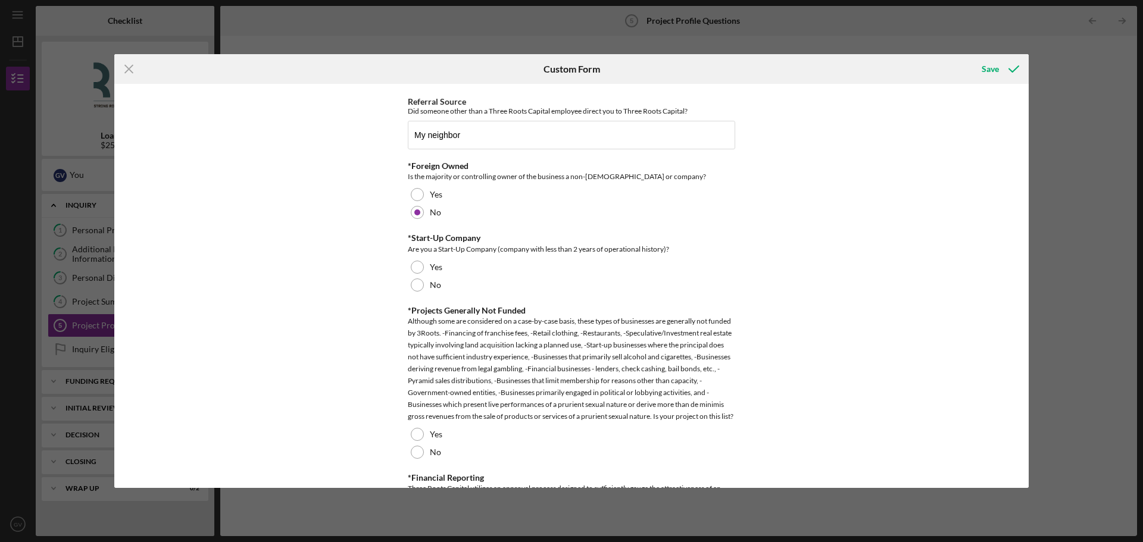
scroll to position [238, 0]
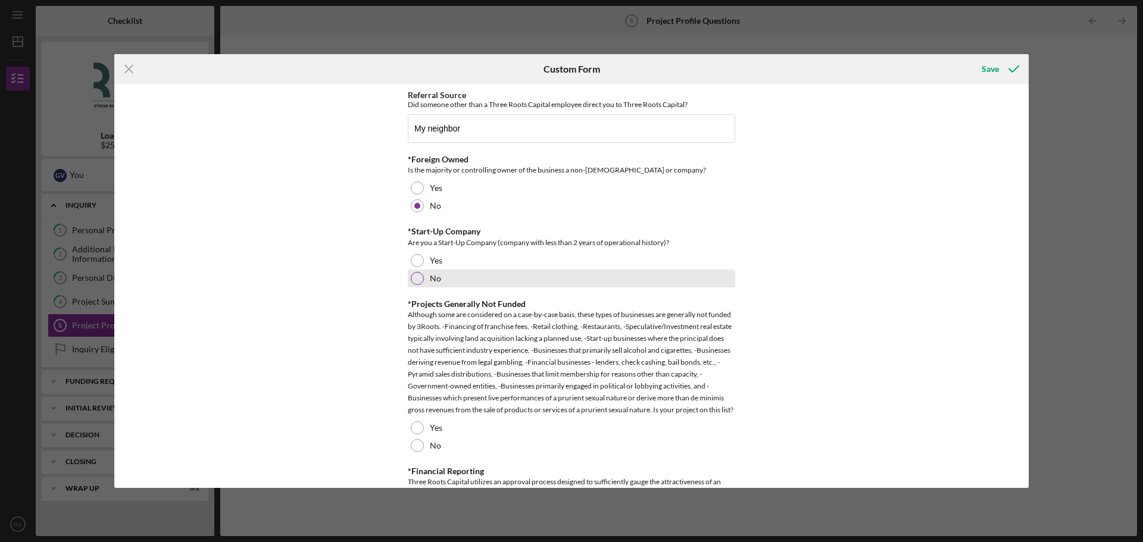
click at [415, 282] on div at bounding box center [417, 278] width 13 height 13
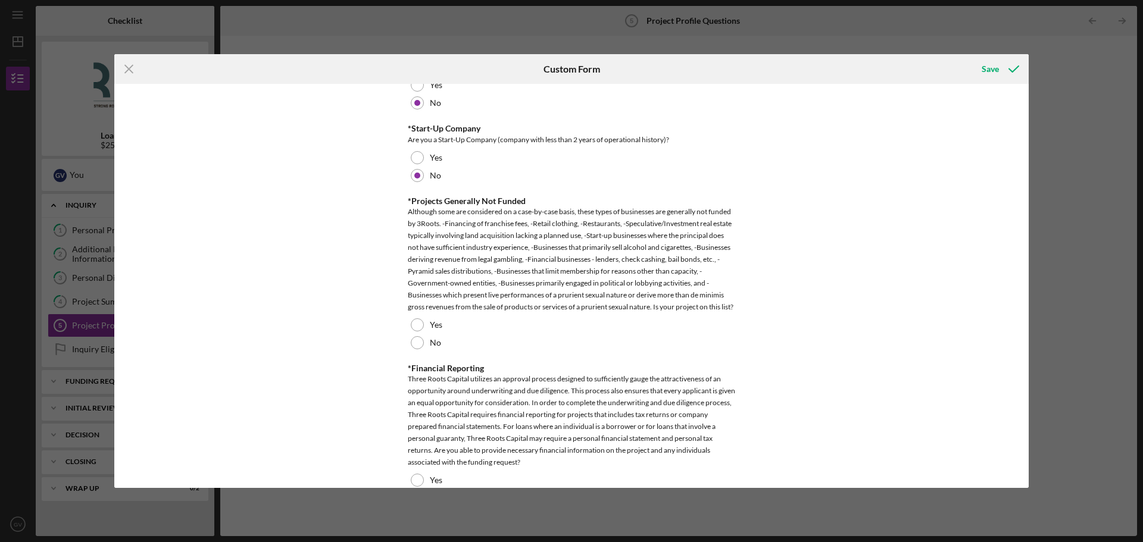
scroll to position [357, 0]
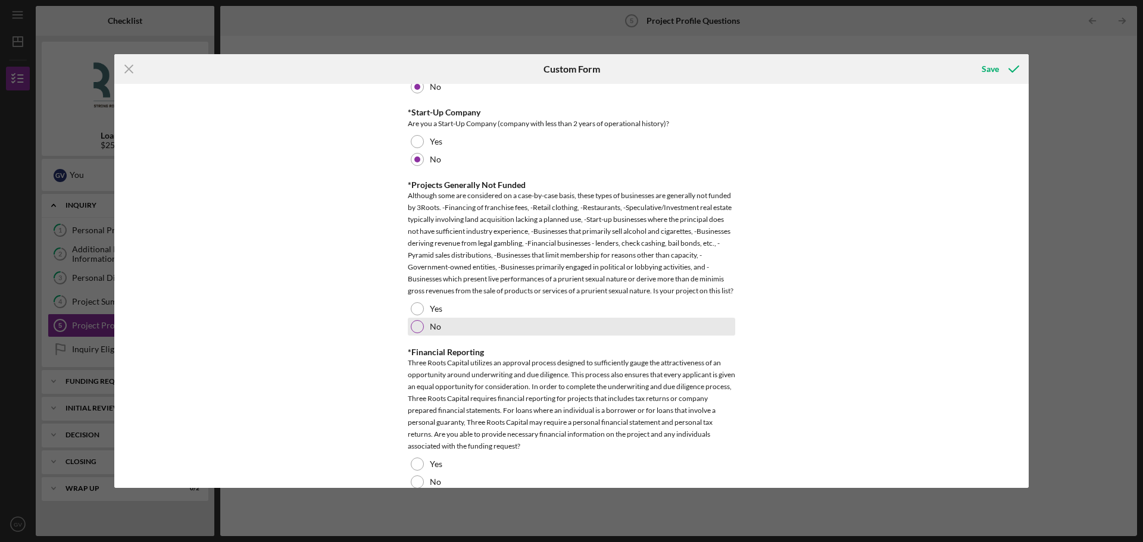
click at [414, 333] on div at bounding box center [417, 326] width 13 height 13
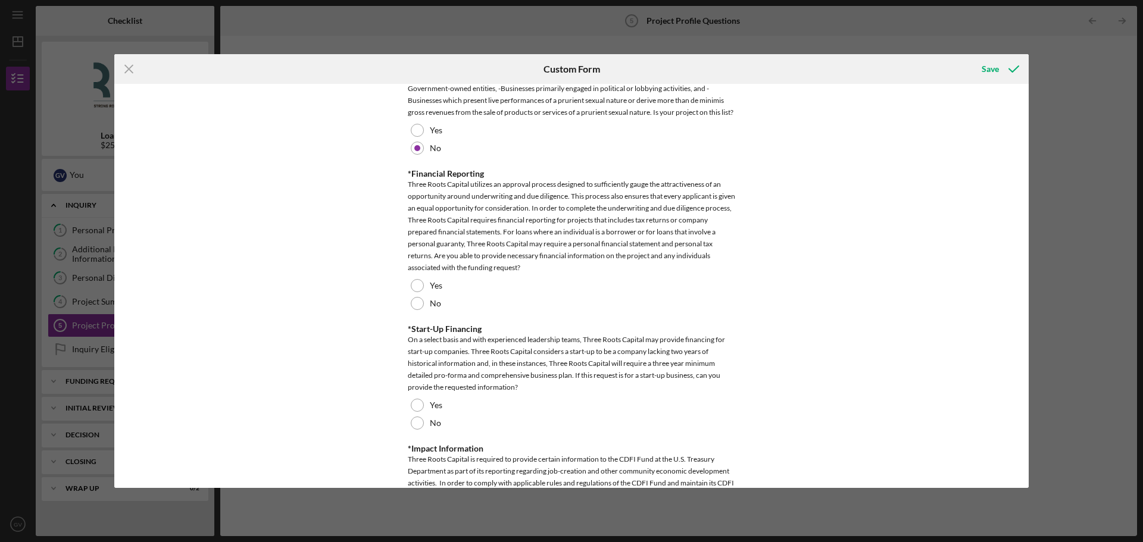
scroll to position [595, 0]
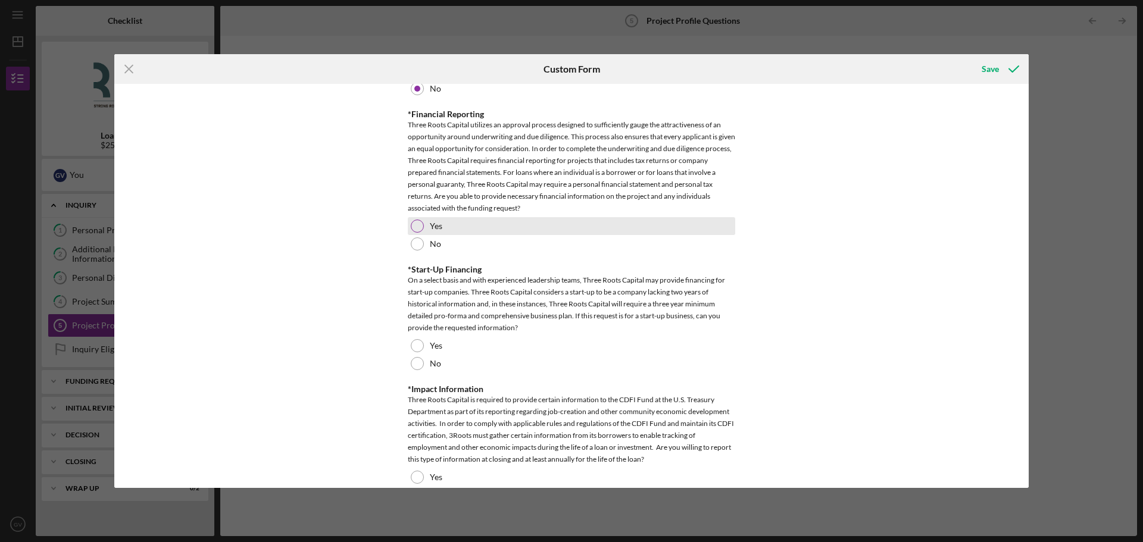
click at [418, 233] on div at bounding box center [417, 226] width 13 height 13
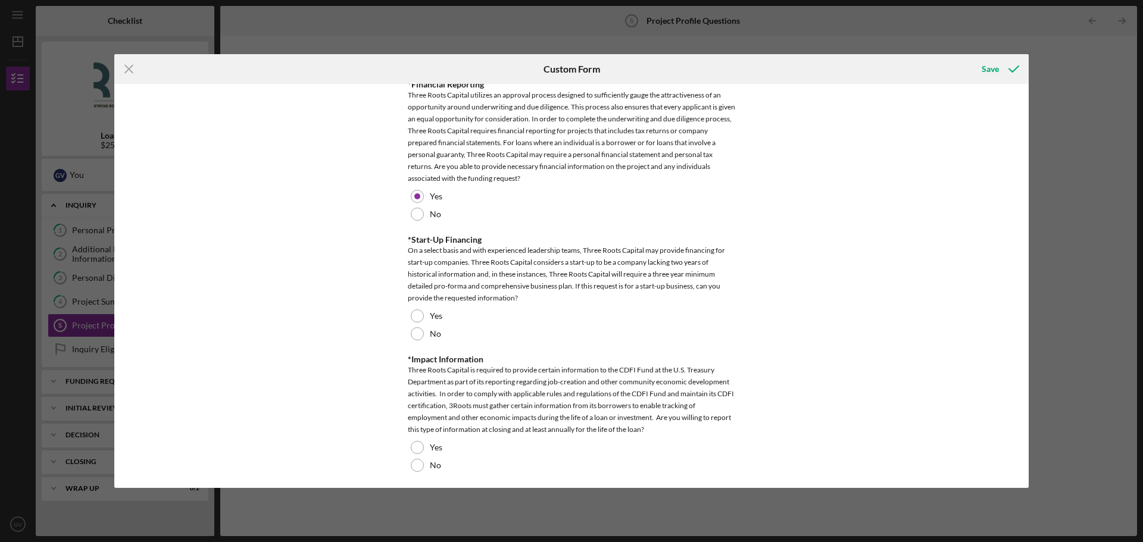
scroll to position [641, 0]
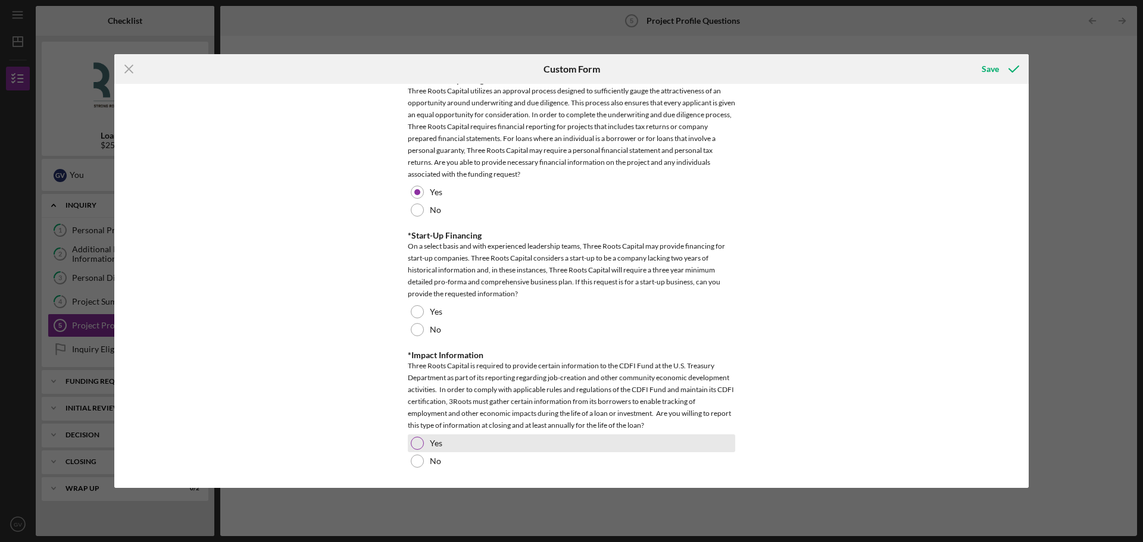
click at [417, 445] on div at bounding box center [417, 443] width 13 height 13
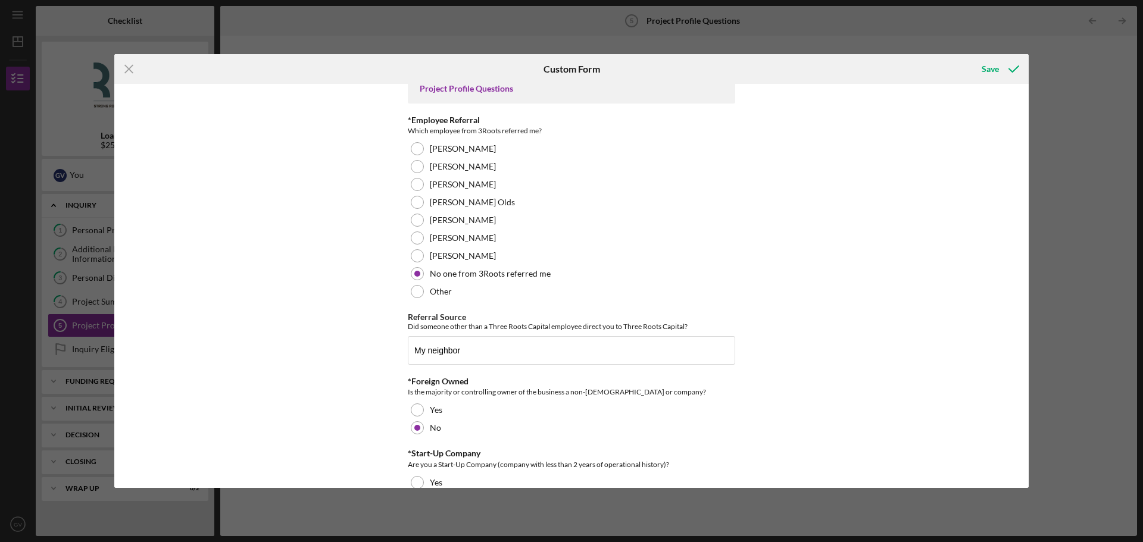
scroll to position [0, 0]
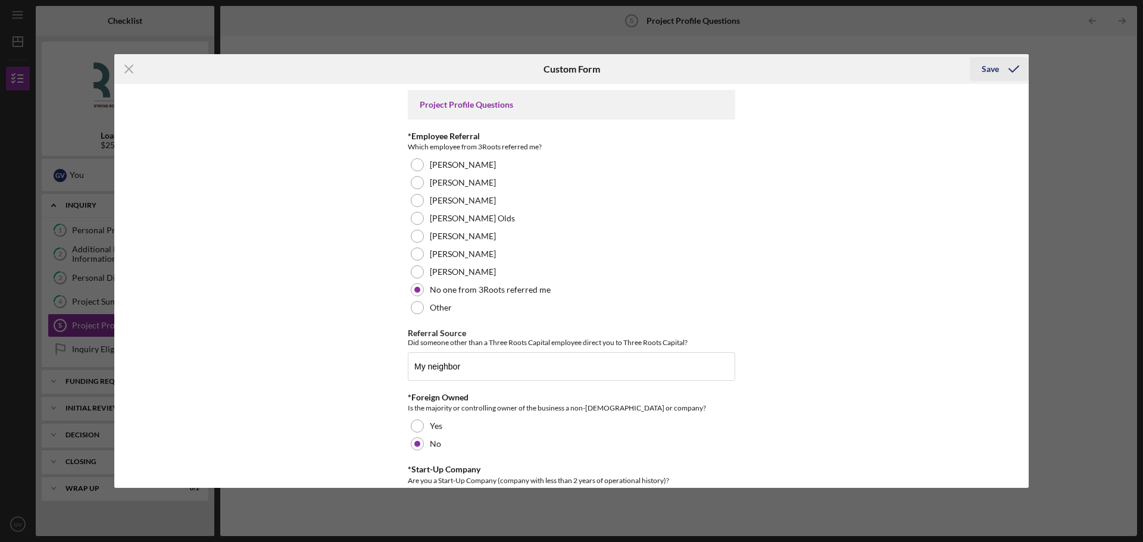
click at [999, 70] on icon "submit" at bounding box center [1014, 69] width 30 height 30
click at [990, 71] on div "Save" at bounding box center [990, 69] width 17 height 24
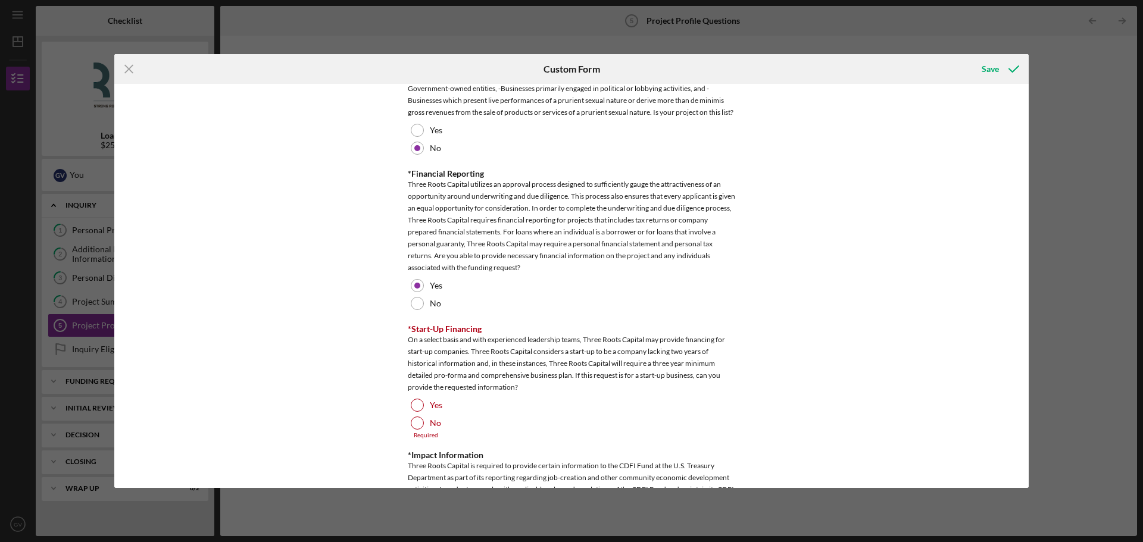
scroll to position [595, 0]
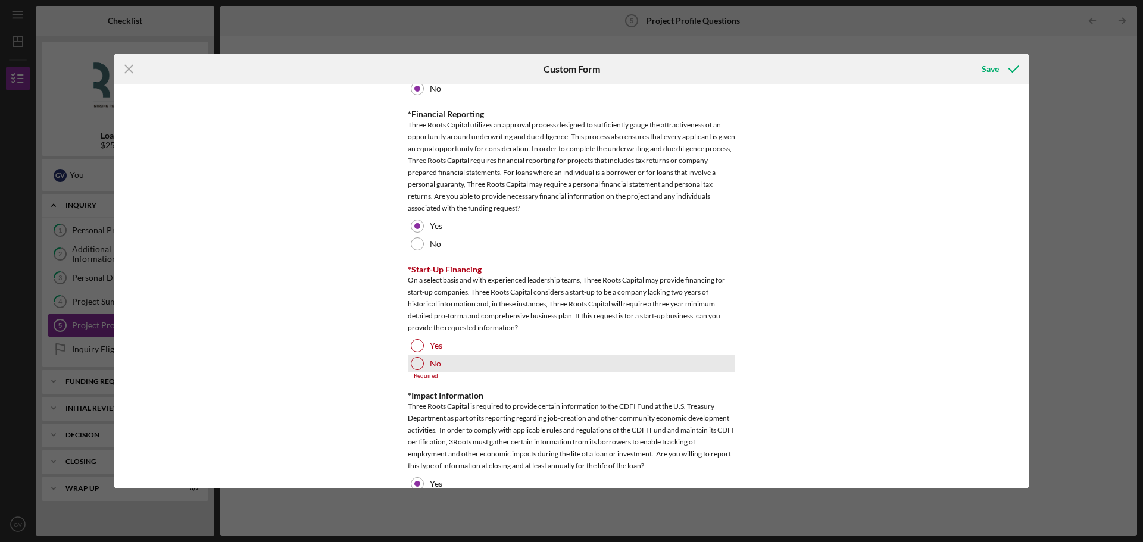
click at [413, 370] on div at bounding box center [417, 363] width 13 height 13
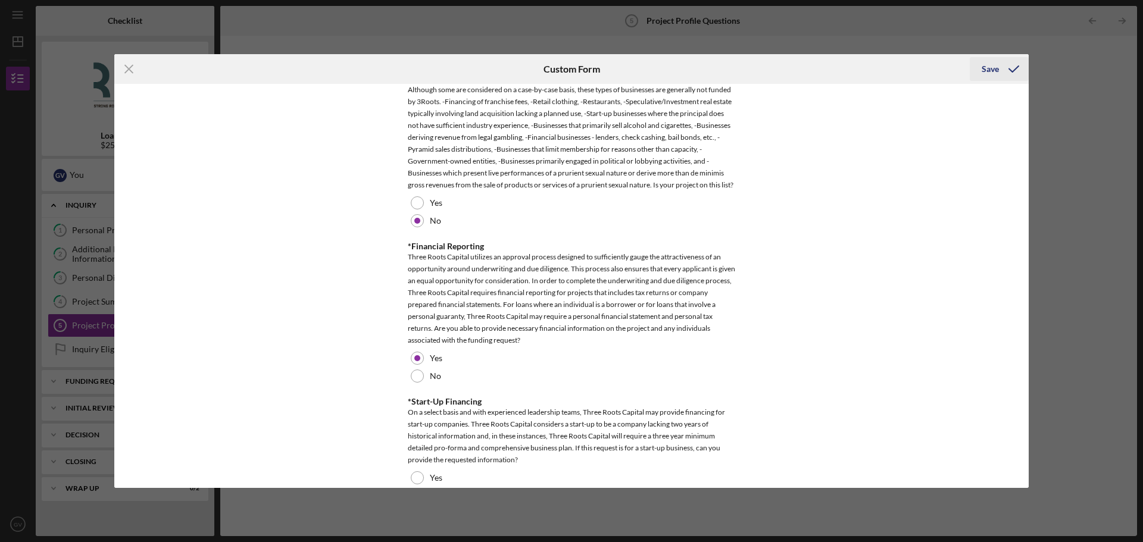
scroll to position [463, 0]
click at [991, 68] on div "Save" at bounding box center [990, 69] width 17 height 24
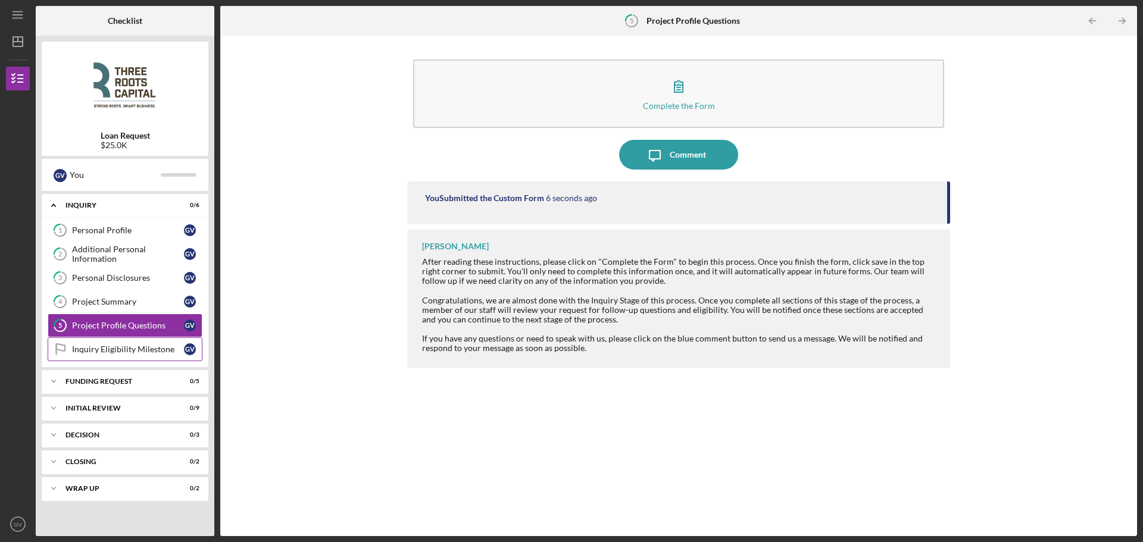
click at [116, 353] on div "Inquiry Eligibility Milestone" at bounding box center [128, 350] width 112 height 10
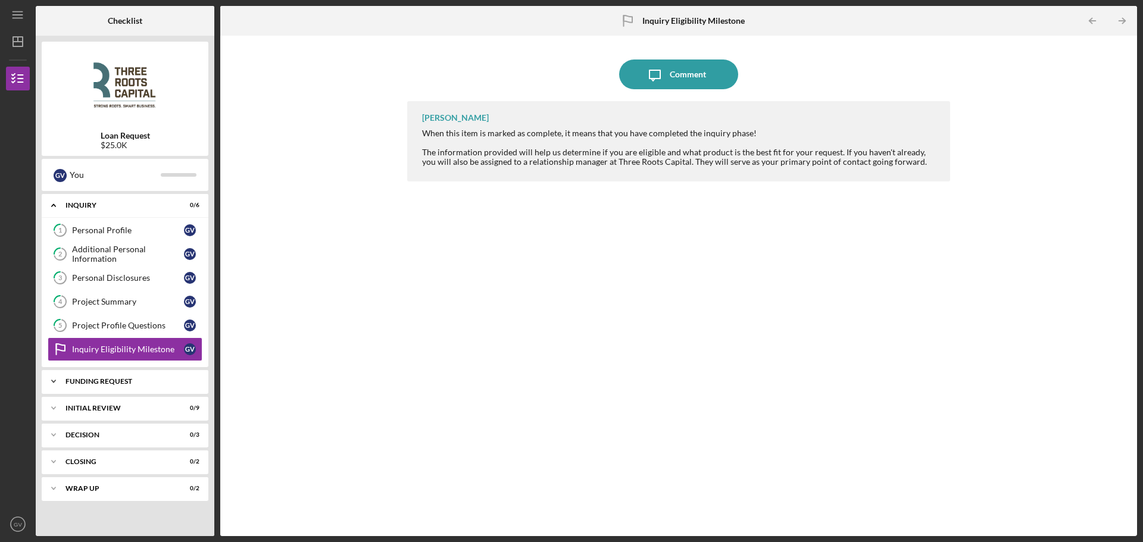
click at [48, 383] on icon "Icon/Expander" at bounding box center [54, 382] width 24 height 24
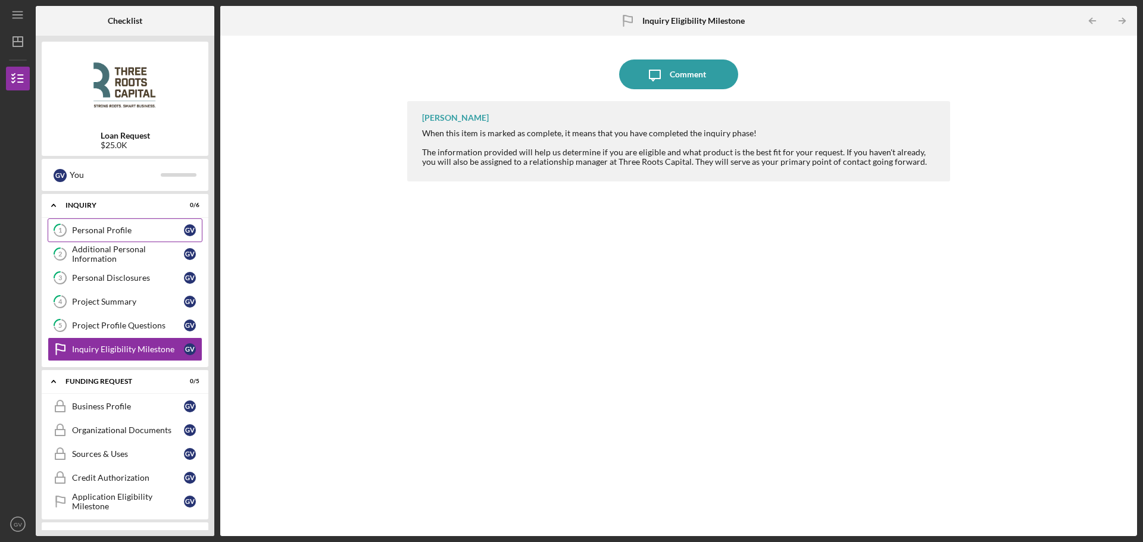
click at [87, 227] on div "Personal Profile" at bounding box center [128, 231] width 112 height 10
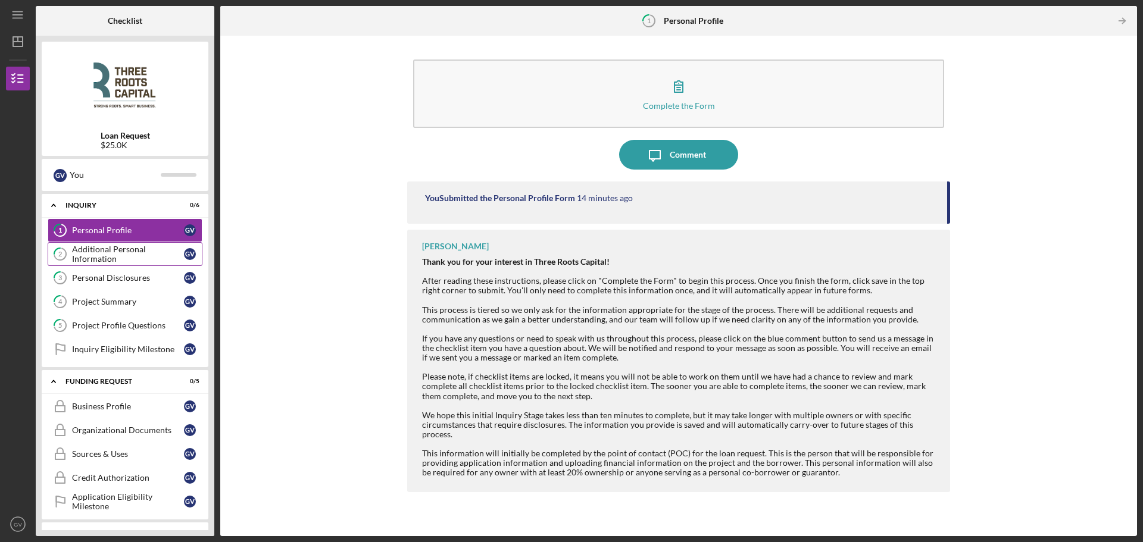
click at [99, 250] on div "Additional Personal Information" at bounding box center [128, 254] width 112 height 19
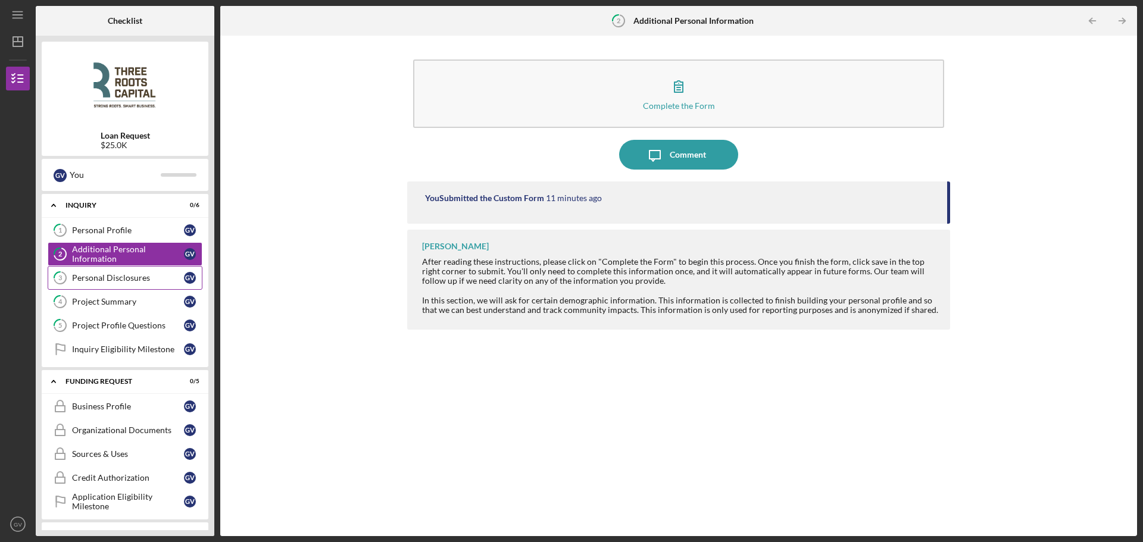
click at [110, 268] on link "3 Personal Disclosures G V" at bounding box center [125, 278] width 155 height 24
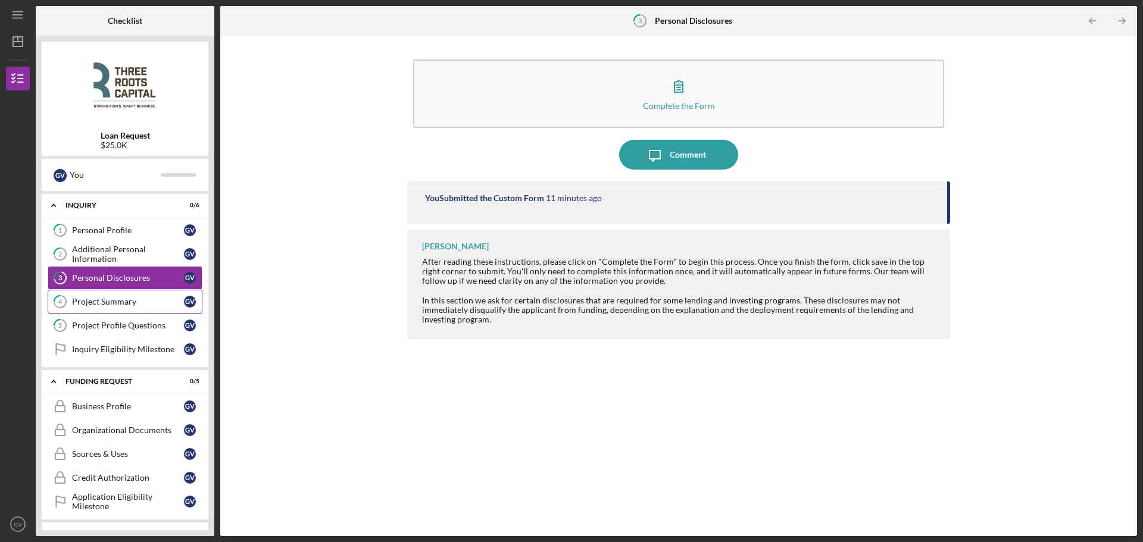
click at [104, 302] on div "Project Summary" at bounding box center [128, 302] width 112 height 10
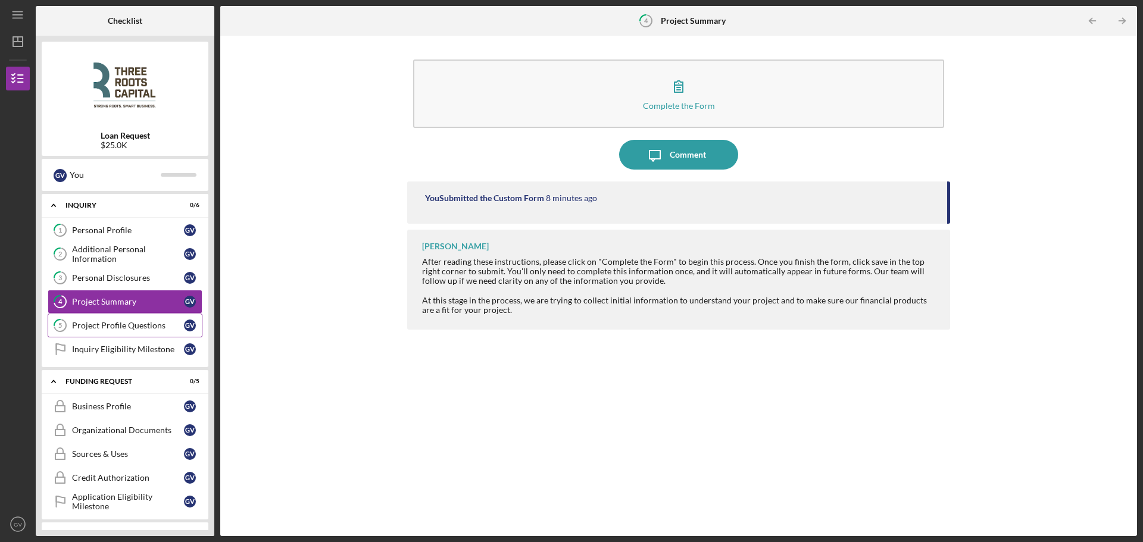
click at [117, 330] on div "Project Profile Questions" at bounding box center [128, 326] width 112 height 10
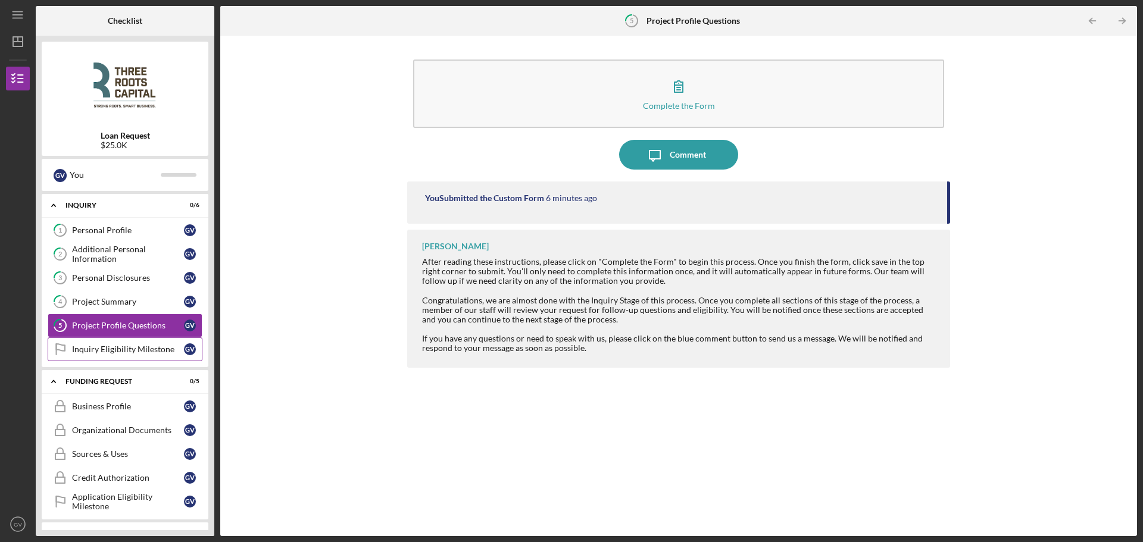
click at [113, 353] on div "Inquiry Eligibility Milestone" at bounding box center [128, 350] width 112 height 10
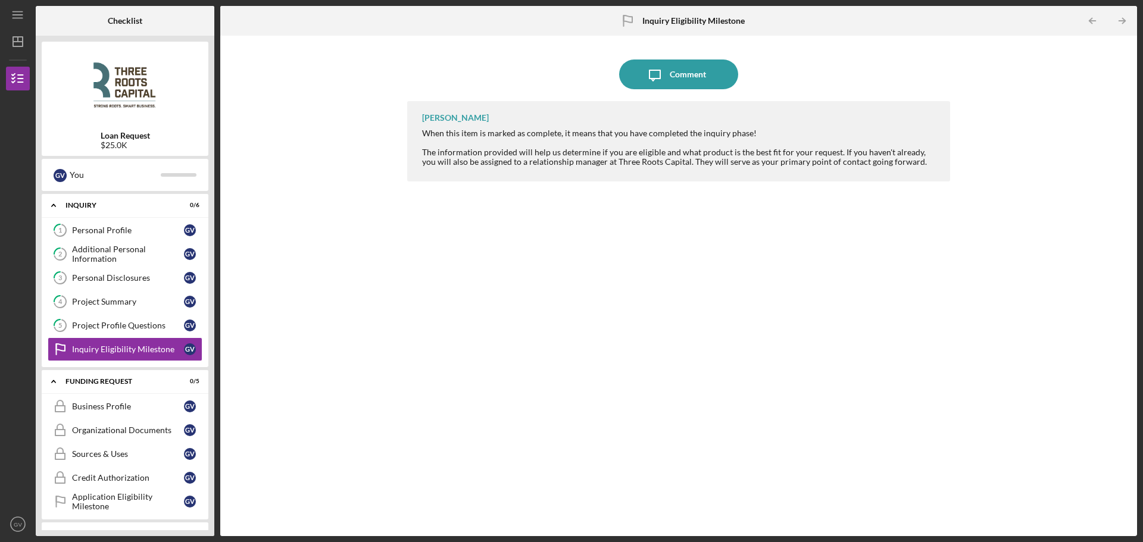
click at [455, 118] on div "[PERSON_NAME]" at bounding box center [455, 118] width 67 height 10
click at [513, 201] on div "[PERSON_NAME] When this item is marked as complete, it means that you have comp…" at bounding box center [678, 309] width 543 height 417
click at [97, 227] on link "1 Personal Profile G V" at bounding box center [125, 230] width 155 height 24
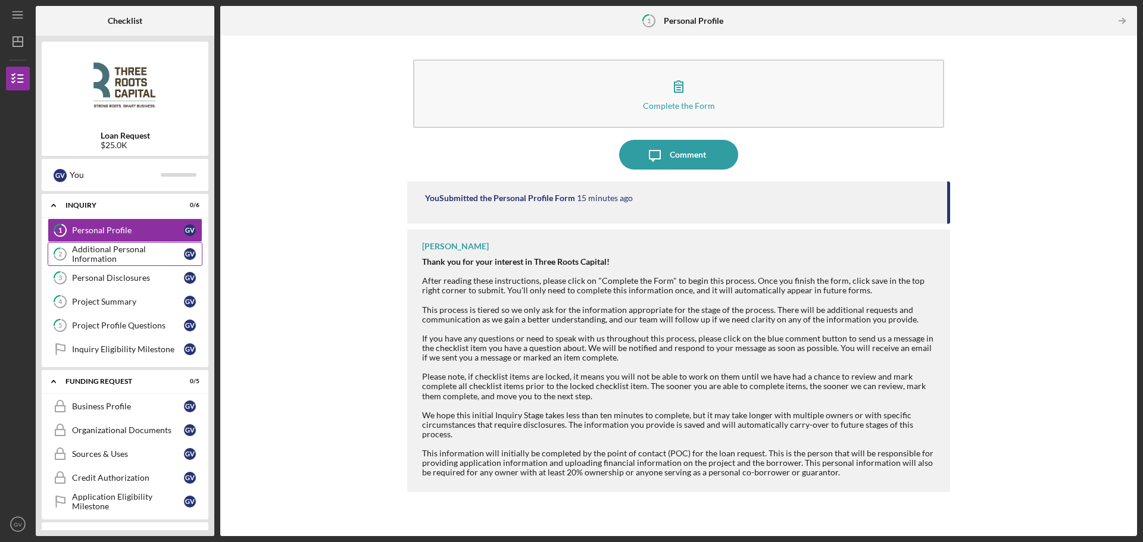
click at [99, 260] on div "Additional Personal Information" at bounding box center [128, 254] width 112 height 19
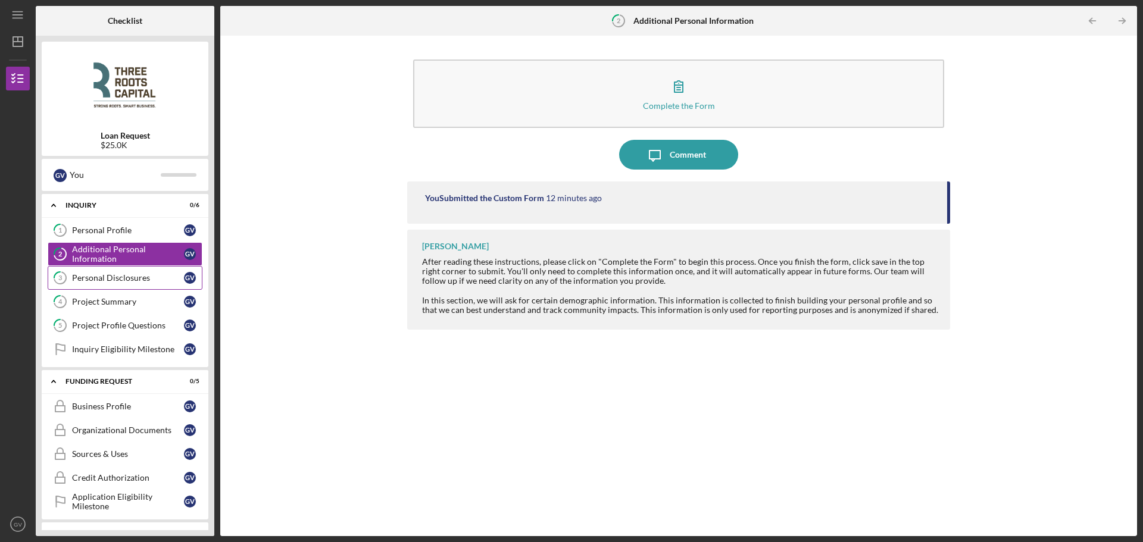
click at [95, 275] on div "Personal Disclosures" at bounding box center [128, 278] width 112 height 10
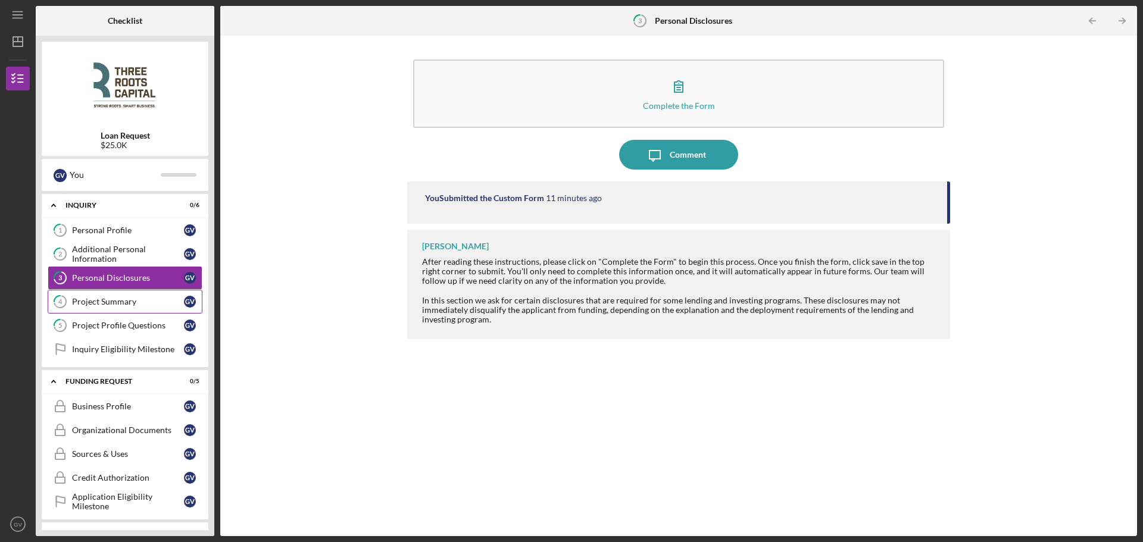
click at [95, 298] on div "Project Summary" at bounding box center [128, 302] width 112 height 10
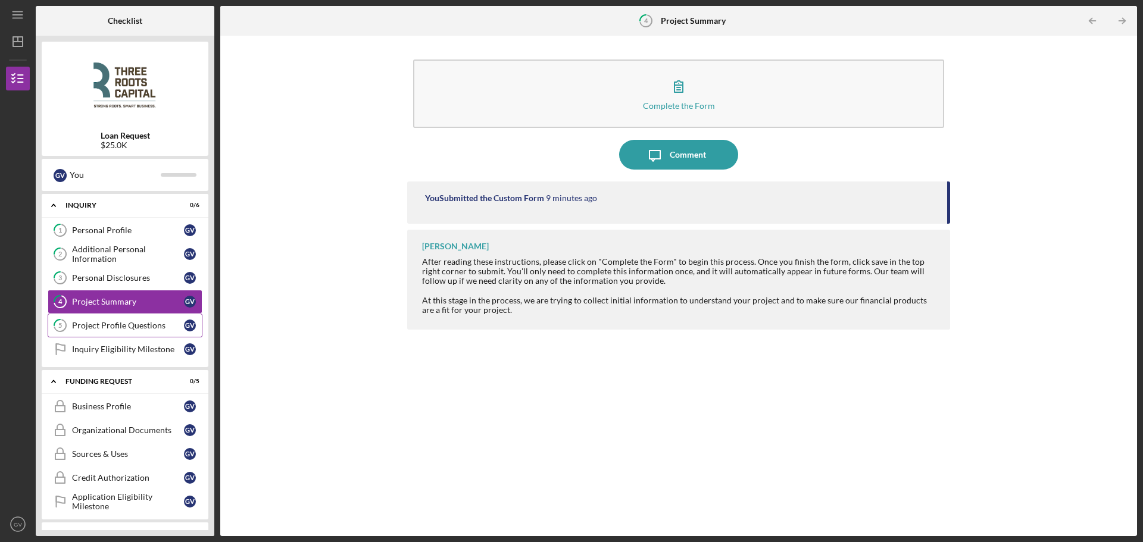
click at [100, 318] on link "5 Project Profile Questions G V" at bounding box center [125, 326] width 155 height 24
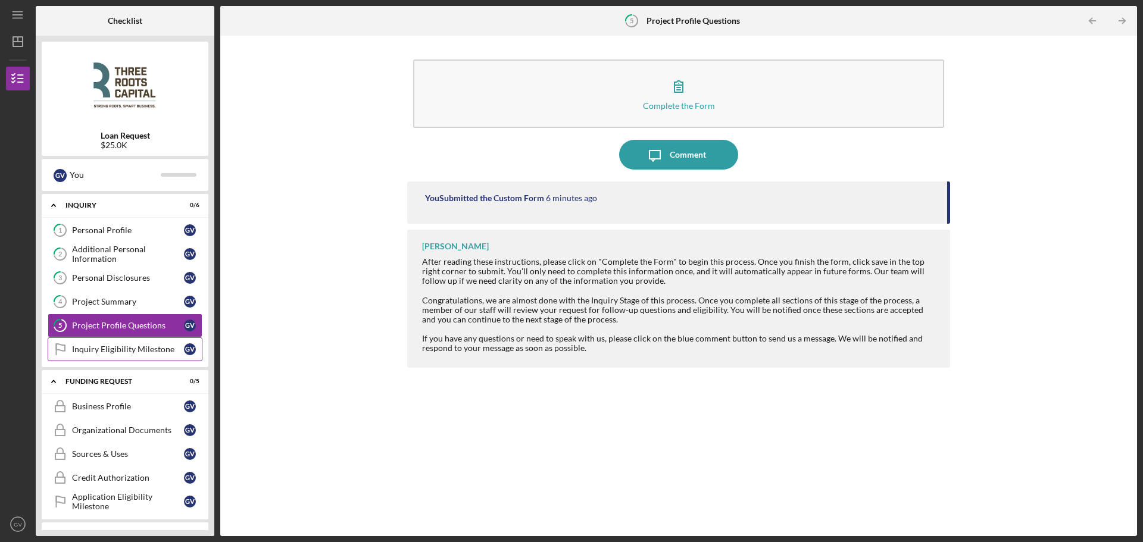
click at [107, 352] on div "Inquiry Eligibility Milestone" at bounding box center [128, 350] width 112 height 10
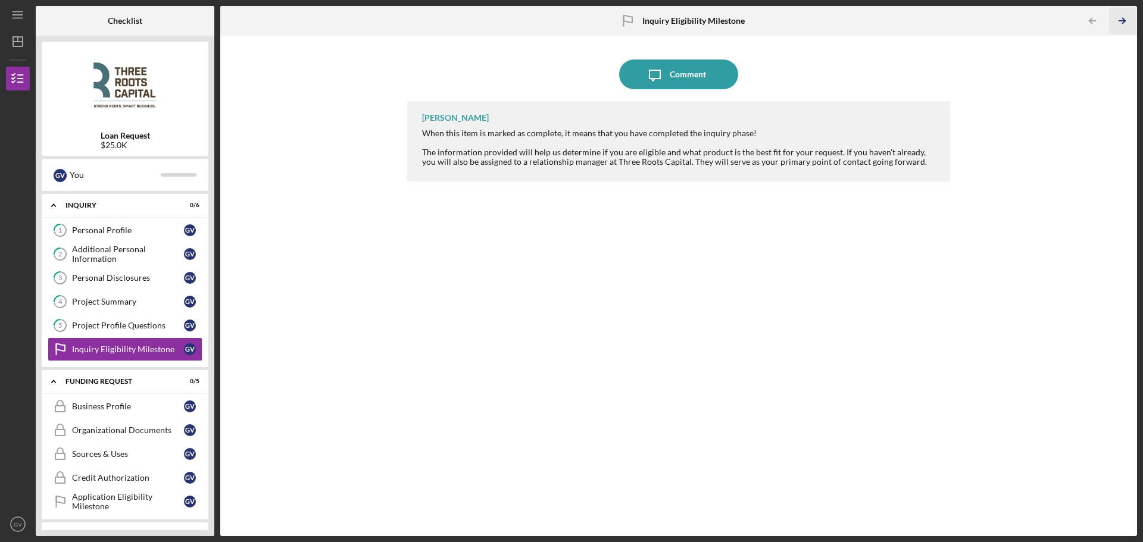
click at [1125, 18] on icon "Icon/Table Pagination Arrow" at bounding box center [1121, 21] width 27 height 27
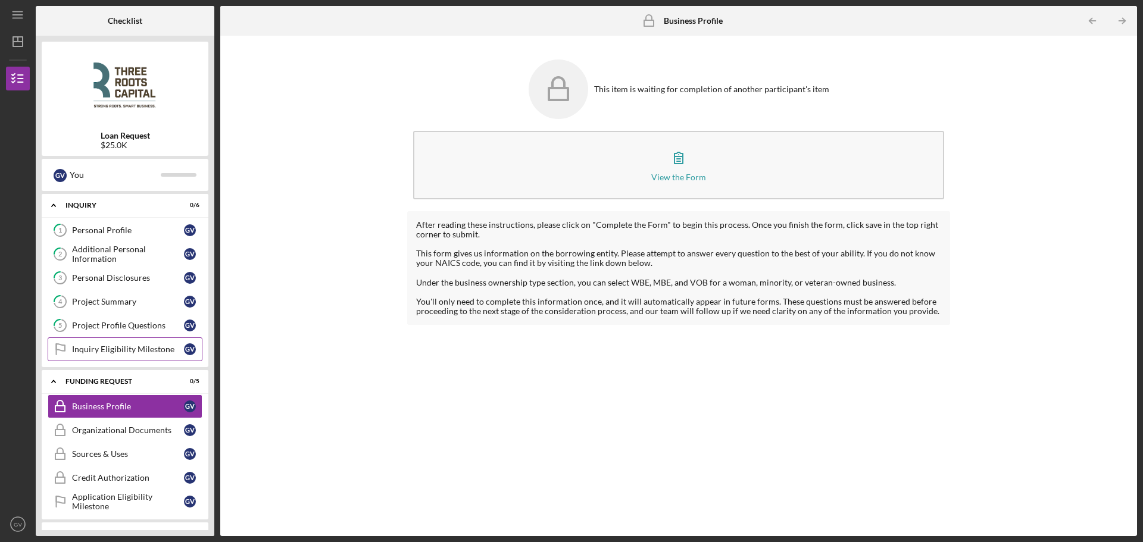
click at [113, 351] on div "Inquiry Eligibility Milestone" at bounding box center [128, 350] width 112 height 10
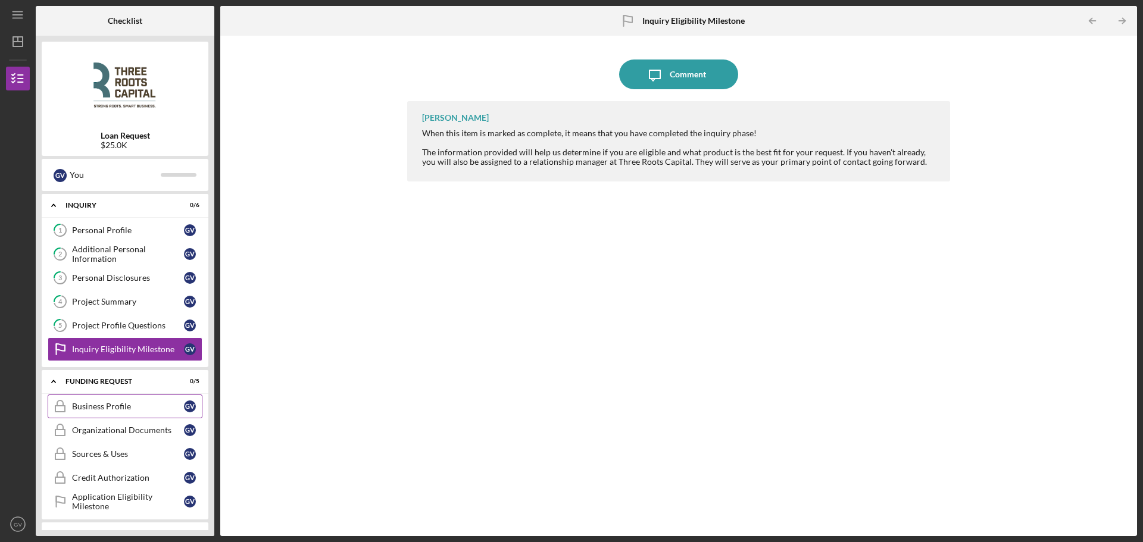
click at [115, 405] on div "Business Profile" at bounding box center [128, 407] width 112 height 10
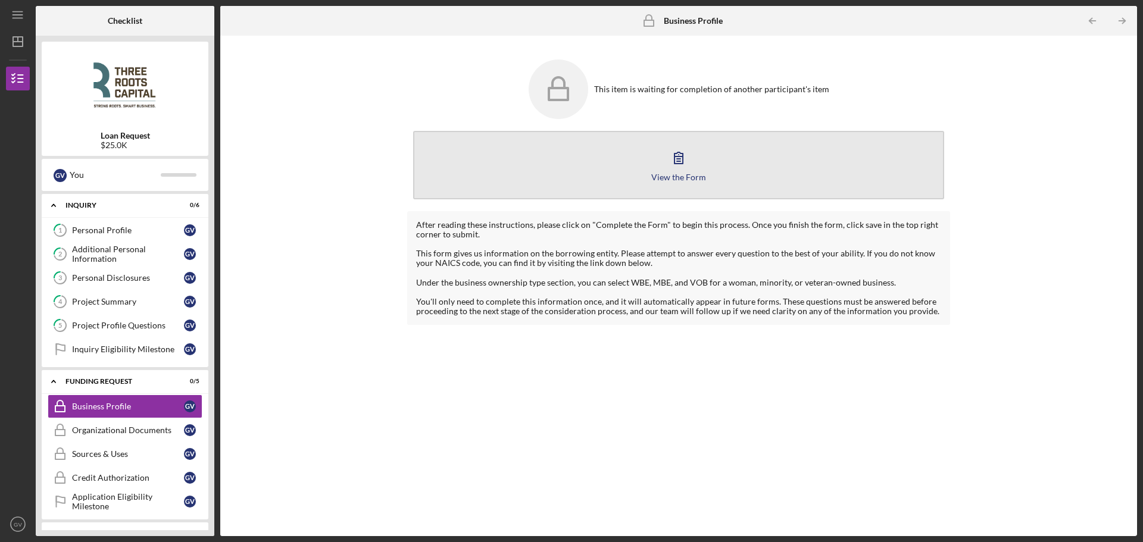
click at [664, 177] on div "View the Form" at bounding box center [678, 177] width 55 height 9
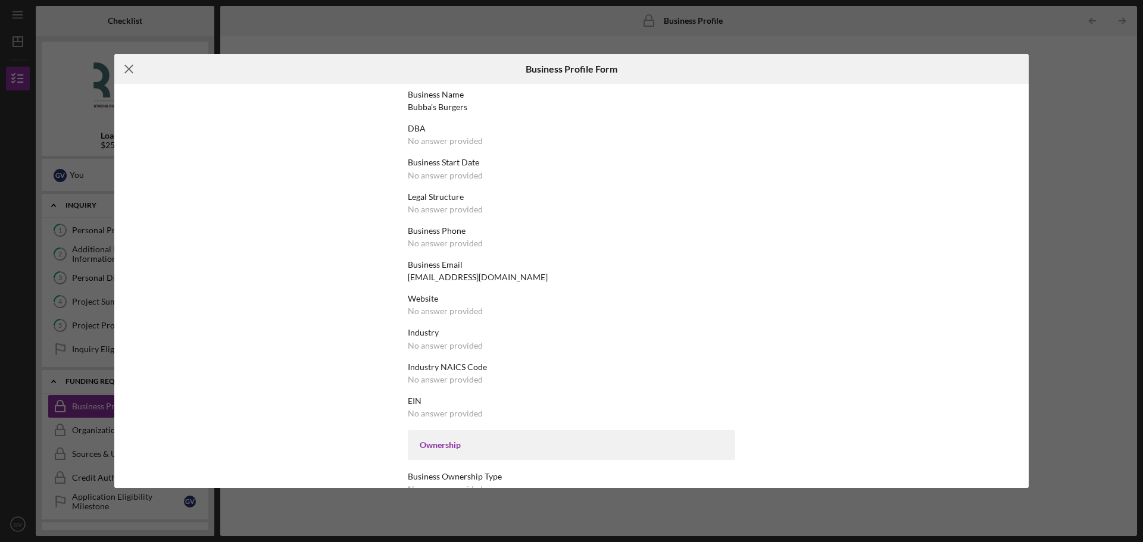
click at [131, 66] on icon "Icon/Menu Close" at bounding box center [129, 69] width 30 height 30
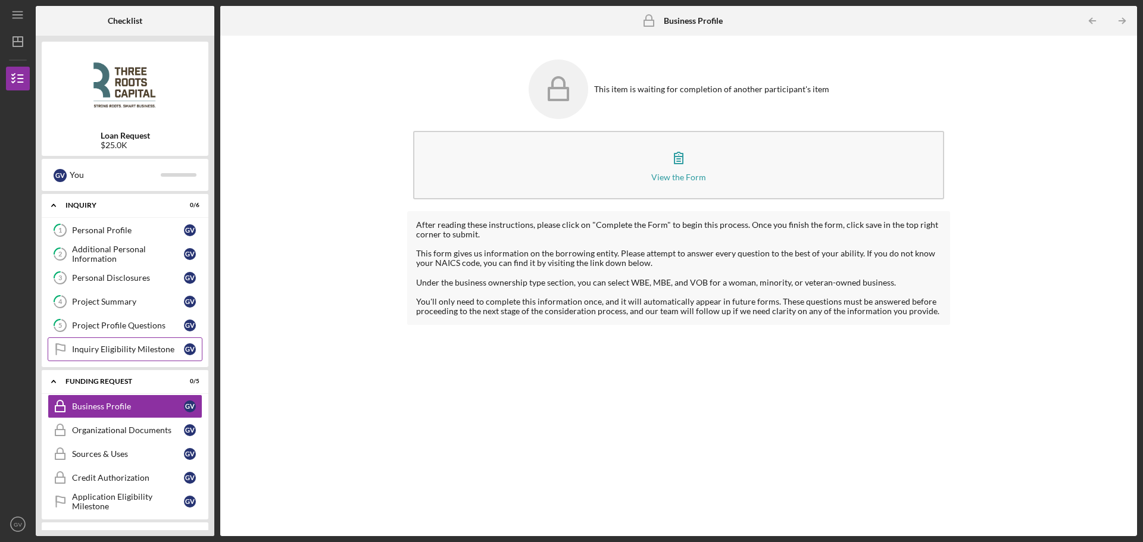
click at [118, 354] on div "Inquiry Eligibility Milestone" at bounding box center [128, 350] width 112 height 10
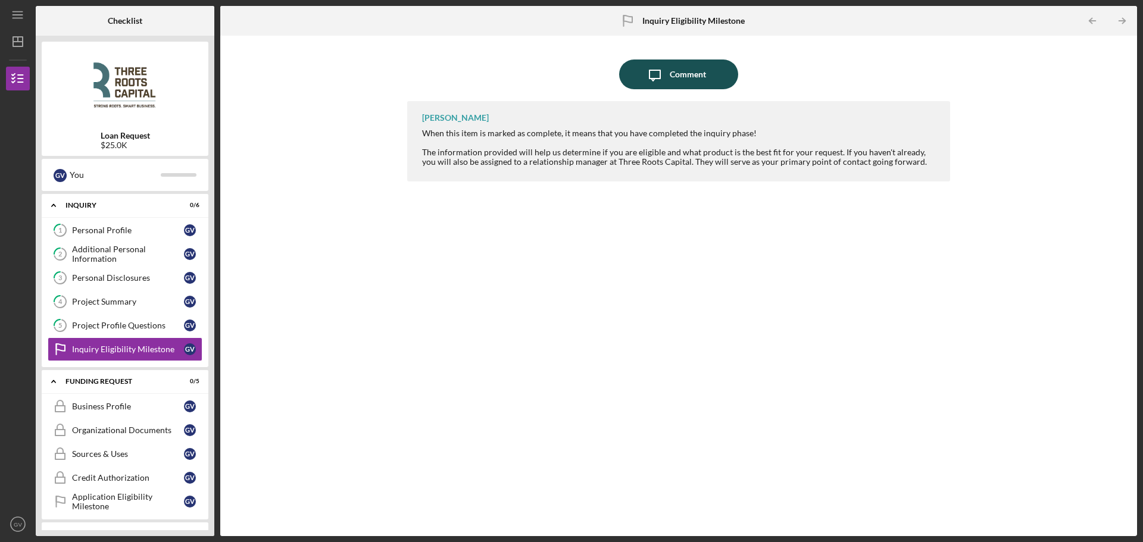
click at [699, 74] on div "Comment" at bounding box center [688, 75] width 36 height 30
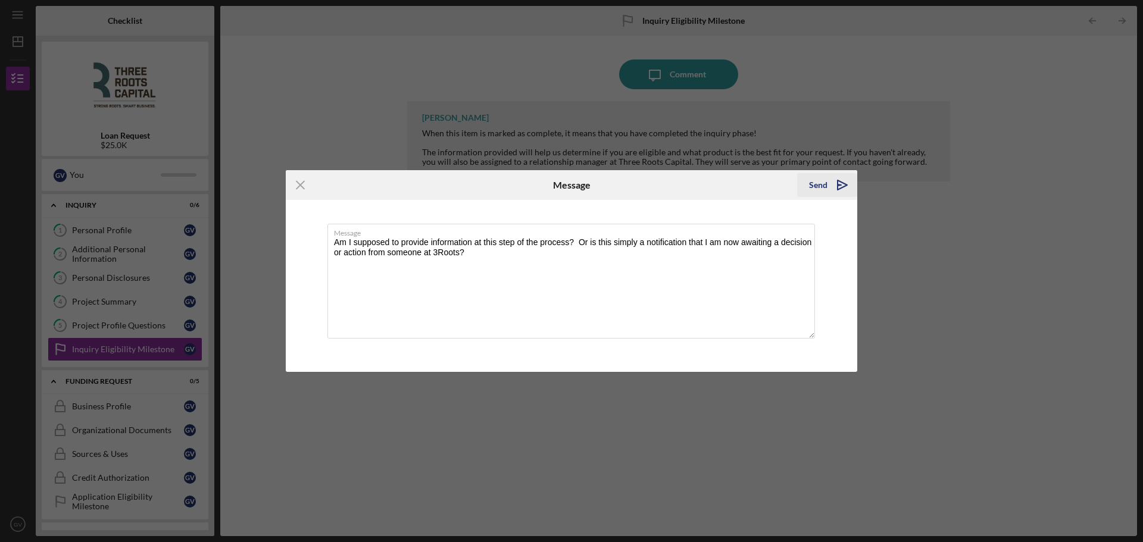
type textarea "Am I supposed to provide information at this step of the process? Or is this si…"
click at [845, 188] on icon "Icon/icon-invite-send" at bounding box center [842, 185] width 30 height 30
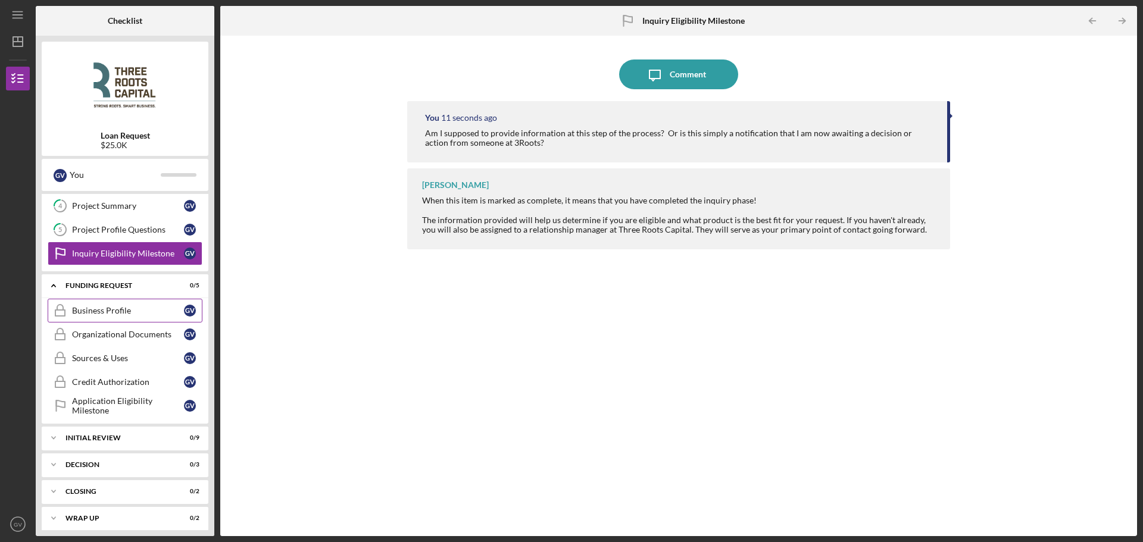
scroll to position [102, 0]
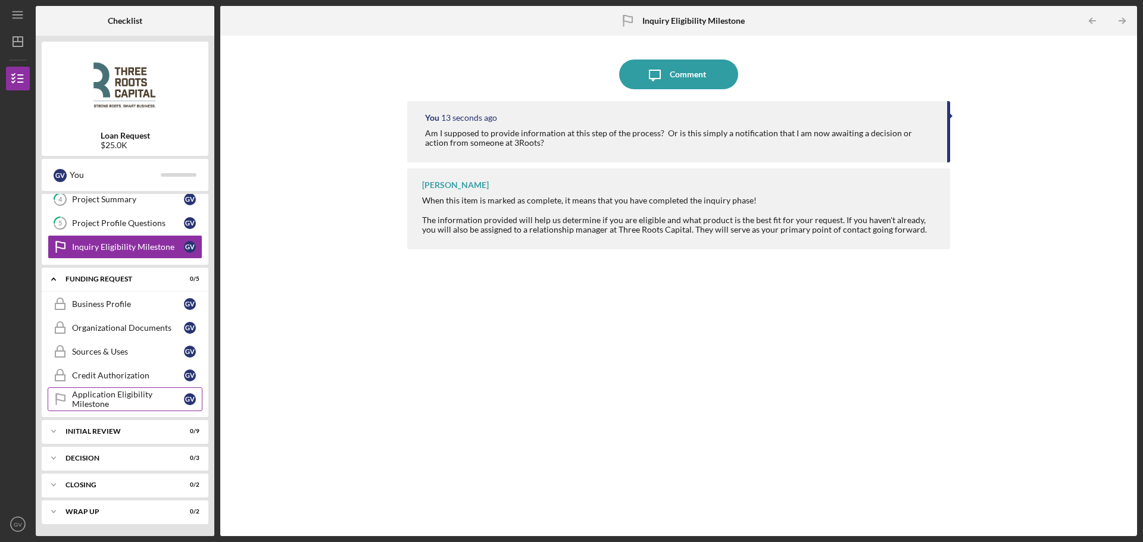
click at [109, 393] on div "Application Eligibility Milestone" at bounding box center [128, 399] width 112 height 19
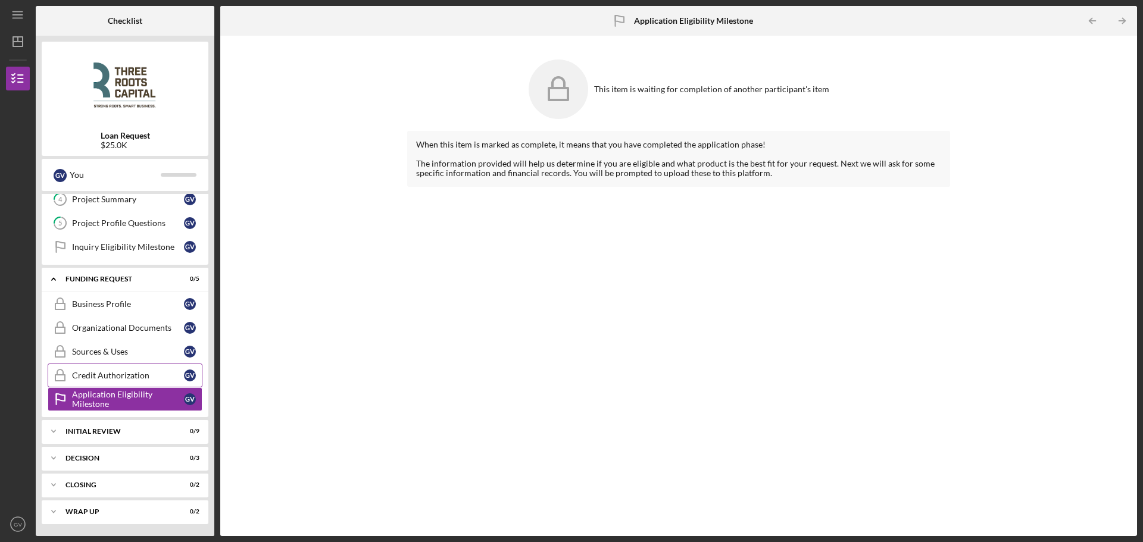
click at [111, 378] on div "Credit Authorization" at bounding box center [128, 376] width 112 height 10
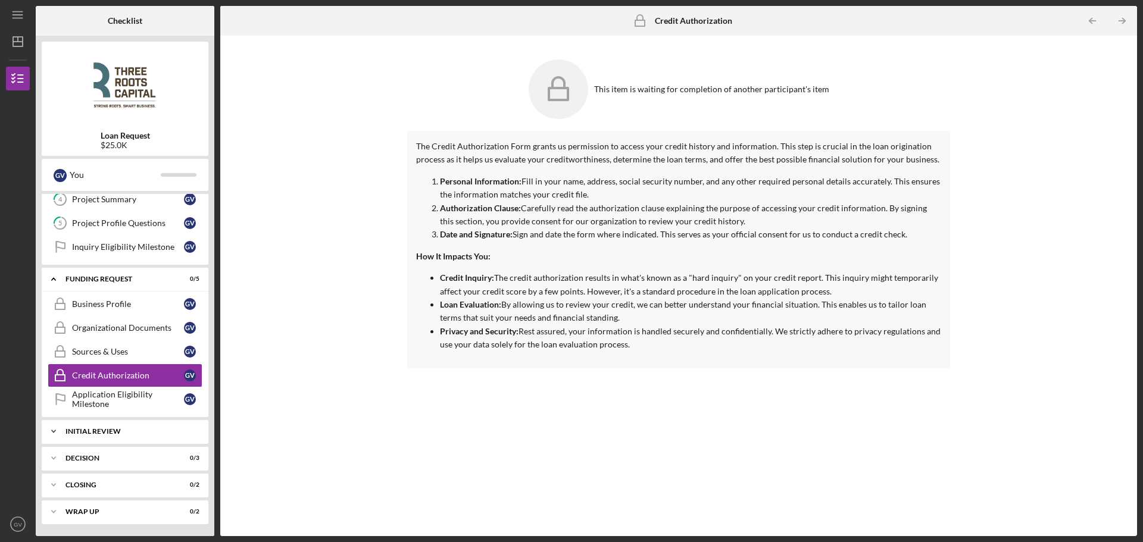
drag, startPoint x: 52, startPoint y: 430, endPoint x: 63, endPoint y: 432, distance: 10.9
click at [53, 430] on icon "Icon/Expander" at bounding box center [54, 432] width 24 height 24
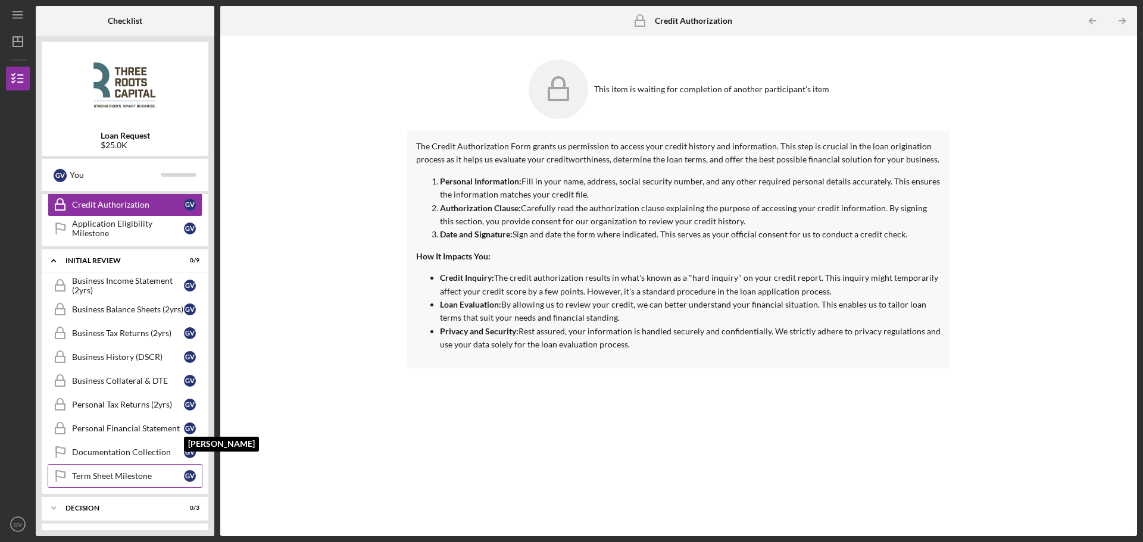
scroll to position [323, 0]
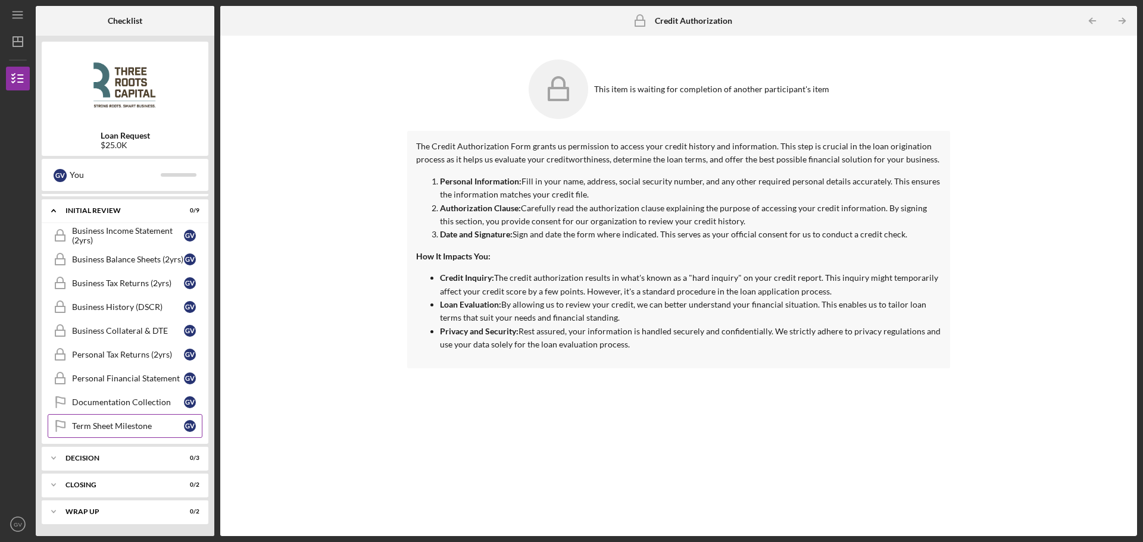
click at [130, 429] on div "Term Sheet Milestone" at bounding box center [128, 426] width 112 height 10
